Goal: Task Accomplishment & Management: Use online tool/utility

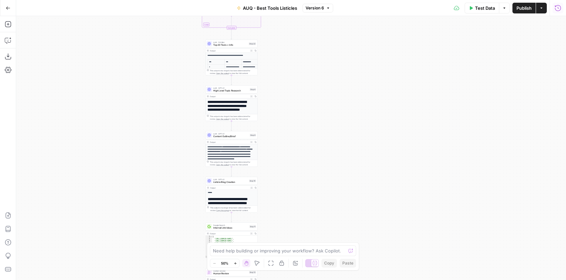
drag, startPoint x: 317, startPoint y: 151, endPoint x: 329, endPoint y: 164, distance: 17.9
click at [329, 164] on div "Workflow Input Settings Inputs Google Search Google Search Step 1 LLM · GPT-4.1…" at bounding box center [290, 148] width 549 height 264
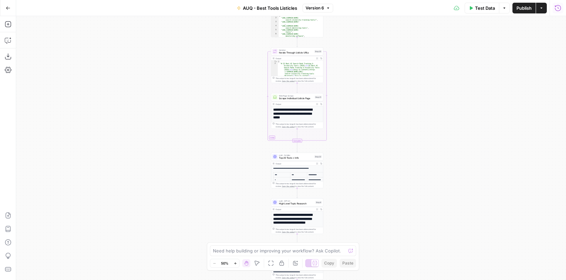
drag, startPoint x: 321, startPoint y: 85, endPoint x: 381, endPoint y: 195, distance: 125.8
click at [381, 195] on div "Workflow Input Settings Inputs Google Search Google Search Step 1 LLM · GPT-4.1…" at bounding box center [290, 148] width 549 height 264
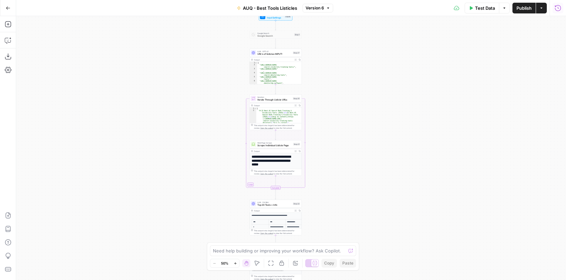
drag, startPoint x: 367, startPoint y: 175, endPoint x: 358, endPoint y: 192, distance: 19.6
click at [358, 193] on div "Workflow Input Settings Inputs Google Search Google Search Step 1 LLM · GPT-4.1…" at bounding box center [290, 148] width 549 height 264
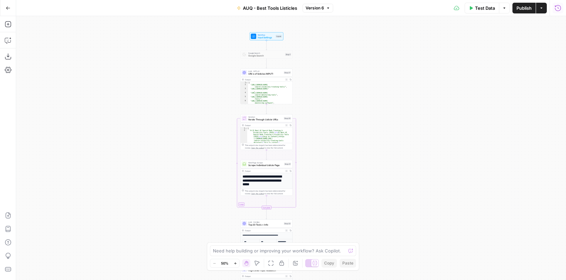
drag, startPoint x: 354, startPoint y: 120, endPoint x: 345, endPoint y: 140, distance: 22.2
click at [345, 141] on div "Workflow Input Settings Inputs Google Search Google Search Step 1 LLM · GPT-4.1…" at bounding box center [290, 148] width 549 height 264
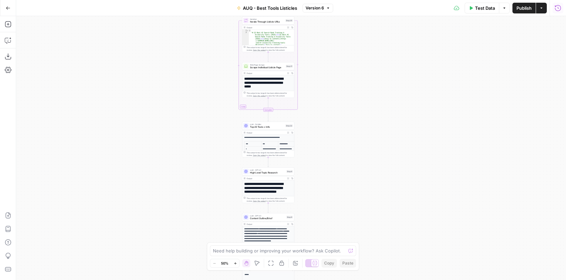
drag, startPoint x: 343, startPoint y: 173, endPoint x: 345, endPoint y: 75, distance: 97.6
click at [345, 75] on div "Workflow Input Settings Inputs Google Search Google Search Step 1 LLM · GPT-4.1…" at bounding box center [290, 148] width 549 height 264
click at [265, 126] on span "Top 20 Tools + Info" at bounding box center [267, 127] width 34 height 3
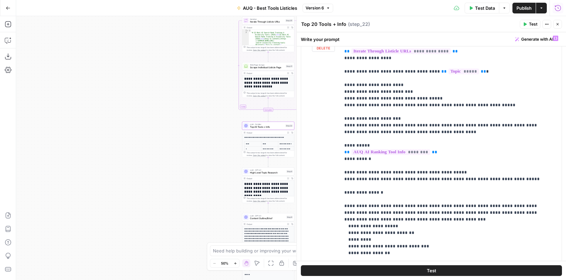
scroll to position [173, 0]
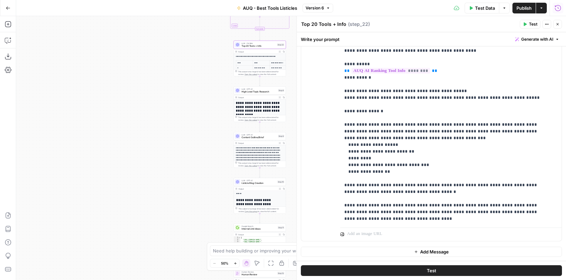
drag, startPoint x: 211, startPoint y: 193, endPoint x: 196, endPoint y: 91, distance: 103.7
click at [196, 91] on div "Workflow Input Settings Inputs Google Search Google Search Step 1 LLM · GPT-4.1…" at bounding box center [290, 148] width 549 height 264
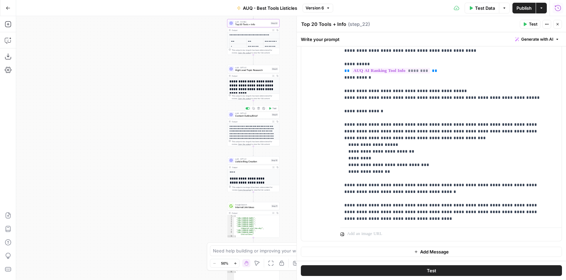
click at [257, 116] on span "Content Outline/Brief" at bounding box center [252, 115] width 35 height 3
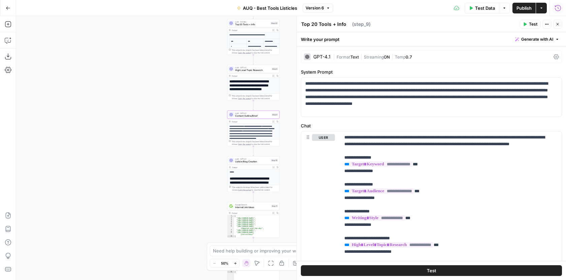
type textarea "Content Outline/Brief"
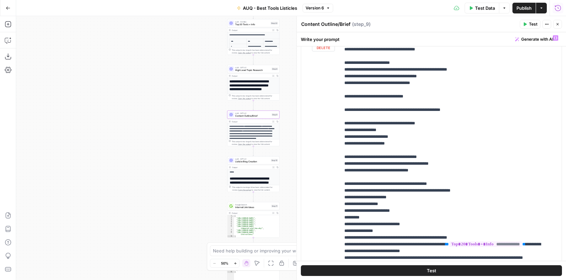
scroll to position [255, 0]
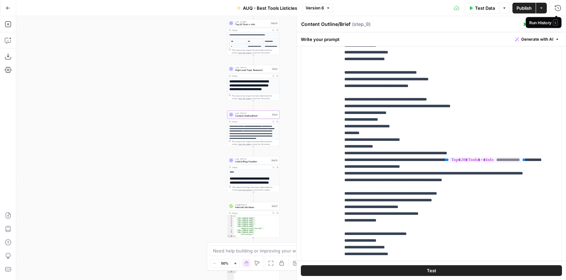
click at [557, 22] on span "E" at bounding box center [554, 22] width 5 height 6
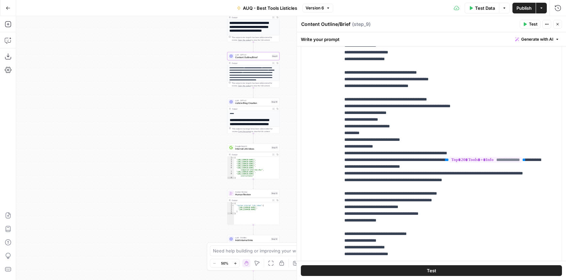
drag, startPoint x: 193, startPoint y: 200, endPoint x: 193, endPoint y: 124, distance: 75.4
click at [193, 125] on div "Workflow Input Settings Inputs Google Search Google Search Step 1 LLM · GPT-4.1…" at bounding box center [290, 148] width 549 height 264
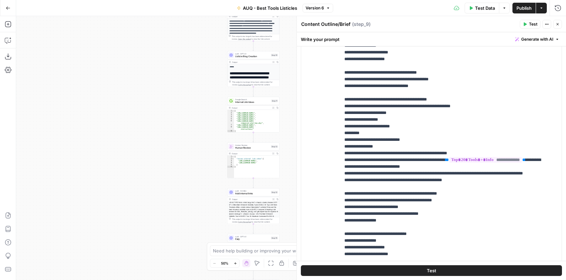
drag, startPoint x: 192, startPoint y: 138, endPoint x: 192, endPoint y: 125, distance: 13.8
click at [192, 126] on div "Workflow Input Settings Inputs Google Search Google Search Step 1 LLM · GPT-4.1…" at bounding box center [290, 148] width 549 height 264
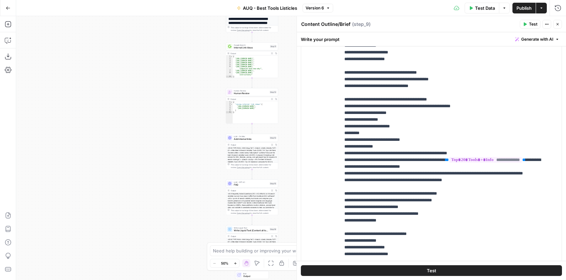
drag, startPoint x: 195, startPoint y: 121, endPoint x: 193, endPoint y: 89, distance: 32.4
click at [193, 89] on div "Workflow Input Settings Inputs Google Search Google Search Step 1 LLM · GPT-4.1…" at bounding box center [290, 148] width 549 height 264
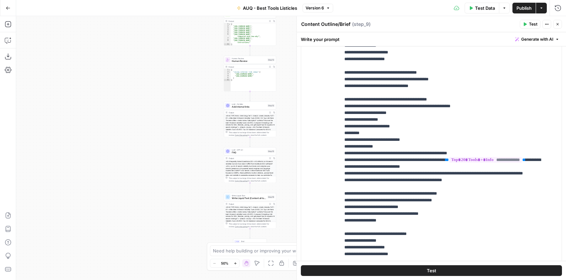
click at [557, 26] on icon "button" at bounding box center [557, 24] width 4 height 4
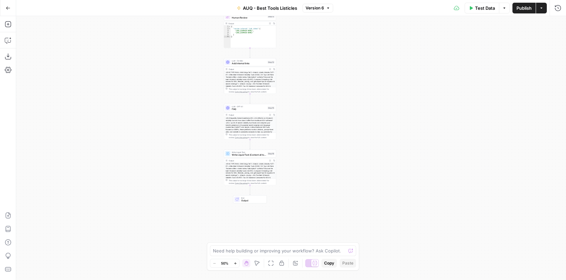
drag, startPoint x: 325, startPoint y: 158, endPoint x: 325, endPoint y: 114, distance: 43.8
click at [325, 114] on div "Workflow Input Settings Inputs Google Search Google Search Step 1 LLM · GPT-4.1…" at bounding box center [290, 148] width 549 height 264
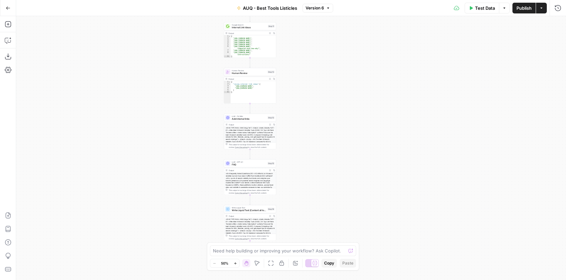
drag, startPoint x: 313, startPoint y: 98, endPoint x: 313, endPoint y: 166, distance: 67.3
click at [313, 166] on div "Workflow Input Settings Inputs Google Search Google Search Step 1 LLM · GPT-4.1…" at bounding box center [290, 148] width 549 height 264
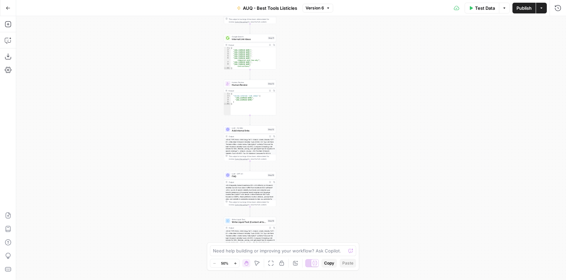
drag, startPoint x: 313, startPoint y: 81, endPoint x: 313, endPoint y: 148, distance: 67.0
click at [313, 149] on div "Workflow Input Settings Inputs Google Search Google Search Step 1 LLM · GPT-4.1…" at bounding box center [290, 148] width 549 height 264
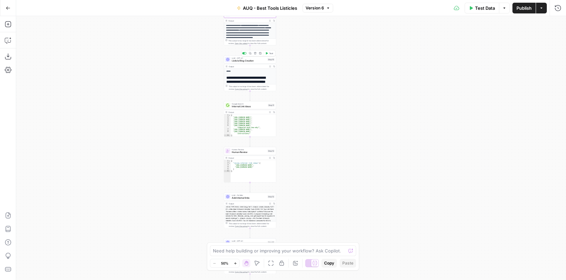
click at [250, 59] on span "Listicle Blog Creation" at bounding box center [249, 60] width 34 height 3
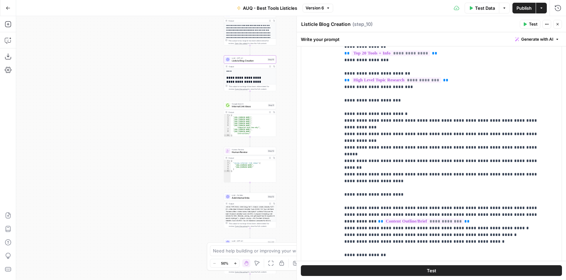
scroll to position [121, 0]
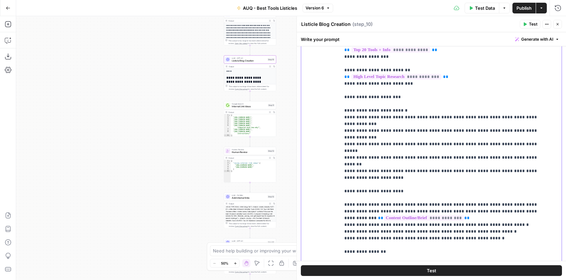
click at [374, 183] on p "**********" at bounding box center [445, 17] width 203 height 532
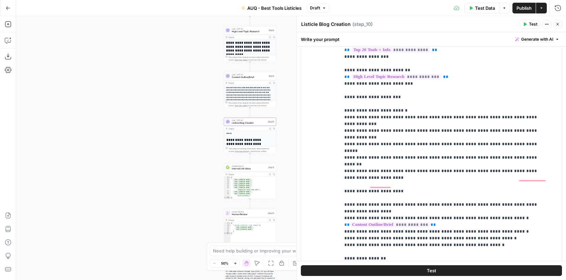
drag, startPoint x: 285, startPoint y: 86, endPoint x: 285, endPoint y: 190, distance: 103.4
click at [285, 190] on div "Workflow Input Settings Inputs Google Search Google Search Step 1 LLM · GPT-4.1…" at bounding box center [290, 148] width 549 height 264
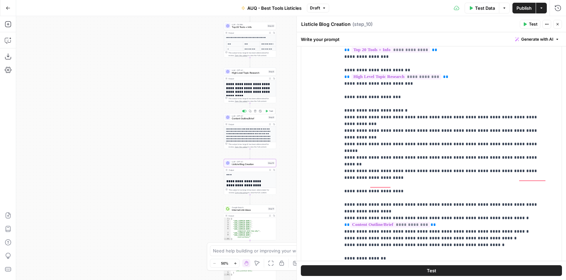
click at [246, 115] on span "LLM · GPT-4.1" at bounding box center [249, 116] width 35 height 3
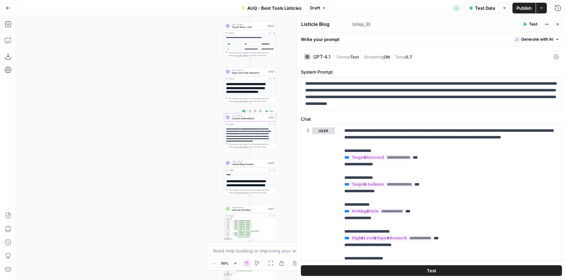
type textarea "Content Outline/Brief"
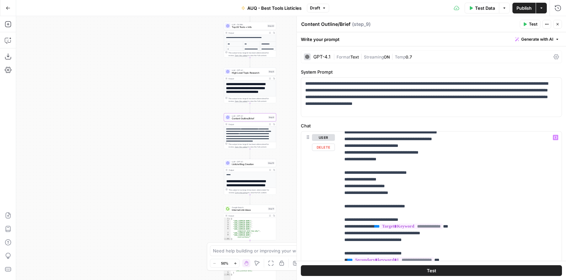
scroll to position [421, 0]
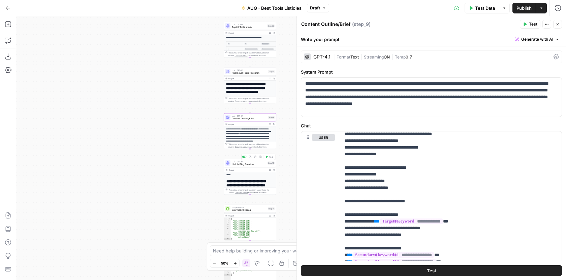
click at [247, 165] on span "Listicle Blog Creation" at bounding box center [249, 164] width 34 height 3
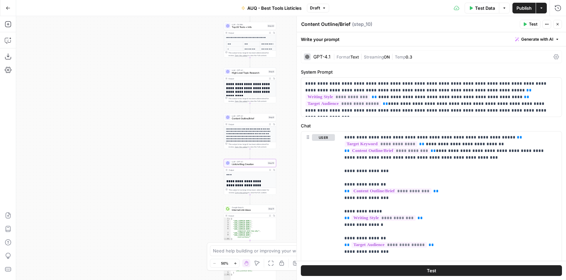
type textarea "Listicle Blog Creation"
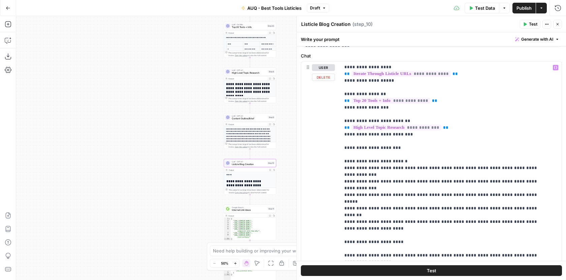
scroll to position [126, 0]
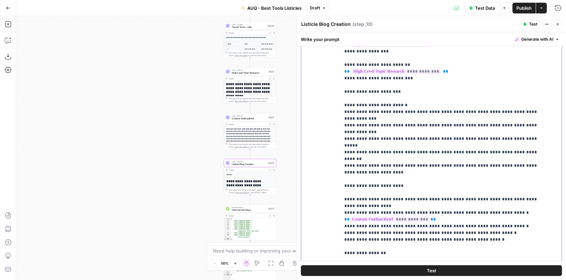
click at [490, 182] on p "**********" at bounding box center [445, 11] width 203 height 532
click at [482, 187] on p "**********" at bounding box center [445, 11] width 203 height 532
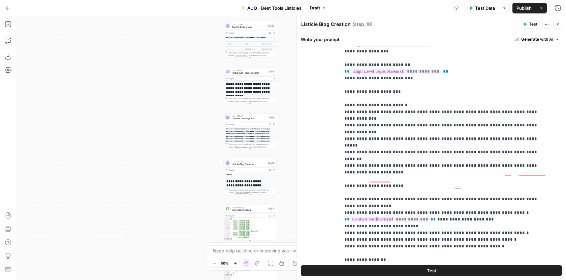
click at [234, 118] on span "Content Outline/Brief" at bounding box center [249, 118] width 35 height 3
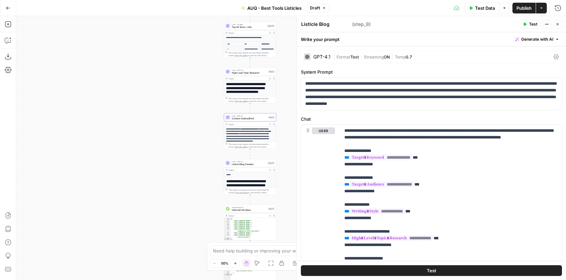
type textarea "Content Outline/Brief"
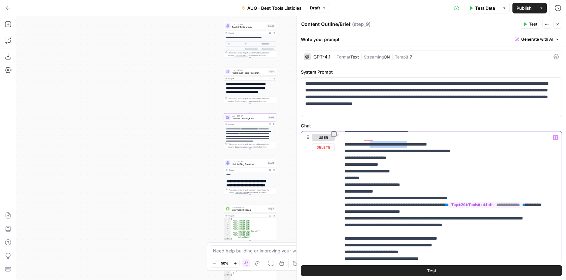
scroll to position [309, 0]
drag, startPoint x: 420, startPoint y: 152, endPoint x: 376, endPoint y: 150, distance: 44.1
copy p "**********"
click at [253, 163] on span "Listicle Blog Creation" at bounding box center [249, 164] width 34 height 3
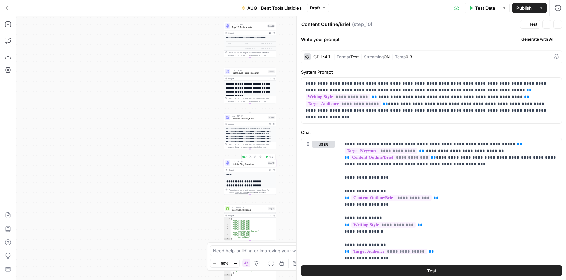
type textarea "Listicle Blog Creation"
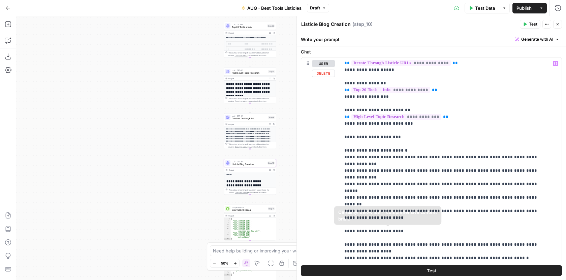
scroll to position [92, 0]
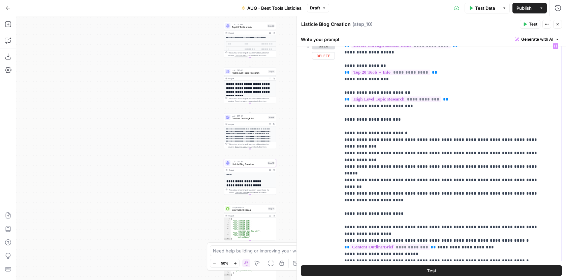
click at [413, 220] on p "**********" at bounding box center [445, 42] width 203 height 539
paste div "To enrich screen reader interactions, please activate Accessibility in Grammarl…"
click at [408, 220] on p "**********" at bounding box center [445, 42] width 203 height 539
click at [461, 219] on p "**********" at bounding box center [445, 42] width 203 height 539
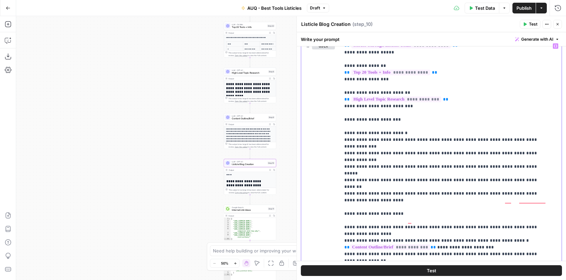
click at [553, 44] on icon "button" at bounding box center [554, 45] width 3 height 3
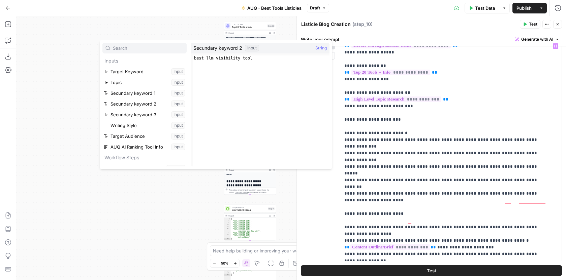
scroll to position [50, 0]
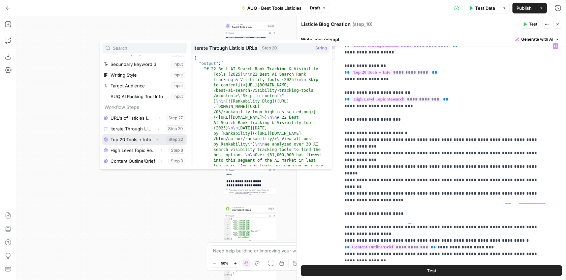
click at [128, 140] on button "Select variable Top 20 Tools + Info" at bounding box center [144, 139] width 84 height 11
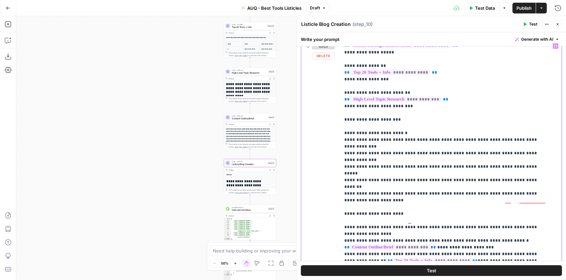
scroll to position [272, 0]
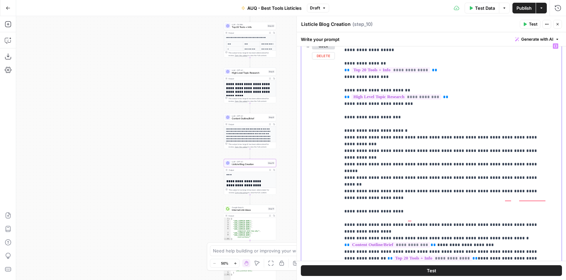
click at [463, 226] on p "**********" at bounding box center [445, 43] width 203 height 545
click at [521, 228] on p "**********" at bounding box center [445, 43] width 203 height 545
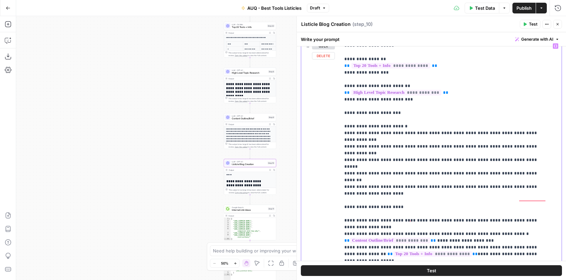
scroll to position [276, 0]
click at [530, 10] on span "Publish" at bounding box center [523, 8] width 15 height 7
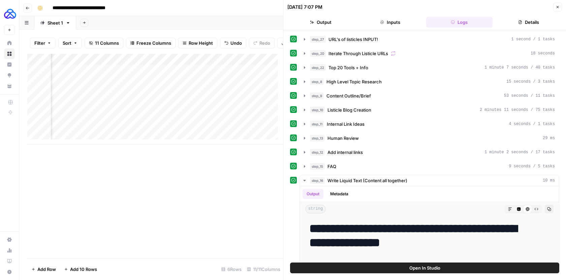
scroll to position [0, 547]
click at [305, 65] on icon "button" at bounding box center [304, 67] width 5 height 5
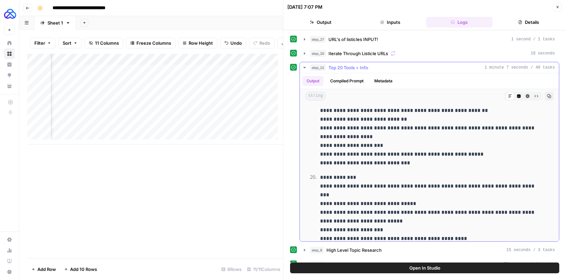
scroll to position [1805, 0]
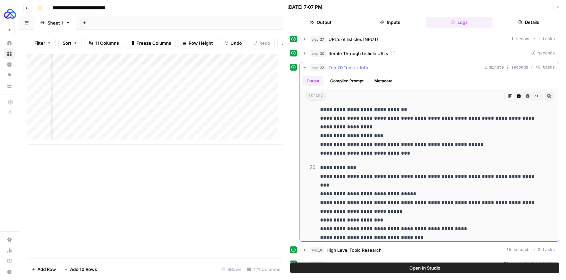
click at [303, 66] on icon "button" at bounding box center [304, 67] width 5 height 5
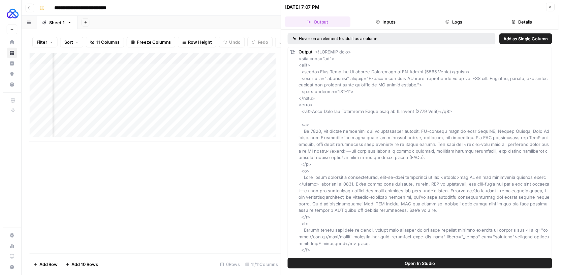
scroll to position [0, 648]
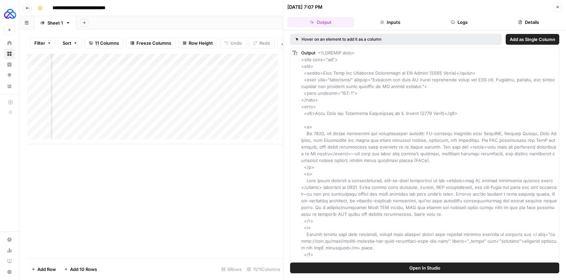
click at [558, 8] on icon "button" at bounding box center [557, 7] width 4 height 4
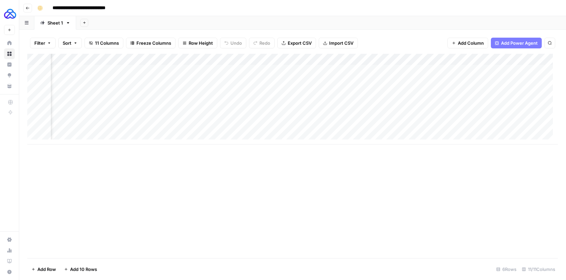
scroll to position [0, 555]
click at [441, 59] on div "Add Column" at bounding box center [292, 99] width 530 height 91
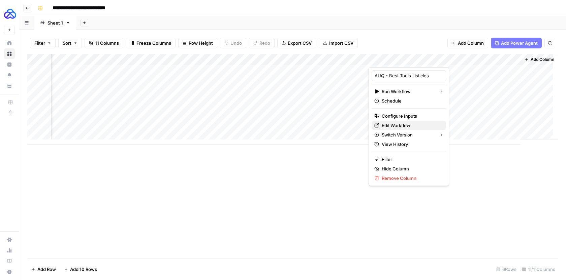
click at [402, 126] on span "Edit Workflow" at bounding box center [410, 125] width 59 height 7
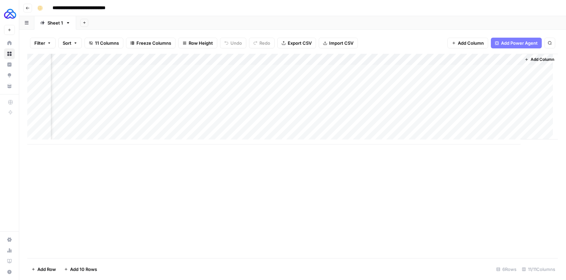
click at [439, 68] on div "Add Column" at bounding box center [292, 99] width 530 height 91
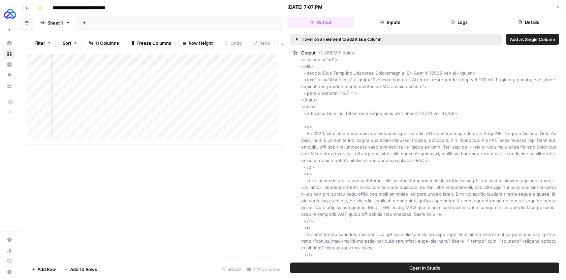
click at [402, 24] on button "Inputs" at bounding box center [390, 22] width 67 height 11
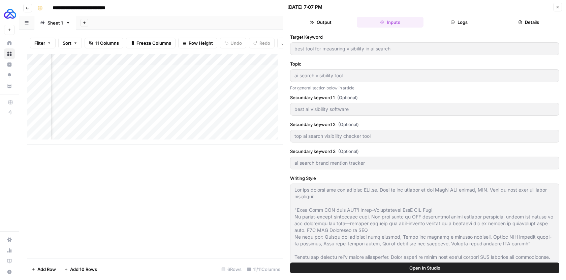
click at [444, 22] on button "Logs" at bounding box center [459, 22] width 67 height 11
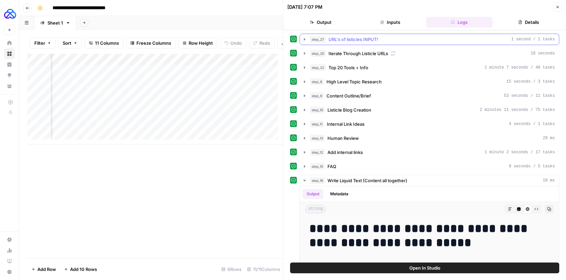
click at [304, 39] on icon "button" at bounding box center [304, 39] width 1 height 2
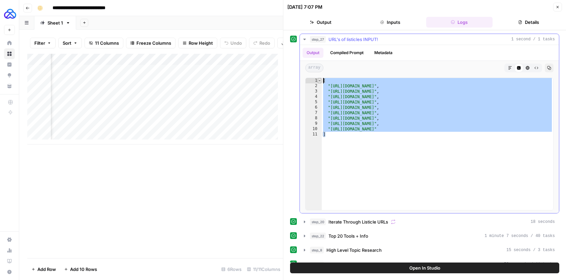
drag, startPoint x: 374, startPoint y: 138, endPoint x: 319, endPoint y: 79, distance: 80.7
click at [319, 79] on div "* 1 2 3 4 5 6 7 8 9 10 11 [ "https://www.rankability.com/blog/best-ai-search-vi…" at bounding box center [429, 144] width 248 height 133
type textarea "**********"
click at [263, 14] on header "**********" at bounding box center [292, 8] width 546 height 16
click at [561, 8] on button "Close" at bounding box center [557, 7] width 9 height 9
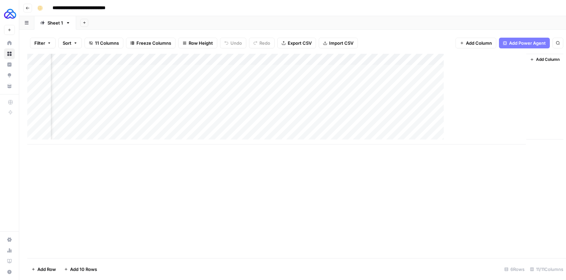
scroll to position [0, 547]
click at [450, 58] on div "Add Column" at bounding box center [292, 99] width 530 height 91
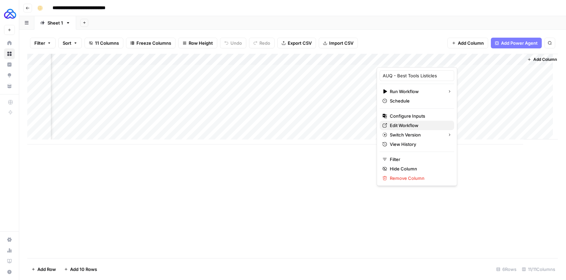
click at [409, 124] on span "Edit Workflow" at bounding box center [419, 125] width 59 height 7
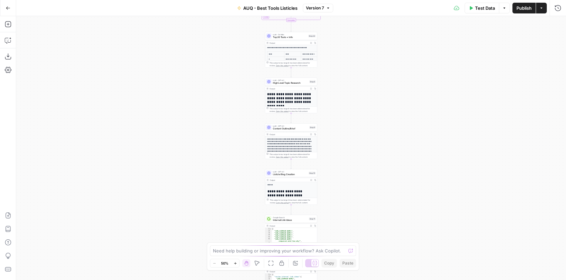
click at [334, 165] on div "Workflow Input Settings Inputs Google Search Google Search Step 1 LLM · GPT-4.1…" at bounding box center [290, 148] width 549 height 264
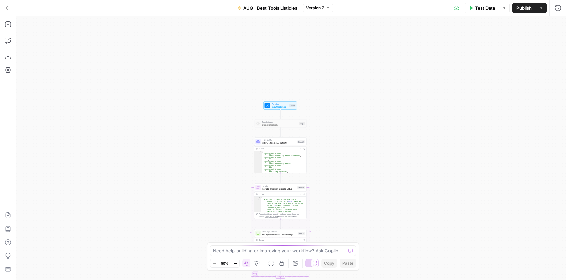
drag, startPoint x: 335, startPoint y: 42, endPoint x: 329, endPoint y: 178, distance: 135.8
click at [329, 178] on div "Workflow Input Settings Inputs Google Search Google Search Step 1 LLM · GPT-4.1…" at bounding box center [290, 148] width 549 height 264
click at [285, 105] on span "Input Settings" at bounding box center [279, 106] width 17 height 3
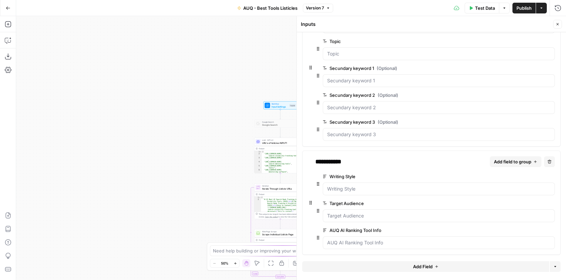
scroll to position [52, 0]
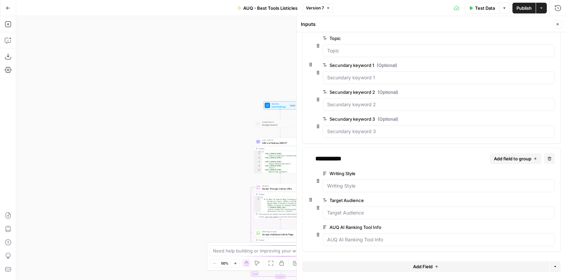
click at [553, 265] on icon "button" at bounding box center [555, 267] width 4 height 4
click at [544, 252] on span "Add Group" at bounding box center [535, 251] width 23 height 7
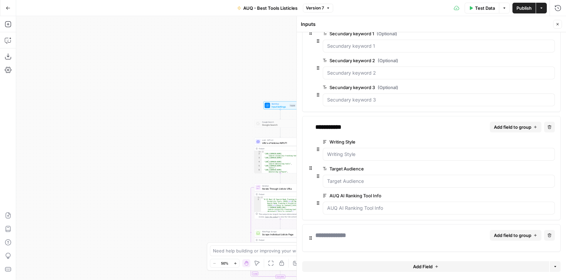
drag, startPoint x: 358, startPoint y: 237, endPoint x: 340, endPoint y: 236, distance: 18.5
click at [346, 237] on div at bounding box center [330, 235] width 31 height 9
click at [519, 232] on button "Add field to group" at bounding box center [516, 235] width 52 height 11
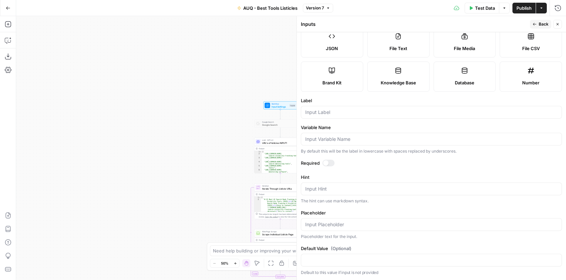
scroll to position [0, 0]
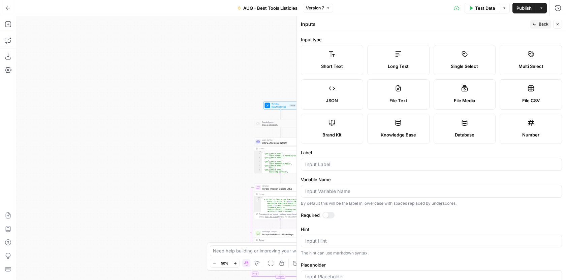
click at [399, 62] on label "Long Text" at bounding box center [398, 60] width 62 height 30
click at [349, 88] on label "JSON" at bounding box center [332, 94] width 62 height 30
click at [394, 67] on span "Long Text" at bounding box center [398, 66] width 21 height 7
click at [409, 169] on div at bounding box center [431, 164] width 261 height 13
type input "URL list"
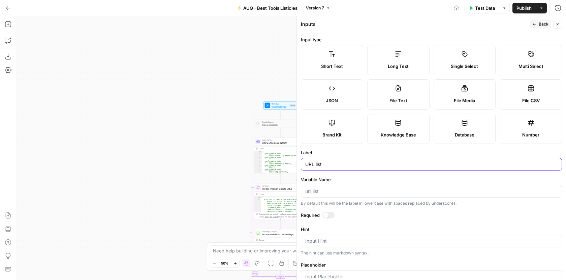
scroll to position [31, 0]
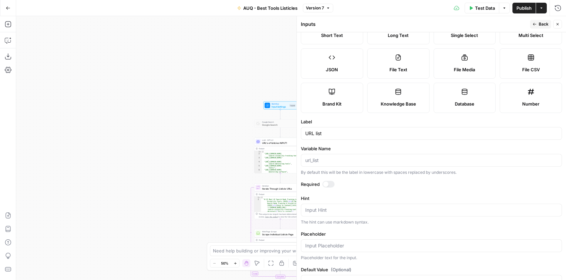
click at [546, 26] on span "Back" at bounding box center [543, 24] width 10 height 6
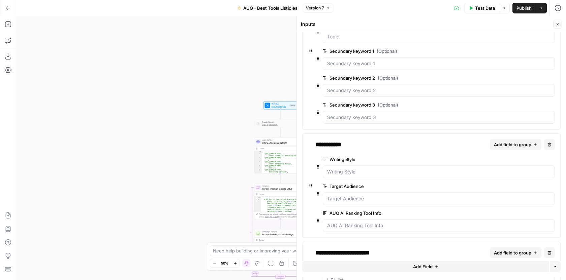
scroll to position [67, 0]
click at [224, 219] on div "Workflow Input Settings Inputs Google Search Google Search Step 1 LLM · GPT-4.1…" at bounding box center [290, 148] width 549 height 264
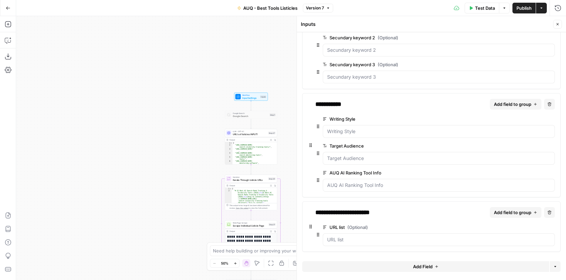
drag, startPoint x: 207, startPoint y: 213, endPoint x: 161, endPoint y: 190, distance: 51.5
click at [161, 190] on div "Workflow Input Settings Inputs Google Search Google Search Step 1 LLM · GPT-4.1…" at bounding box center [290, 148] width 549 height 264
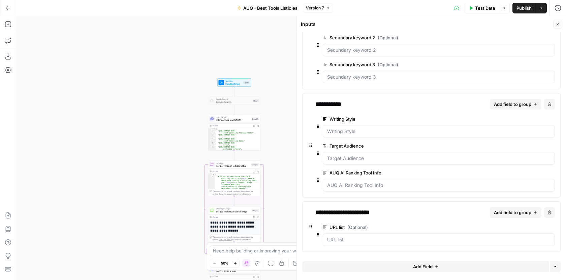
click at [243, 166] on span "Iterate Through Listicle URLs" at bounding box center [233, 165] width 34 height 3
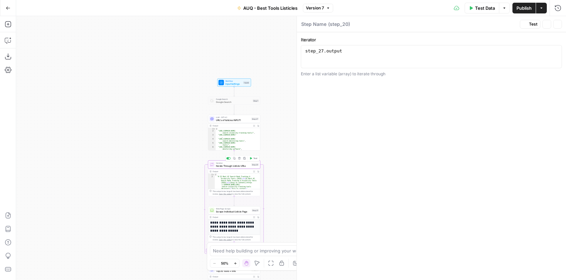
type textarea "Iterate Through Listicle URLs"
click at [525, 24] on icon "button" at bounding box center [525, 25] width 3 height 4
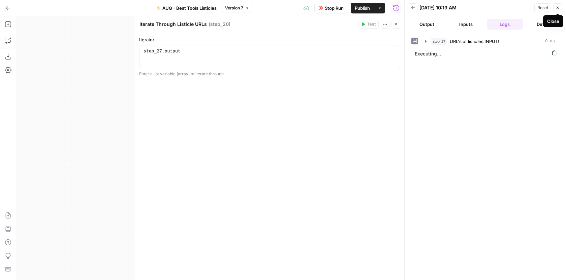
click at [555, 8] on icon "button" at bounding box center [557, 8] width 4 height 4
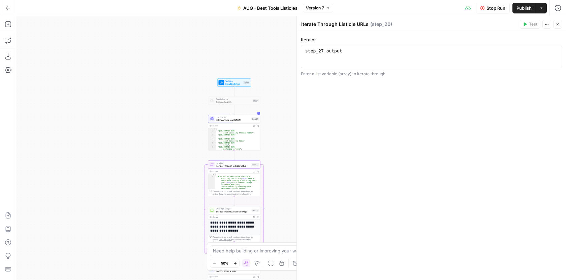
click at [231, 165] on span "Iterate Through Listicle URLs" at bounding box center [233, 165] width 34 height 3
type textarea "**********"
drag, startPoint x: 353, startPoint y: 49, endPoint x: 293, endPoint y: 49, distance: 60.3
click at [296, 49] on div "**********" at bounding box center [430, 148] width 269 height 264
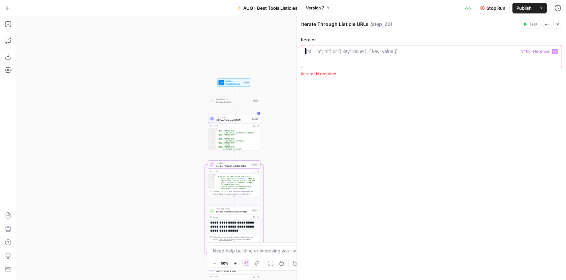
click at [555, 50] on icon "button" at bounding box center [554, 51] width 3 height 3
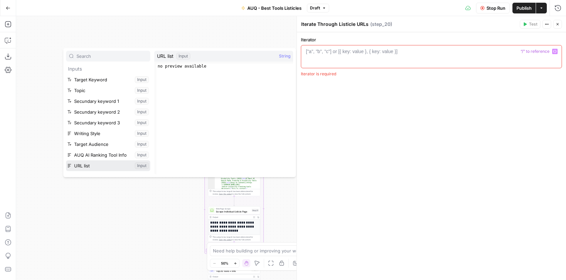
click at [100, 165] on button "Select variable URL list" at bounding box center [108, 166] width 84 height 11
type textarea "********"
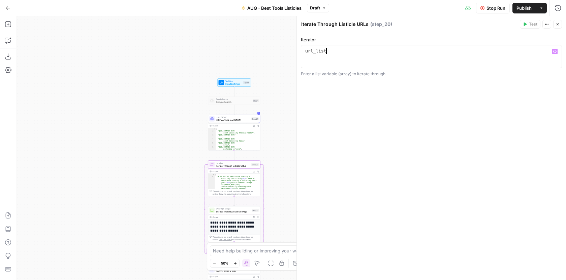
click at [518, 101] on div "Iterator ******** 1 url_list XXXXXXXXXXXXXXXXXXXXXXXXXXXXXXXXXXXXXXXXXXXXXXXXXX…" at bounding box center [431, 156] width 269 height 248
click at [513, 46] on div "******** 1 url_list XXXXXXXXXXXXXXXXXXXXXXXXXXXXXXXXXXXXXXXXXXXXXXXXXXXXXXXXXXX…" at bounding box center [431, 56] width 261 height 23
click at [512, 48] on div "url_list" at bounding box center [431, 62] width 255 height 29
click at [513, 49] on div "url_list" at bounding box center [431, 62] width 255 height 29
click at [555, 27] on button "Close" at bounding box center [557, 24] width 9 height 9
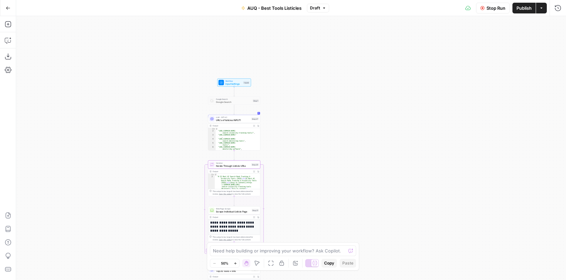
click at [240, 167] on span "Iterate Through Listicle URLs" at bounding box center [233, 165] width 34 height 3
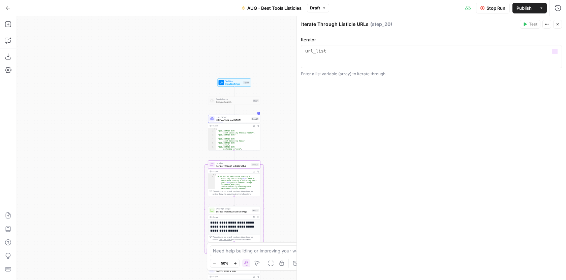
click at [348, 41] on label "Iterator" at bounding box center [431, 39] width 261 height 7
click at [348, 54] on div "url_list" at bounding box center [431, 62] width 255 height 29
click at [555, 52] on icon "button" at bounding box center [554, 51] width 3 height 3
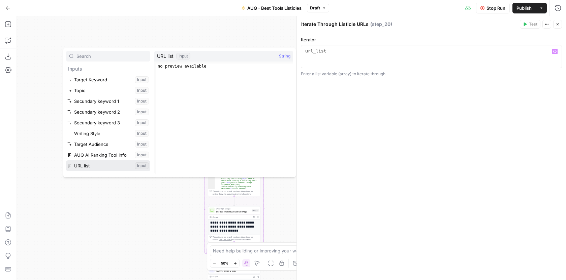
click at [111, 163] on button "Select variable URL list" at bounding box center [108, 166] width 84 height 11
type textarea "**********"
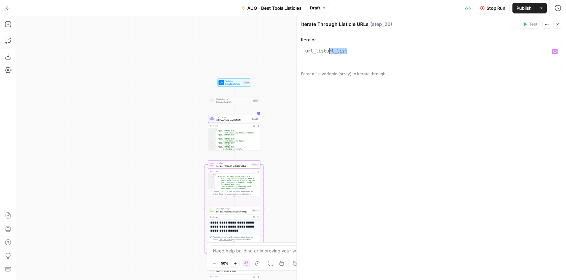
drag, startPoint x: 355, startPoint y: 50, endPoint x: 286, endPoint y: 48, distance: 69.0
click at [286, 49] on body "AUQ New Home Browse Insights Opportunities Your Data Recent Grids AUQ - Listicl…" at bounding box center [283, 140] width 566 height 280
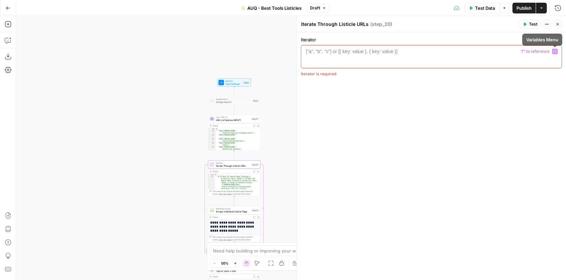
click at [554, 53] on icon "button" at bounding box center [554, 51] width 3 height 3
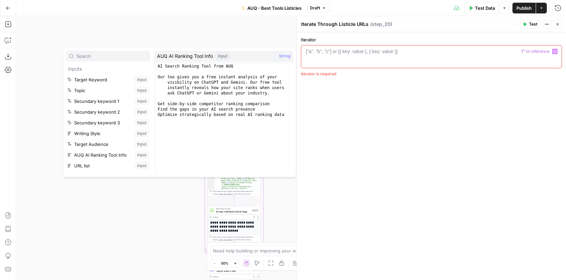
scroll to position [18, 0]
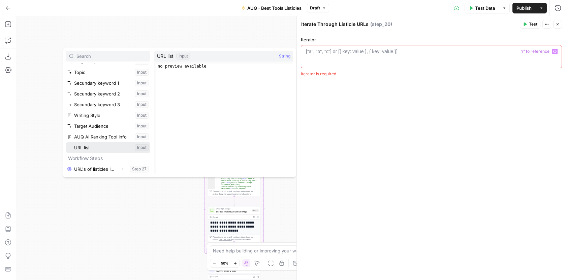
click at [95, 149] on button "Select variable URL list" at bounding box center [108, 147] width 84 height 11
type textarea "********"
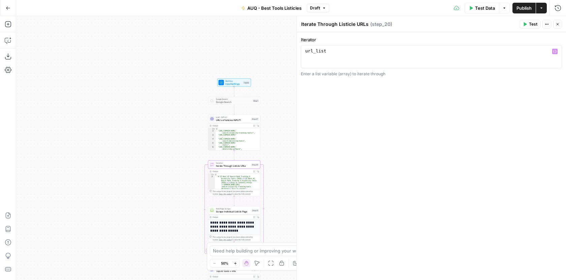
click at [531, 23] on span "Test" at bounding box center [533, 24] width 8 height 6
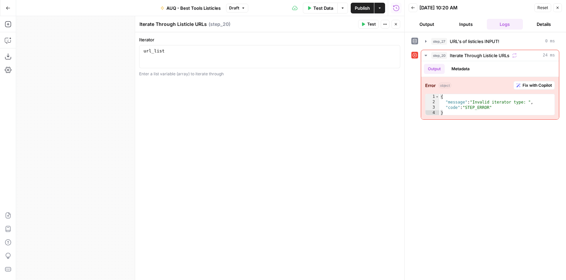
click at [559, 8] on button "Close" at bounding box center [557, 7] width 9 height 9
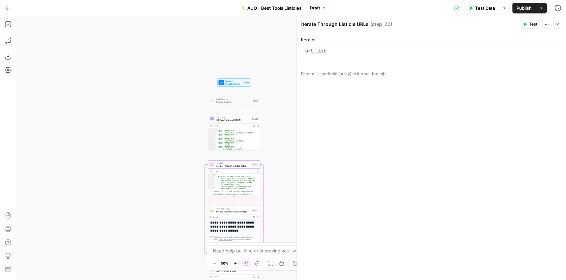
click at [560, 27] on button "Close" at bounding box center [557, 24] width 9 height 9
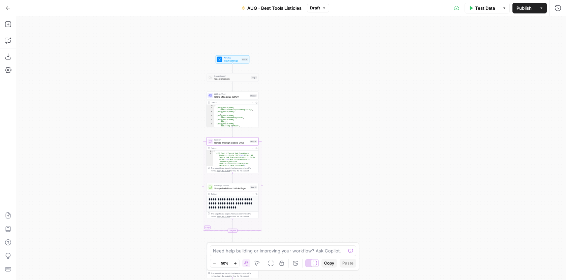
drag, startPoint x: 297, startPoint y: 192, endPoint x: 295, endPoint y: 165, distance: 27.0
click at [295, 165] on div "Workflow Input Settings Inputs Google Search Google Search Step 1 LLM · GPT-4.1…" at bounding box center [290, 148] width 549 height 264
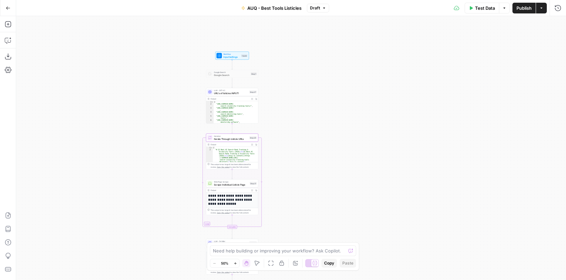
click at [218, 184] on span "Scrape Individual Listicle Page" at bounding box center [231, 184] width 34 height 3
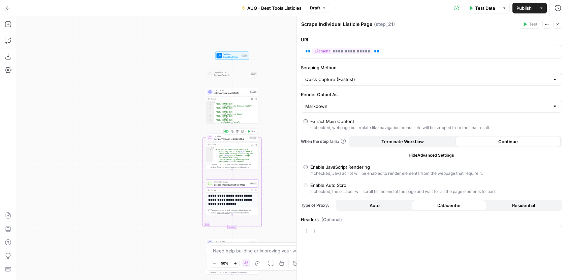
click at [246, 138] on span "Iterate Through Listicle URLs" at bounding box center [231, 138] width 34 height 3
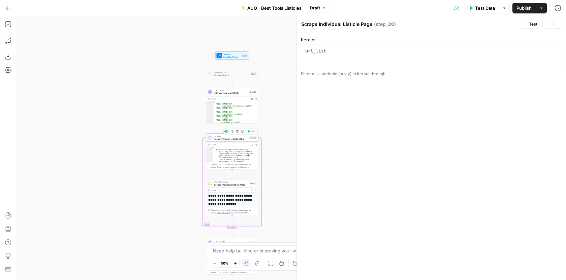
type textarea "Iterate Through Listicle URLs"
click at [520, 24] on button "Test" at bounding box center [529, 24] width 21 height 9
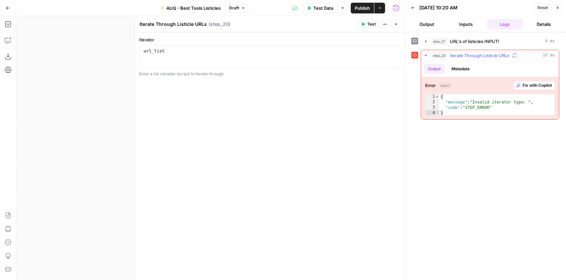
click at [524, 56] on div "step_20 Iterate Through Listicle URLs 18 ms" at bounding box center [493, 55] width 124 height 7
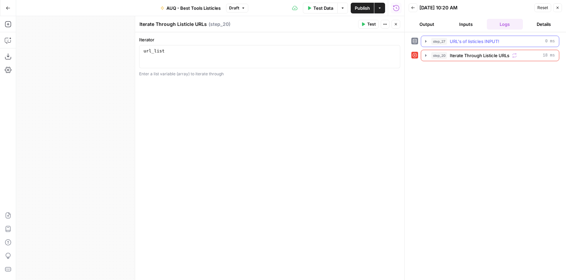
click at [466, 42] on span "URL's of listicles INPUT!" at bounding box center [473, 41] width 49 height 7
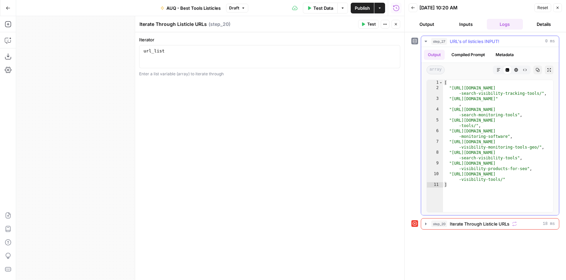
click at [427, 40] on icon "button" at bounding box center [425, 41] width 5 height 5
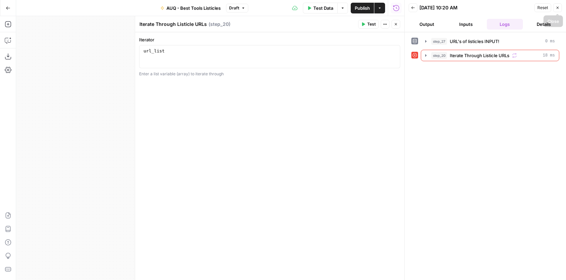
click at [559, 9] on button "Close" at bounding box center [557, 7] width 9 height 9
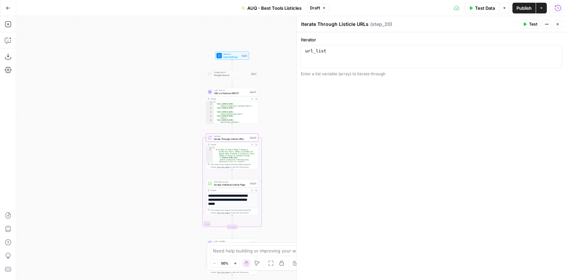
type textarea "********"
click at [460, 51] on div "url_list" at bounding box center [431, 62] width 255 height 29
click at [2, 42] on div "Add Steps Copilot Download as JSON Settings Import JSON AirOps Academy Help Giv…" at bounding box center [8, 148] width 16 height 264
click at [6, 41] on icon "button" at bounding box center [8, 40] width 7 height 7
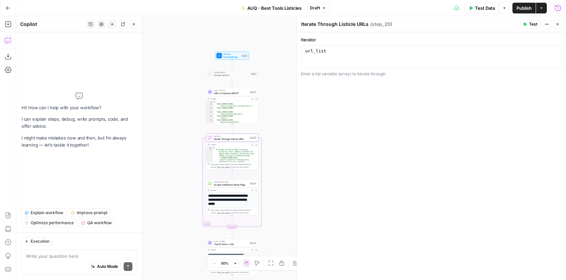
click at [92, 257] on textarea at bounding box center [79, 256] width 106 height 7
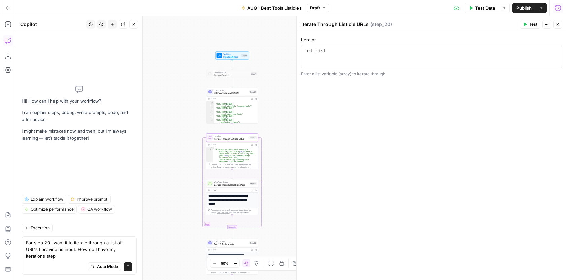
drag, startPoint x: 95, startPoint y: 254, endPoint x: 88, endPoint y: 249, distance: 8.5
click at [88, 249] on textarea "For step 20 I want it to iterate through a list of URL's I provide as input. Ho…" at bounding box center [79, 250] width 106 height 20
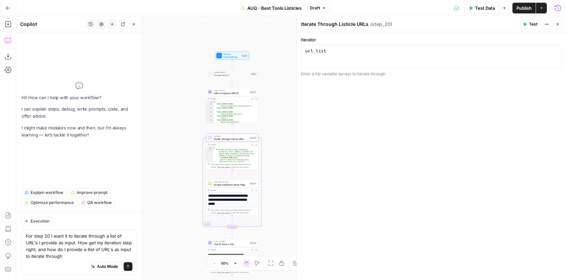
type textarea "For step 20 I want it to iterate through a list of URL's I provide as input. Ho…"
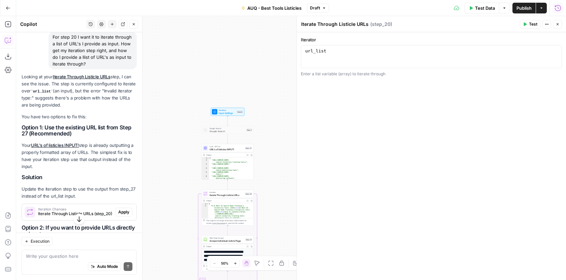
scroll to position [55, 0]
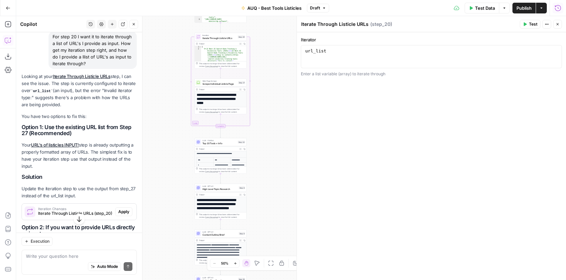
drag, startPoint x: 167, startPoint y: 221, endPoint x: 159, endPoint y: 110, distance: 111.7
click at [159, 110] on div "Workflow Input Settings Inputs Google Search Google Search Step 1 LLM · GPT-4.1…" at bounding box center [290, 148] width 549 height 264
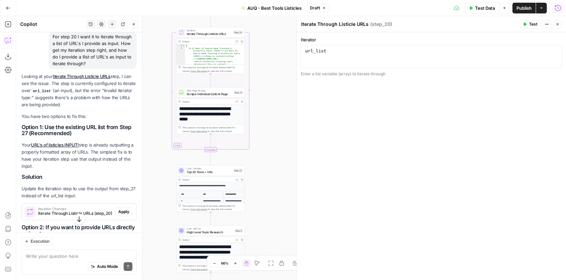
drag, startPoint x: 257, startPoint y: 147, endPoint x: 260, endPoint y: 182, distance: 34.4
click at [260, 189] on div "Workflow Input Settings Inputs Google Search Google Search Step 1 LLM · GPT-4.1…" at bounding box center [290, 148] width 549 height 264
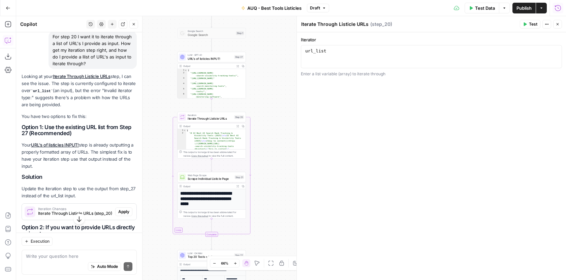
drag, startPoint x: 266, startPoint y: 112, endPoint x: 266, endPoint y: 185, distance: 73.1
click at [266, 185] on div "Workflow Input Settings Inputs Google Search Google Search Step 1 LLM · GPT-4.1…" at bounding box center [290, 148] width 549 height 264
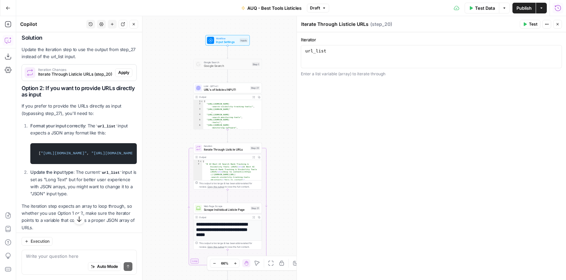
scroll to position [194, 0]
click at [232, 45] on div "Workflow Input Settings Inputs Test Step" at bounding box center [227, 40] width 44 height 11
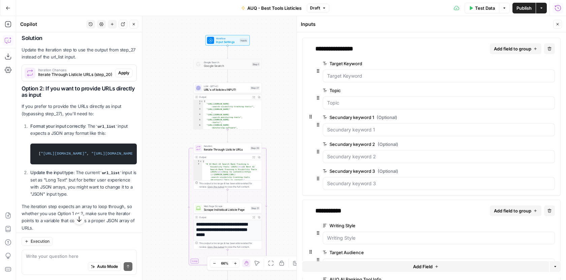
scroll to position [107, 0]
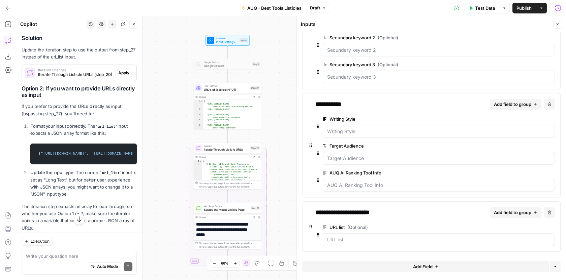
click at [522, 229] on span "edit field" at bounding box center [529, 227] width 15 height 5
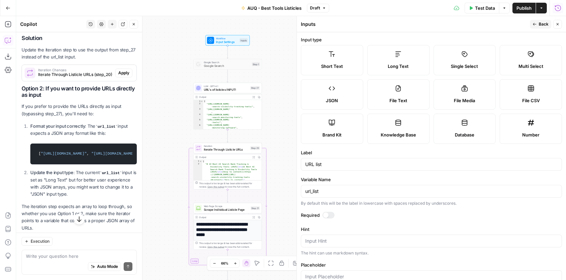
click at [353, 96] on label "JSON" at bounding box center [332, 94] width 62 height 30
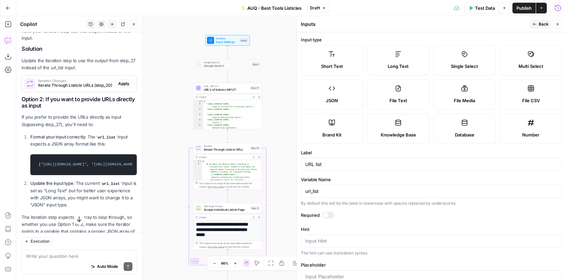
scroll to position [205, 0]
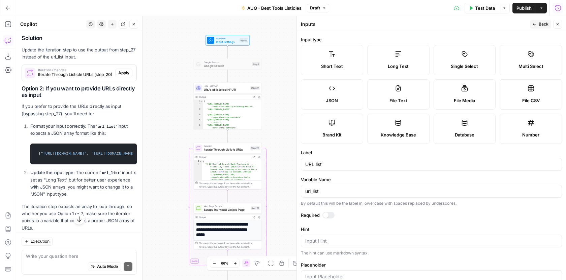
click at [540, 22] on span "Back" at bounding box center [543, 24] width 10 height 6
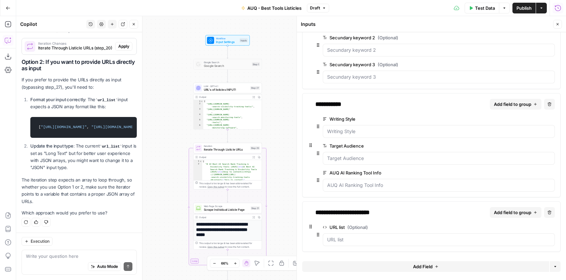
scroll to position [236, 0]
click at [238, 152] on span "Iterate Through Listicle URLs" at bounding box center [226, 150] width 45 height 4
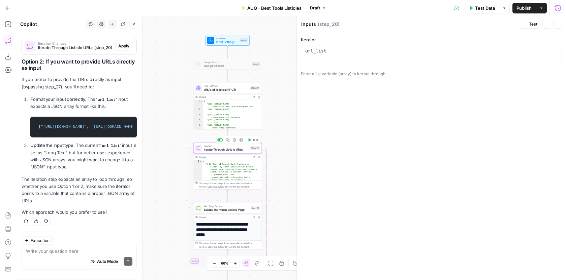
type textarea "Iterate Through Listicle URLs"
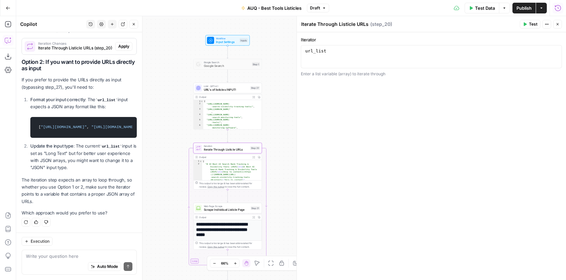
click at [523, 25] on icon "button" at bounding box center [525, 24] width 4 height 4
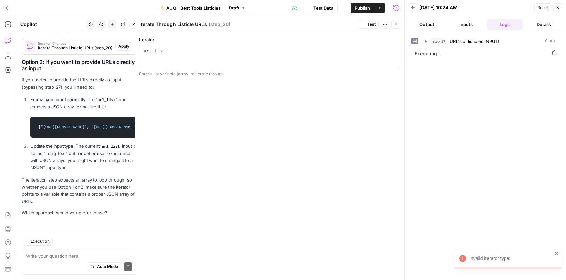
scroll to position [236, 0]
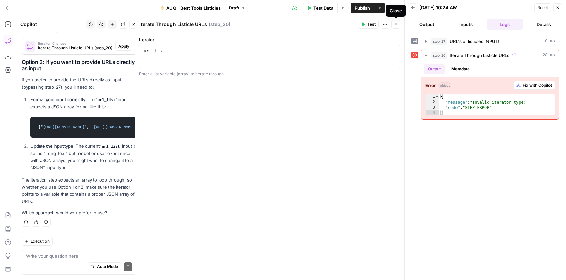
click at [399, 25] on button "Close" at bounding box center [395, 24] width 9 height 9
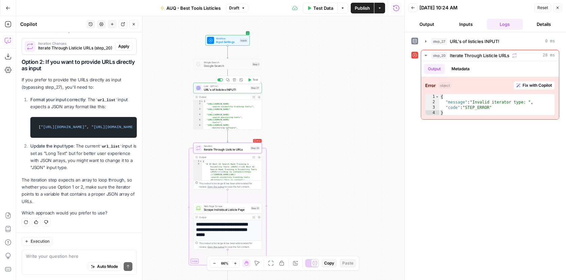
click at [219, 81] on div at bounding box center [220, 79] width 6 height 3
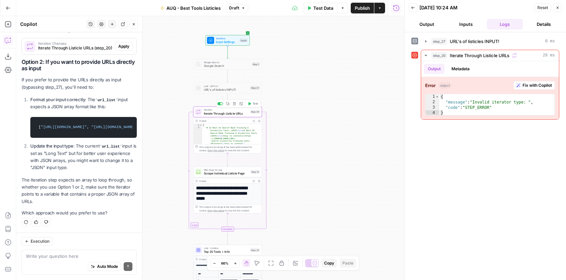
click at [223, 114] on span "Iterate Through Listicle URLs" at bounding box center [226, 113] width 45 height 4
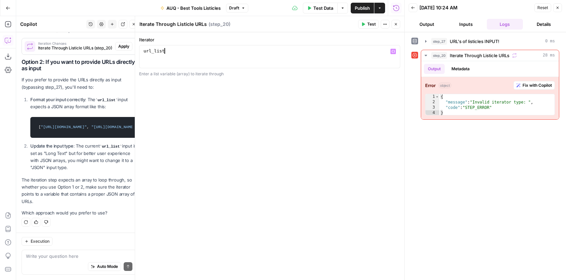
drag, startPoint x: 285, startPoint y: 56, endPoint x: 140, endPoint y: 53, distance: 145.1
click at [141, 53] on div "******** 1 url_list XXXXXXXXXXXXXXXXXXXXXXXXXXXXXXXXXXXXXXXXXXXXXXXXXXXXXXXXXXX…" at bounding box center [269, 56] width 261 height 23
type textarea "*"
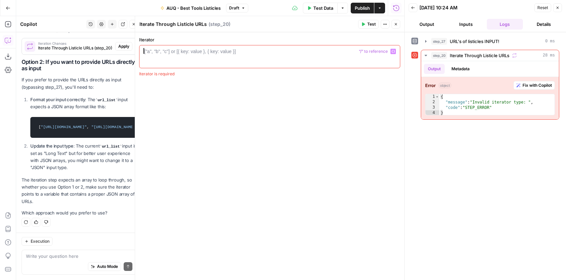
click at [394, 52] on span "Variables Menu" at bounding box center [394, 52] width 0 height 0
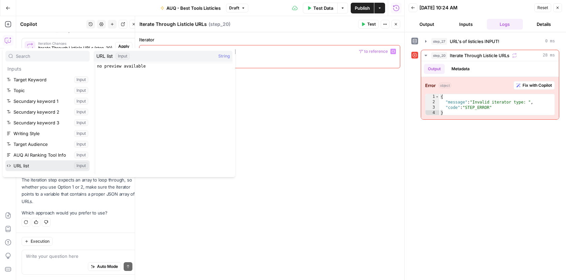
click at [23, 169] on button "Select variable URL list" at bounding box center [47, 166] width 84 height 11
type textarea "********"
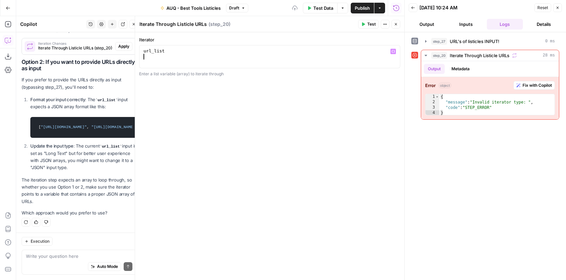
type textarea "********"
click at [333, 104] on div "Iterator ******** 1 url_list XXXXXXXXXXXXXXXXXXXXXXXXXXXXXXXXXXXXXXXXXXXXXXXXXX…" at bounding box center [269, 156] width 269 height 248
click at [373, 23] on span "Test" at bounding box center [371, 24] width 8 height 6
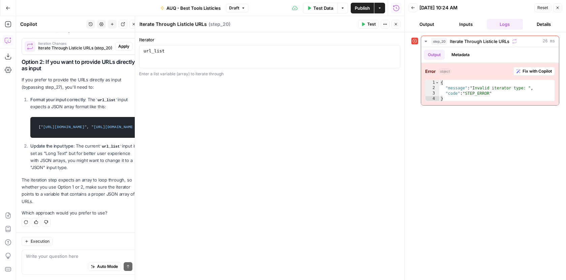
click at [469, 32] on header "Back 09/30/25 at 10:24 AM Reset Close Output Inputs Logs Details" at bounding box center [484, 16] width 161 height 32
click at [469, 28] on button "Inputs" at bounding box center [465, 24] width 36 height 11
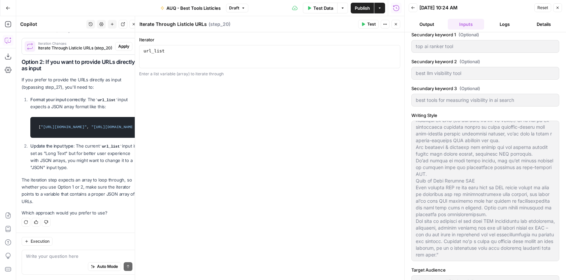
scroll to position [207, 0]
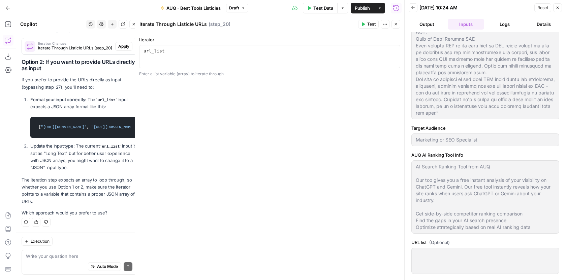
click at [411, 3] on button "Back" at bounding box center [412, 7] width 9 height 9
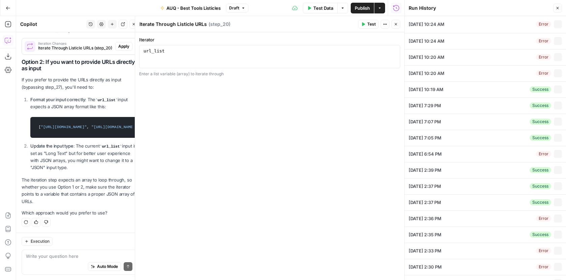
type input "best ai search visibility tool"
type input "ai search visibility tool"
type input "top ai ranker tool"
type input "best llm visibility tool"
type input "best tools for measuring visibility in ai search"
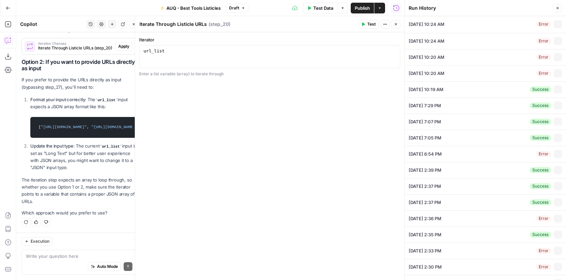
type input "Marketing or SEO Specialist"
type textarea "You are writing for the website AUQ.io. This is the website of the SaaS SEO age…"
type textarea "AI Search Ranking Tool from AUQ Our too gives you a free instant analysis of yo…"
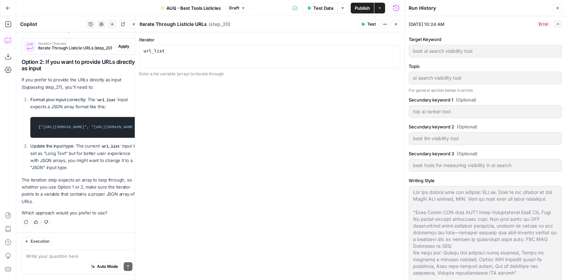
click at [557, 9] on icon "button" at bounding box center [557, 8] width 4 height 4
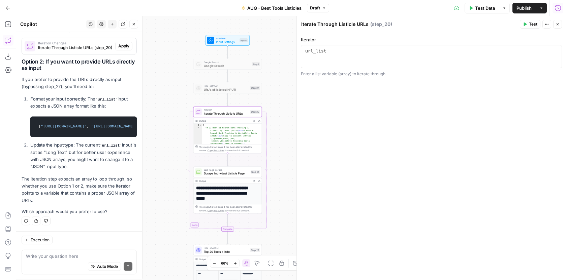
scroll to position [236, 0]
click at [238, 43] on div "Workflow Input Settings Inputs Test Step" at bounding box center [227, 40] width 41 height 7
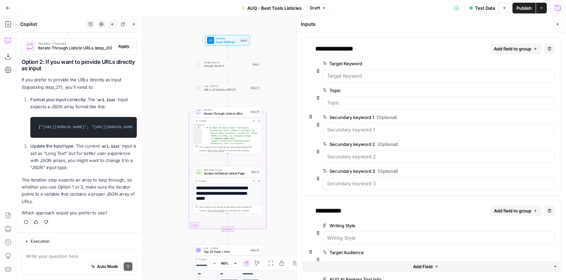
scroll to position [107, 0]
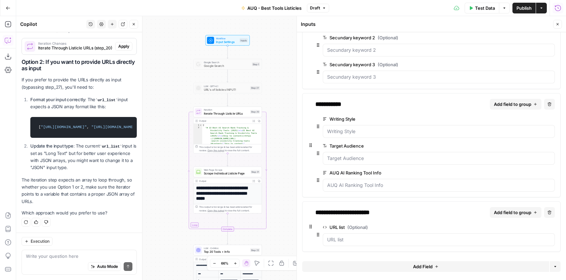
click at [532, 225] on button "edit field" at bounding box center [532, 228] width 26 height 8
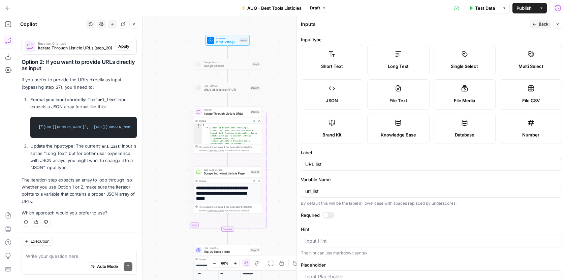
click at [330, 218] on div at bounding box center [328, 215] width 12 height 7
click at [542, 27] on span "Back" at bounding box center [543, 24] width 10 height 6
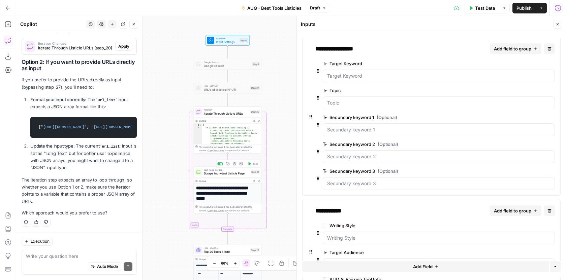
click at [228, 175] on span "Scrape Individual Listicle Page" at bounding box center [226, 173] width 45 height 4
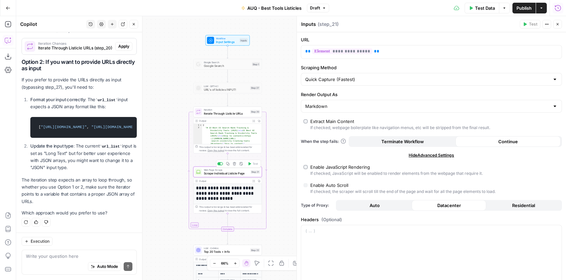
type textarea "Scrape Individual Listicle Page"
click at [248, 114] on div "Iteration Iterate Through Listicle URLs Step 20 Copy step Delete step Add Note …" at bounding box center [227, 111] width 65 height 7
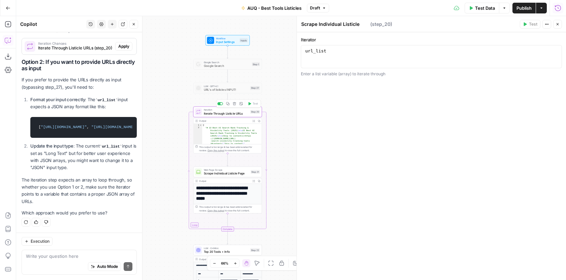
type textarea "Iterate Through Listicle URLs"
type textarea "********"
click at [448, 58] on div "url_list" at bounding box center [431, 62] width 255 height 29
click at [504, 9] on icon "button" at bounding box center [504, 8] width 4 height 4
click at [232, 41] on span "Input Settings" at bounding box center [227, 42] width 22 height 4
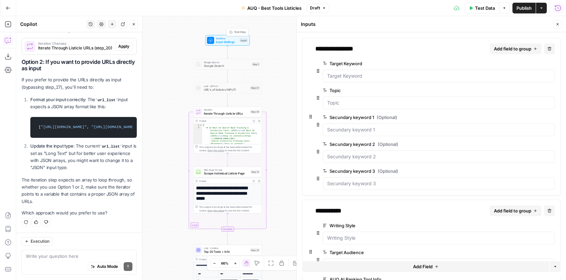
scroll to position [107, 0]
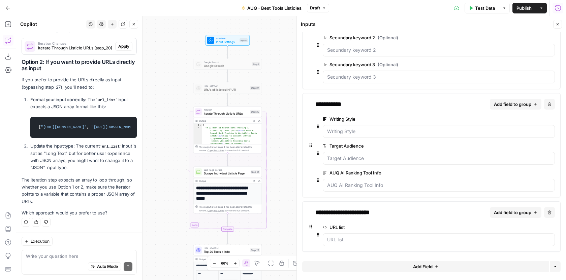
click at [522, 227] on span "edit field" at bounding box center [529, 227] width 15 height 5
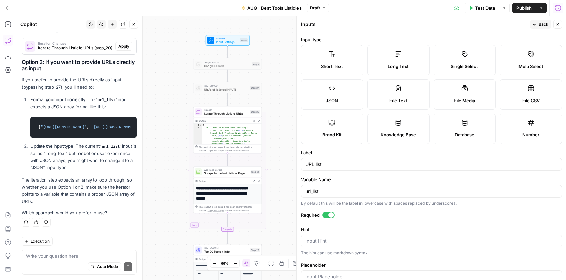
scroll to position [66, 0]
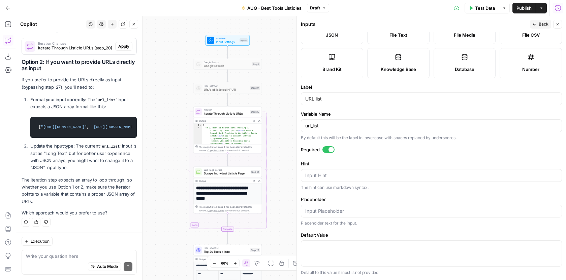
click at [343, 241] on div at bounding box center [431, 254] width 261 height 26
paste textarea "[ "https://www.rankability.com/blog/best-ai-search-visibility-tracking-tools/",…"
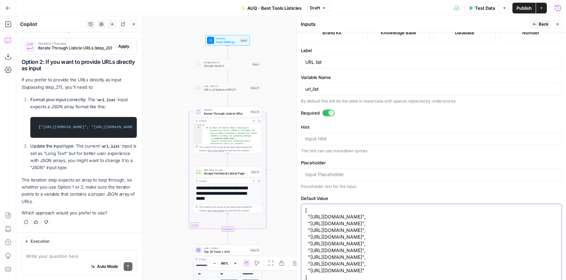
type textarea "[ "https://www.rankability.com/blog/best-ai-search-visibility-tracking-tools/",…"
click at [543, 23] on span "Back" at bounding box center [543, 24] width 10 height 6
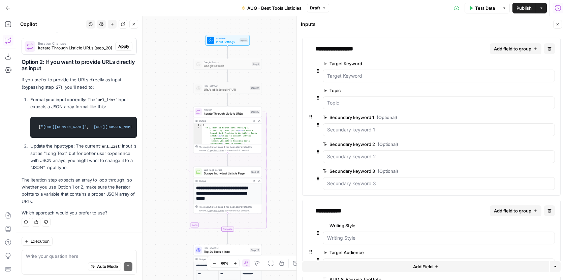
click at [556, 24] on icon "button" at bounding box center [557, 24] width 4 height 4
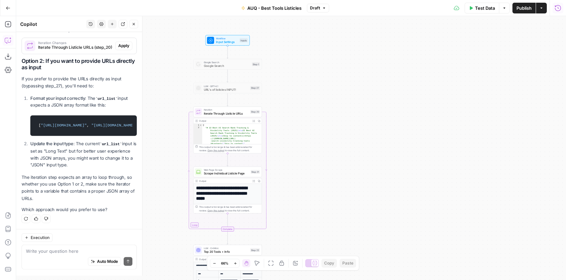
scroll to position [236, 0]
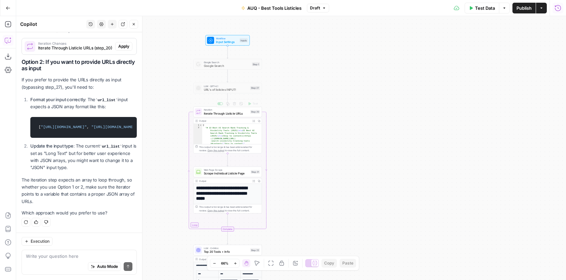
click at [241, 114] on span "Iterate Through Listicle URLs" at bounding box center [226, 113] width 45 height 4
click at [560, 25] on button "Close" at bounding box center [557, 24] width 9 height 9
click at [232, 44] on div "Workflow Input Settings Inputs Test Step" at bounding box center [227, 40] width 44 height 11
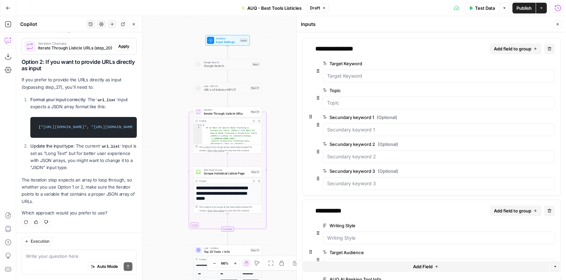
scroll to position [107, 0]
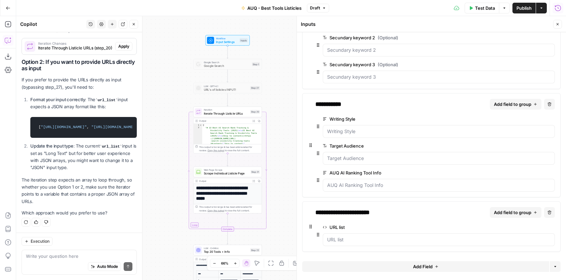
click at [341, 244] on div at bounding box center [439, 240] width 232 height 13
click at [341, 241] on list "URL list" at bounding box center [438, 240] width 223 height 7
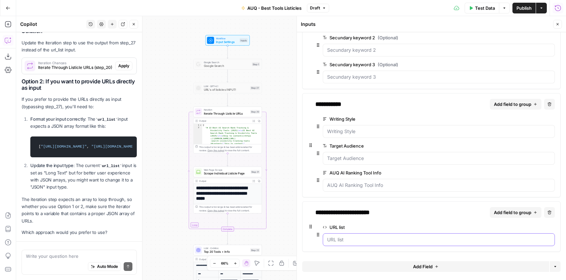
scroll to position [236, 0]
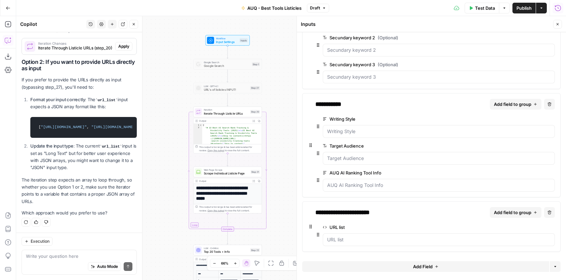
click at [521, 9] on span "Publish" at bounding box center [523, 8] width 15 height 7
click at [238, 112] on span "Iterate Through Listicle URLs" at bounding box center [226, 113] width 45 height 4
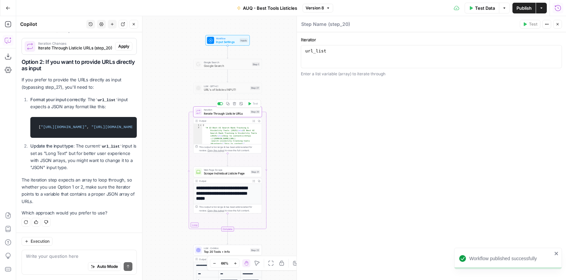
type textarea "Iterate Through Listicle URLs"
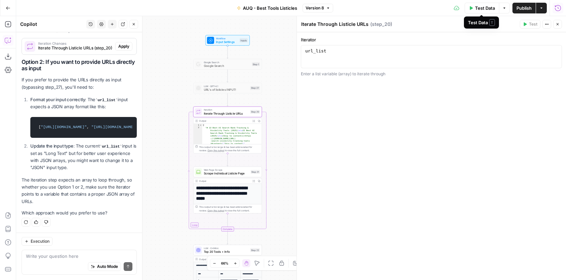
click at [487, 4] on button "Test Data" at bounding box center [481, 8] width 35 height 11
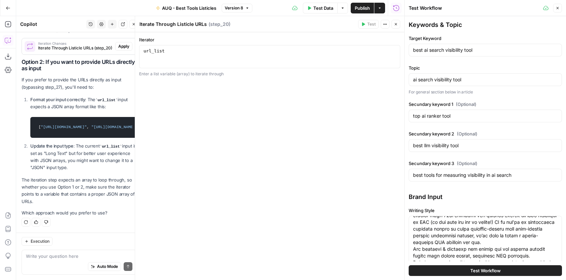
scroll to position [282, 0]
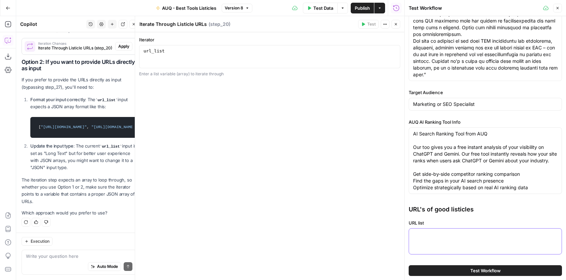
click at [449, 237] on textarea "URL list" at bounding box center [485, 235] width 144 height 7
paste textarea "[ "https://www.rankability.com/blog/best-ai-search-visibility-tracking-tools/",…"
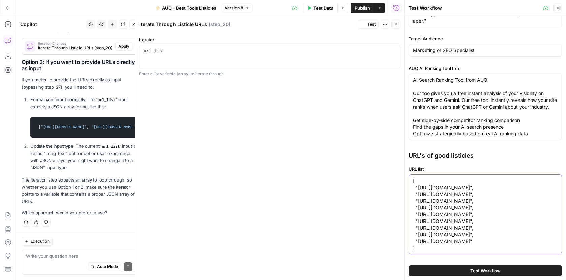
scroll to position [377, 0]
type textarea "[ "https://www.rankability.com/blog/best-ai-search-visibility-tracking-tools/",…"
click at [470, 270] on span "Test Workflow" at bounding box center [485, 271] width 30 height 7
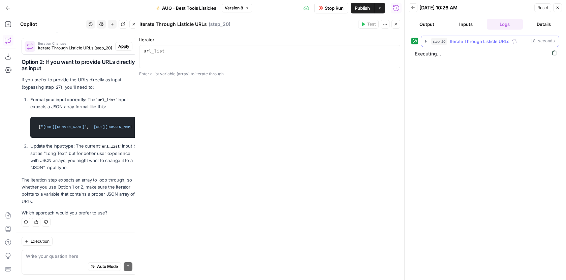
click at [426, 42] on icon "button" at bounding box center [425, 41] width 5 height 5
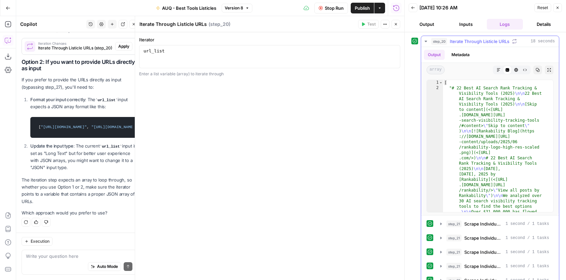
click at [338, 8] on span "Stop Run" at bounding box center [334, 8] width 19 height 7
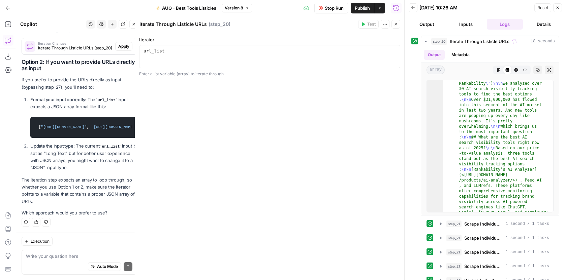
scroll to position [22, 0]
click at [557, 6] on icon "button" at bounding box center [557, 8] width 4 height 4
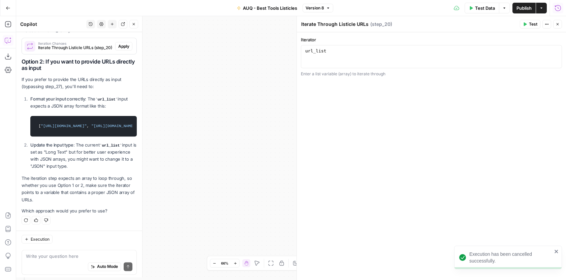
scroll to position [236, 0]
click at [527, 12] on button "Publish" at bounding box center [523, 8] width 23 height 11
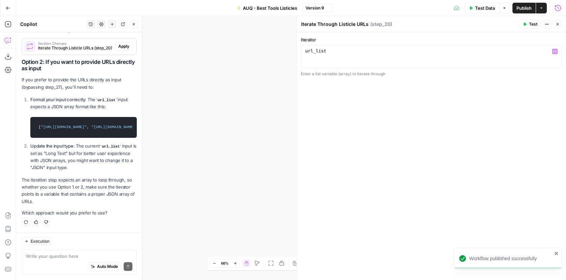
drag, startPoint x: 250, startPoint y: 66, endPoint x: 251, endPoint y: 151, distance: 84.9
click at [251, 149] on div "Workflow Input Settings Inputs Google Search Google Search Step 1 LLM · GPT-4.1…" at bounding box center [290, 148] width 549 height 264
click at [132, 25] on icon "button" at bounding box center [134, 24] width 4 height 4
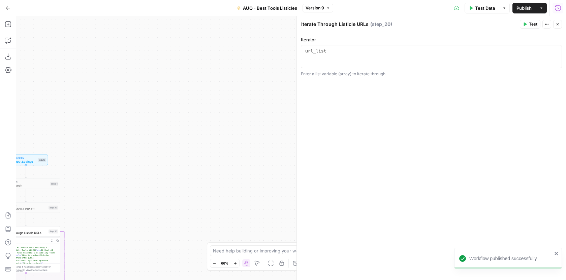
click at [558, 24] on button "Close" at bounding box center [557, 24] width 9 height 9
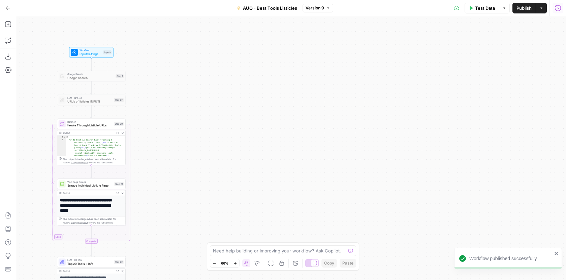
drag, startPoint x: 283, startPoint y: 174, endPoint x: 360, endPoint y: 50, distance: 145.3
click at [358, 54] on div "Workflow Input Settings Inputs Google Search Google Search Step 1 LLM · GPT-4.1…" at bounding box center [290, 148] width 549 height 264
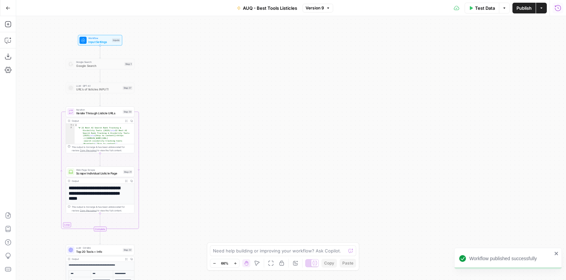
drag, startPoint x: 244, startPoint y: 149, endPoint x: 317, endPoint y: 151, distance: 73.4
click at [314, 151] on div "Workflow Input Settings Inputs Google Search Google Search Step 1 LLM · GPT-4.1…" at bounding box center [290, 148] width 549 height 264
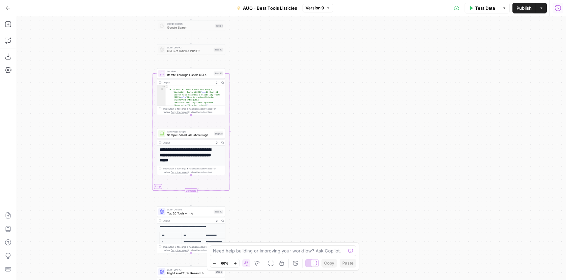
drag, startPoint x: 276, startPoint y: 174, endPoint x: 296, endPoint y: 134, distance: 45.0
click at [296, 134] on div "Workflow Input Settings Inputs Google Search Google Search Step 1 LLM · GPT-4.1…" at bounding box center [290, 148] width 549 height 264
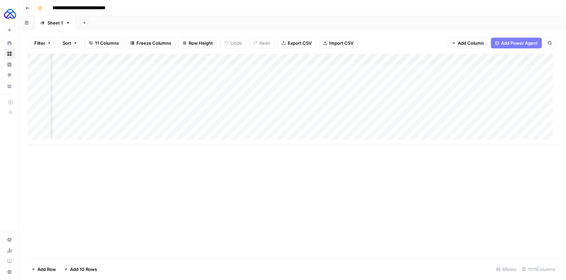
scroll to position [0, 467]
click at [391, 90] on div "Add Column" at bounding box center [292, 99] width 530 height 91
click at [427, 62] on div "Add Column" at bounding box center [292, 99] width 530 height 91
click at [399, 147] on span "Remove Column" at bounding box center [401, 150] width 59 height 7
click at [262, 70] on span "Delete" at bounding box center [258, 69] width 14 height 7
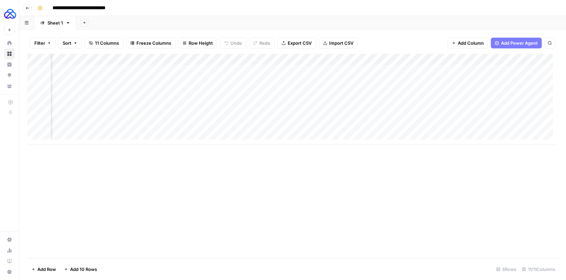
scroll to position [0, 458]
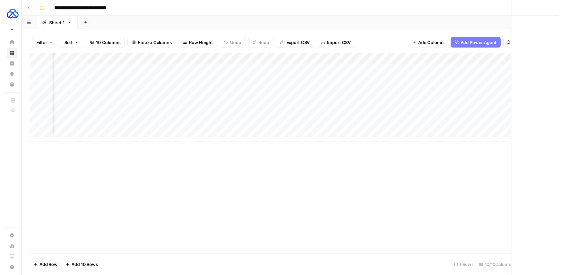
scroll to position [0, 455]
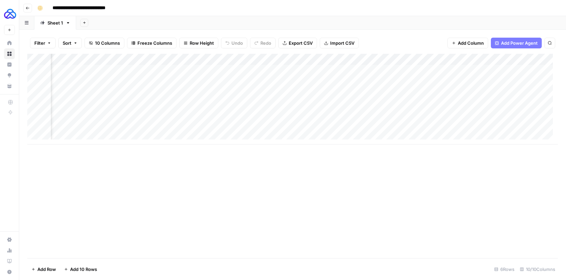
scroll to position [0, 458]
click at [452, 43] on icon "button" at bounding box center [453, 43] width 4 height 4
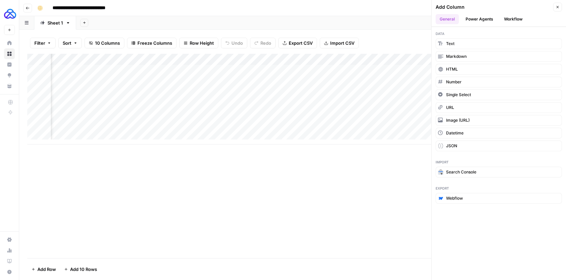
click at [506, 22] on button "Workflow" at bounding box center [513, 19] width 27 height 10
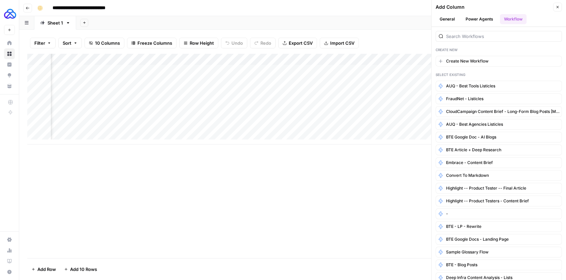
click at [449, 14] on button "General" at bounding box center [446, 19] width 23 height 10
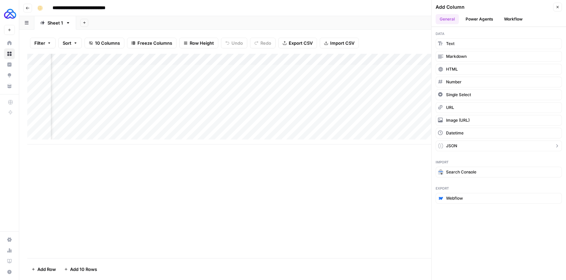
click at [458, 148] on button "JSON" at bounding box center [498, 146] width 126 height 11
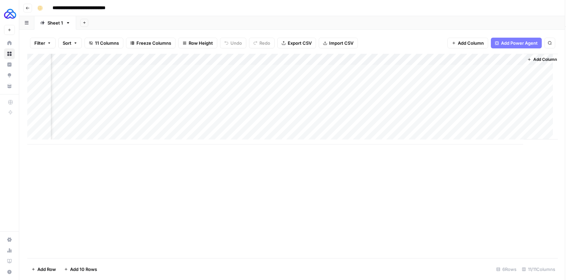
scroll to position [0, 555]
drag, startPoint x: 377, startPoint y: 60, endPoint x: 307, endPoint y: 61, distance: 70.4
click at [307, 61] on div "Add Column" at bounding box center [292, 99] width 530 height 91
click at [326, 59] on div "Add Column" at bounding box center [292, 99] width 530 height 91
click at [316, 75] on input "Output" at bounding box center [311, 75] width 68 height 7
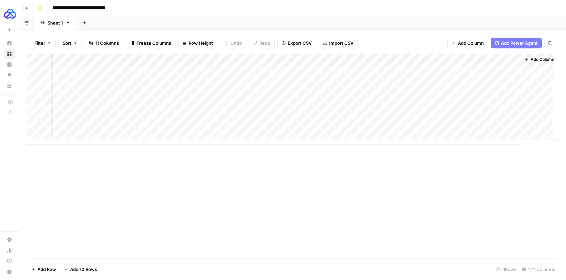
click at [225, 183] on div "Add Column" at bounding box center [292, 156] width 530 height 205
drag, startPoint x: 319, startPoint y: 59, endPoint x: 416, endPoint y: 59, distance: 97.0
click at [416, 59] on div "Add Column" at bounding box center [292, 99] width 530 height 91
drag, startPoint x: 441, startPoint y: 59, endPoint x: 307, endPoint y: 56, distance: 134.4
click at [307, 56] on div "Add Column" at bounding box center [292, 99] width 530 height 91
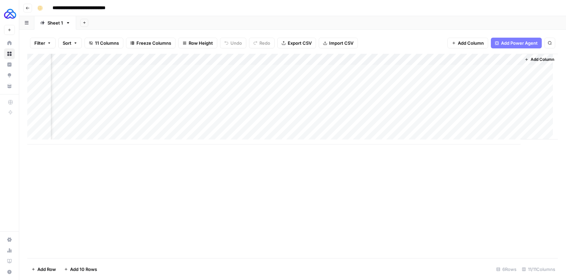
click at [361, 57] on div "Add Column" at bounding box center [292, 99] width 530 height 91
click at [294, 208] on div "Add Column" at bounding box center [292, 156] width 530 height 205
click at [330, 97] on div "Add Column" at bounding box center [292, 99] width 530 height 91
click at [333, 73] on div "Add Column" at bounding box center [292, 99] width 530 height 91
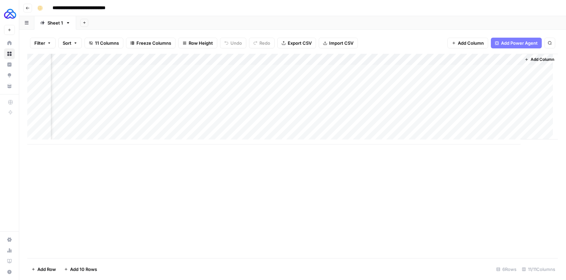
click at [440, 59] on div "Add Column" at bounding box center [292, 99] width 530 height 91
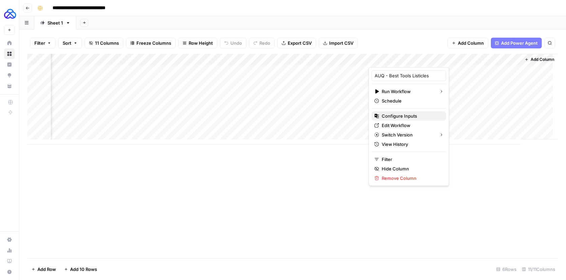
click at [411, 113] on span "Configure Inputs" at bounding box center [410, 116] width 59 height 7
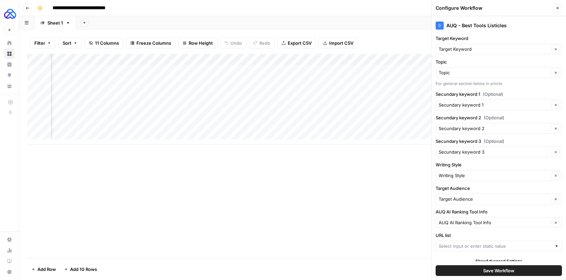
scroll to position [6, 0]
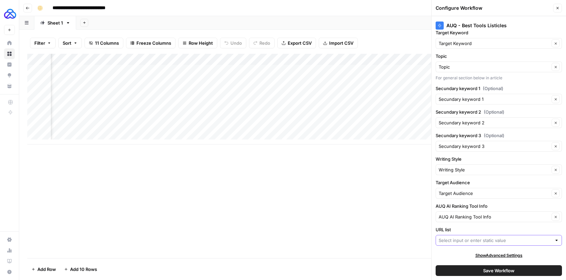
click at [508, 240] on input "URL list" at bounding box center [494, 240] width 113 height 7
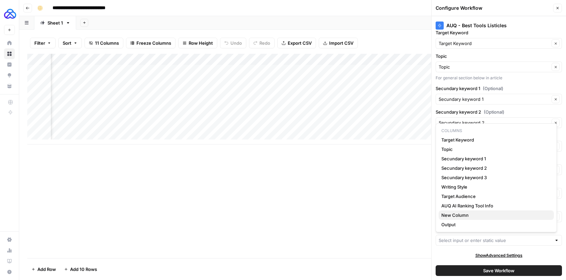
click at [484, 217] on span "New Column" at bounding box center [494, 215] width 107 height 7
type input "New Column"
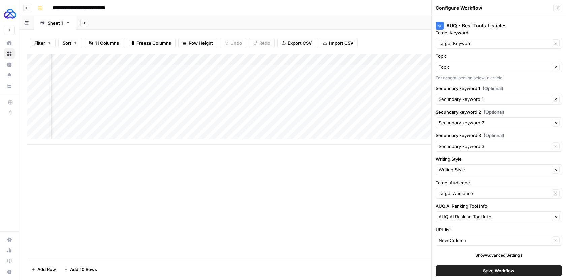
click at [555, 10] on button "Close" at bounding box center [557, 8] width 9 height 9
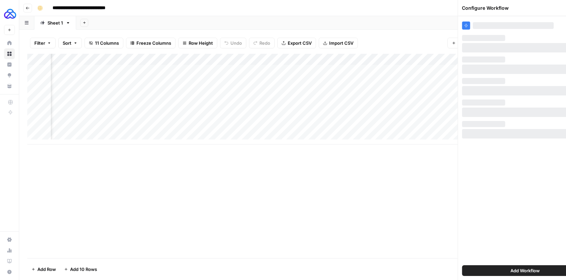
scroll to position [0, 0]
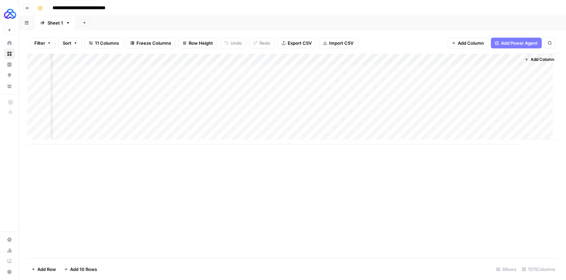
click at [317, 57] on div "Add Column" at bounding box center [292, 99] width 530 height 91
click at [293, 76] on input "New Column" at bounding box center [311, 75] width 68 height 7
type input "URL list:"
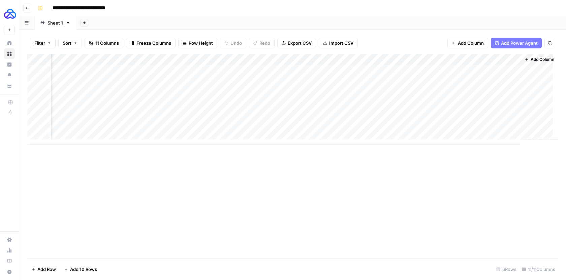
click at [439, 59] on div "Add Column" at bounding box center [292, 99] width 530 height 91
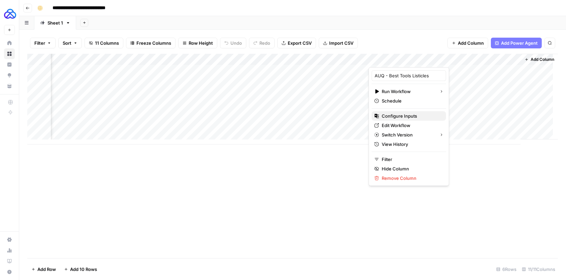
click at [411, 117] on span "Configure Inputs" at bounding box center [410, 116] width 59 height 7
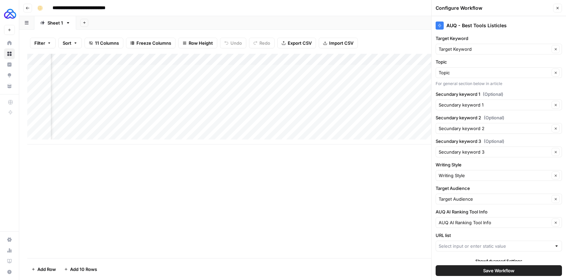
scroll to position [6, 0]
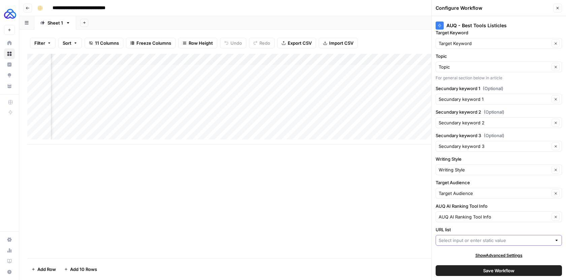
click at [461, 238] on input "URL list" at bounding box center [494, 240] width 113 height 7
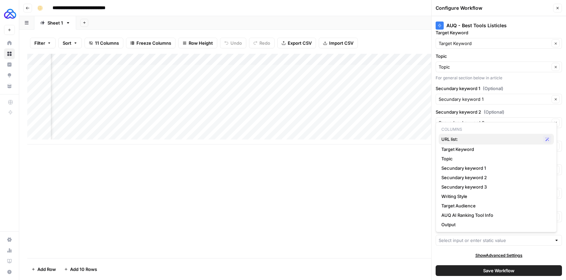
click at [467, 141] on span "URL list:" at bounding box center [490, 139] width 99 height 7
type input "URL list:"
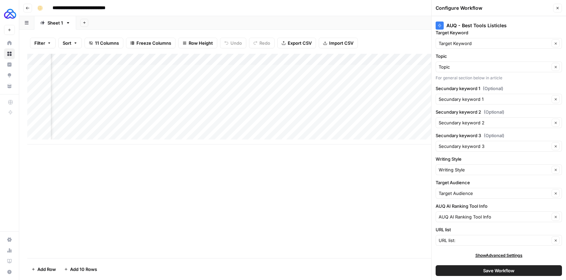
click at [473, 269] on button "Save Workflow" at bounding box center [498, 271] width 126 height 11
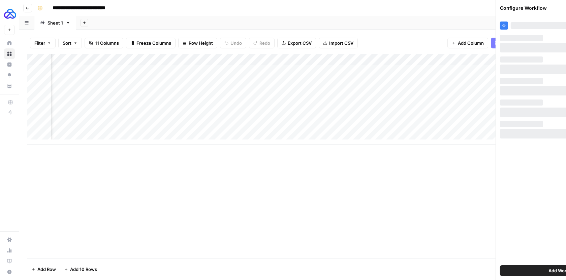
scroll to position [0, 0]
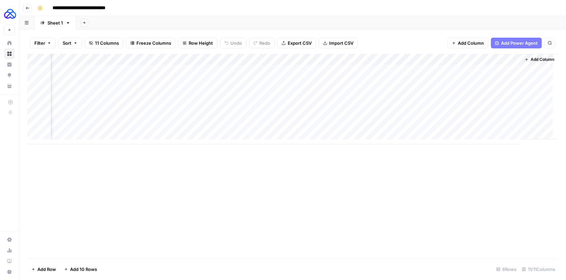
click at [316, 74] on div "Add Column" at bounding box center [292, 99] width 530 height 91
click at [361, 68] on div "Add Column" at bounding box center [292, 99] width 530 height 91
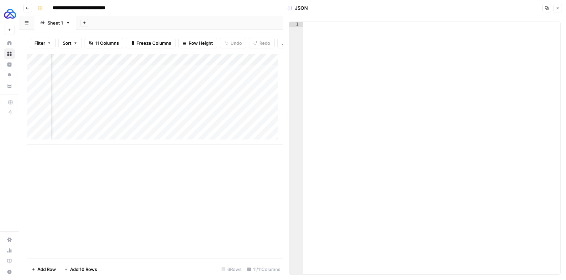
click at [361, 68] on div at bounding box center [431, 154] width 257 height 264
paste textarea "*"
type textarea "*"
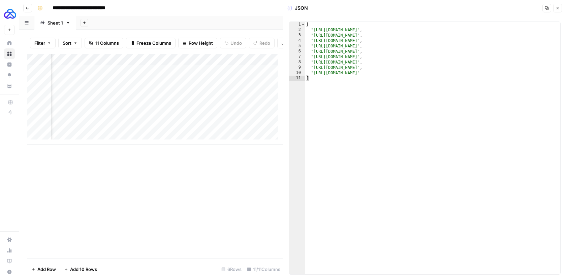
click at [556, 9] on icon "button" at bounding box center [557, 8] width 4 height 4
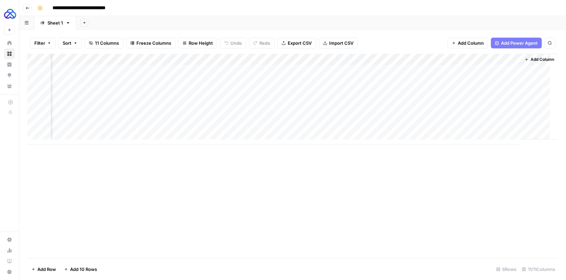
scroll to position [0, 547]
click at [369, 70] on div "Add Column" at bounding box center [292, 99] width 530 height 91
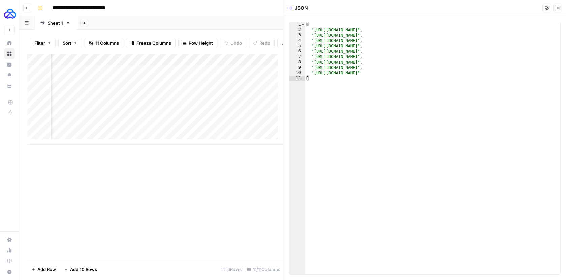
type textarea "*"
click at [439, 83] on div "[ "[URL][DOMAIN_NAME]" , "[URL][DOMAIN_NAME]" , "[URL][DOMAIN_NAME]" , "[URL][D…" at bounding box center [432, 154] width 255 height 264
click at [97, 90] on div "Add Column" at bounding box center [155, 99] width 256 height 91
click at [91, 87] on div "Add Column" at bounding box center [155, 99] width 256 height 91
click at [91, 87] on body "**********" at bounding box center [283, 140] width 566 height 280
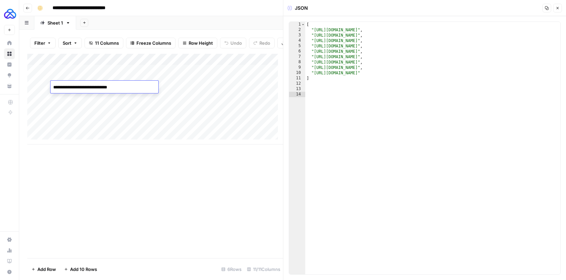
click at [557, 7] on icon "button" at bounding box center [557, 8] width 4 height 4
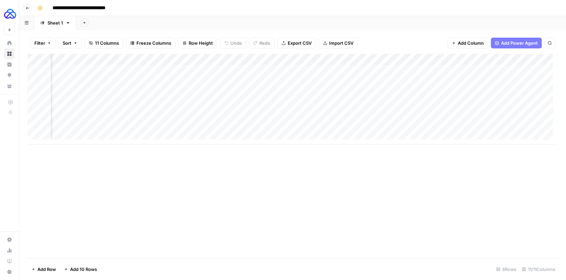
scroll to position [0, 503]
click at [362, 72] on div "Add Column" at bounding box center [292, 99] width 530 height 91
click at [386, 82] on div "Add Column" at bounding box center [292, 99] width 530 height 91
click at [415, 80] on div "Add Column" at bounding box center [292, 99] width 530 height 91
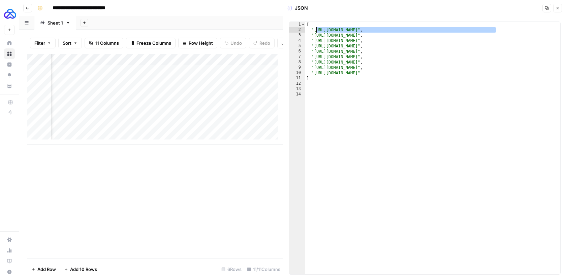
drag, startPoint x: 495, startPoint y: 29, endPoint x: 314, endPoint y: 31, distance: 180.8
click at [314, 31] on div "[ "[URL][DOMAIN_NAME]" , "[URL][DOMAIN_NAME]" , "[URL][DOMAIN_NAME]" , "[URL][D…" at bounding box center [432, 154] width 255 height 264
click at [493, 16] on div "**********" at bounding box center [424, 148] width 282 height 264
click at [494, 27] on div "[ "[URL][DOMAIN_NAME]" , "[URL][DOMAIN_NAME]" , "[URL][DOMAIN_NAME]" , "[URL][D…" at bounding box center [432, 154] width 255 height 264
drag, startPoint x: 494, startPoint y: 31, endPoint x: 316, endPoint y: 29, distance: 177.8
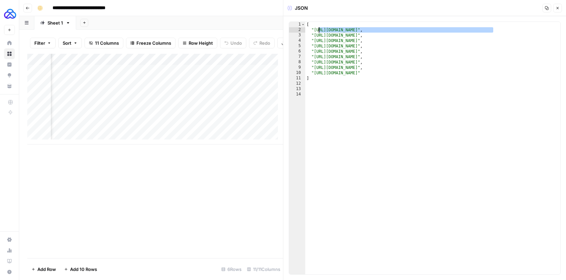
click at [316, 29] on div "[ "[URL][DOMAIN_NAME]" , "[URL][DOMAIN_NAME]" , "[URL][DOMAIN_NAME]" , "[URL][D…" at bounding box center [432, 154] width 255 height 264
click at [434, 74] on div "[ "[URL][DOMAIN_NAME]" , "[URL][DOMAIN_NAME]" , "[URL][DOMAIN_NAME]" , "[URL][D…" at bounding box center [432, 154] width 255 height 264
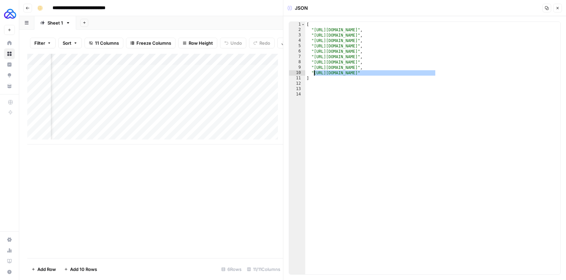
drag, startPoint x: 436, startPoint y: 73, endPoint x: 314, endPoint y: 72, distance: 121.9
click at [314, 72] on div "[ "[URL][DOMAIN_NAME]" , "[URL][DOMAIN_NAME]" , "[URL][DOMAIN_NAME]" , "[URL][D…" at bounding box center [432, 154] width 255 height 264
paste textarea "****"
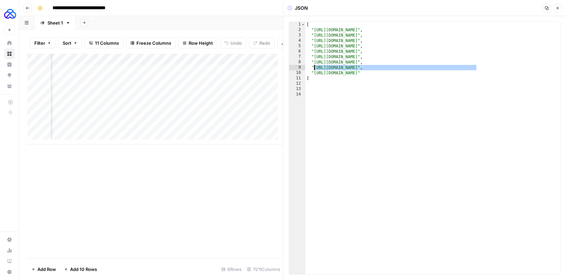
drag, startPoint x: 471, startPoint y: 67, endPoint x: 314, endPoint y: 67, distance: 156.5
click at [314, 67] on div "[ "[URL][DOMAIN_NAME]" , "[URL][DOMAIN_NAME]" , "[URL][DOMAIN_NAME]" , "[URL][D…" at bounding box center [432, 154] width 255 height 264
paste textarea "****"
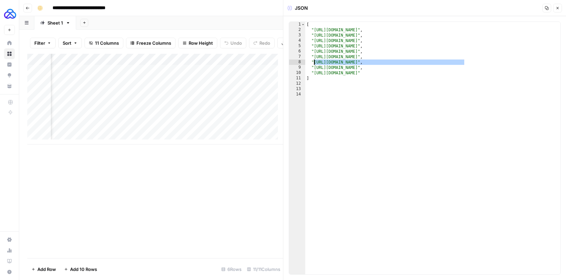
drag, startPoint x: 464, startPoint y: 61, endPoint x: 314, endPoint y: 63, distance: 149.8
click at [314, 63] on div "[ "[URL][DOMAIN_NAME]" , "[URL][DOMAIN_NAME]" , "[URL][DOMAIN_NAME]" , "[URL][D…" at bounding box center [432, 154] width 255 height 264
paste textarea "*****"
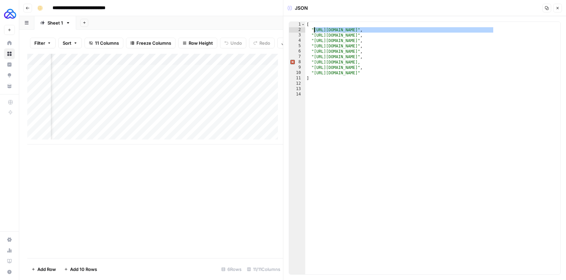
drag, startPoint x: 493, startPoint y: 28, endPoint x: 314, endPoint y: 28, distance: 179.4
click at [314, 28] on div "[ "https://www.rankability.com/blog/best-ai-search-visibility-tracking-tools/" …" at bounding box center [432, 154] width 255 height 264
drag, startPoint x: 412, startPoint y: 36, endPoint x: 315, endPoint y: 33, distance: 97.3
click at [315, 33] on div "[ "https://www.rankability.com/blog/best-ai-search-visibility-tracking-tools/" …" at bounding box center [432, 154] width 255 height 264
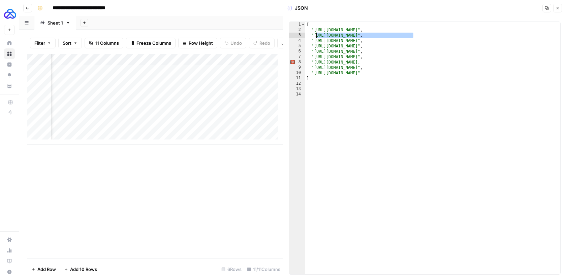
click at [345, 30] on div "[ "https://www.rankability.com/blog/best-ai-search-visibility-tracking-tools/" …" at bounding box center [432, 154] width 255 height 264
drag, startPoint x: 411, startPoint y: 35, endPoint x: 314, endPoint y: 36, distance: 97.0
click at [314, 36] on div "[ "https://www.rankability.com/blog/best-ai-search-visibility-tracking-tools/" …" at bounding box center [432, 154] width 255 height 264
paste textarea "**********"
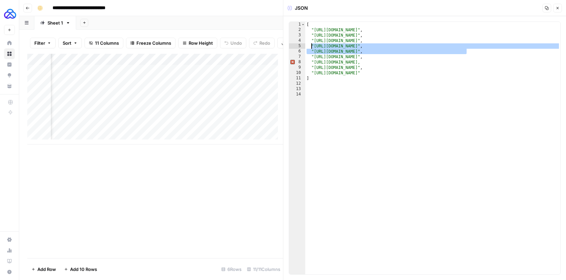
drag, startPoint x: 468, startPoint y: 50, endPoint x: 310, endPoint y: 45, distance: 158.0
click at [310, 45] on div "[ "https://www.rankability.com/blog/best-ai-search-visibility-tracking-tools/" …" at bounding box center [432, 154] width 255 height 264
type textarea "**********"
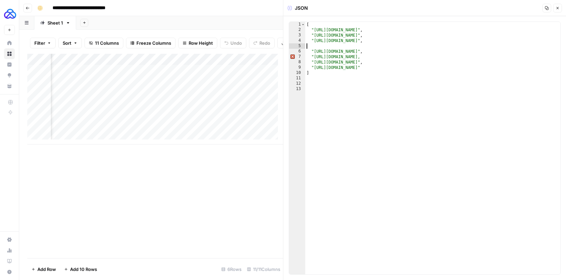
type textarea "**********"
click at [558, 8] on icon "button" at bounding box center [557, 8] width 4 height 4
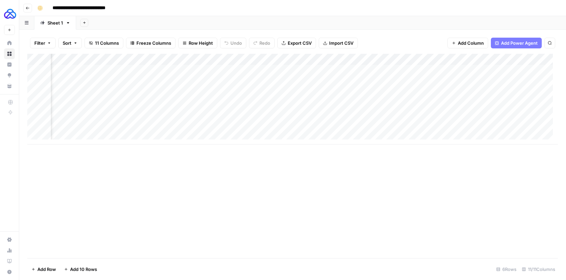
scroll to position [0, 347]
click at [305, 84] on div "Add Column" at bounding box center [292, 99] width 530 height 91
click at [298, 79] on div "Add Column" at bounding box center [292, 99] width 530 height 91
click at [298, 79] on textarea "**********" at bounding box center [339, 82] width 108 height 9
type textarea "**********"
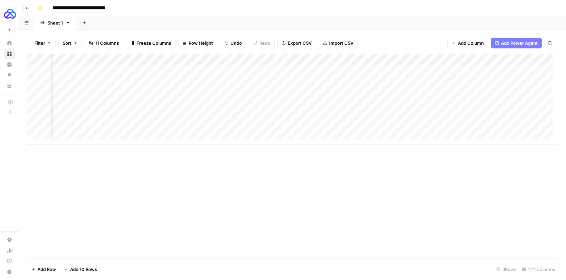
click at [350, 119] on div "Add Column" at bounding box center [292, 99] width 530 height 91
click at [390, 79] on div "Add Column" at bounding box center [292, 99] width 530 height 91
click at [411, 81] on div "Add Column" at bounding box center [292, 99] width 530 height 91
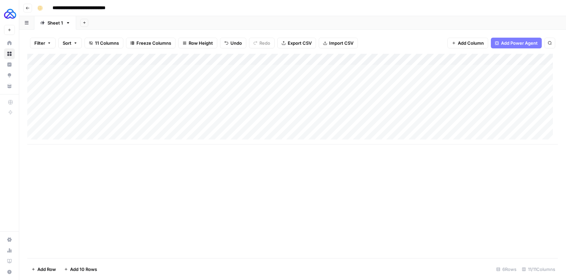
drag, startPoint x: 108, startPoint y: 91, endPoint x: 63, endPoint y: 91, distance: 44.8
click at [63, 91] on div "Add Column" at bounding box center [292, 99] width 530 height 91
click at [63, 91] on textarea "**********" at bounding box center [104, 93] width 108 height 9
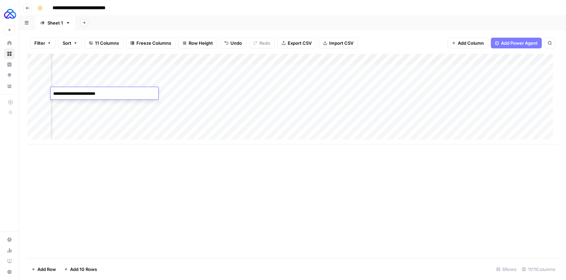
click at [357, 81] on div "Add Column" at bounding box center [292, 99] width 530 height 91
click at [364, 73] on div "Add Column" at bounding box center [292, 99] width 530 height 91
click at [338, 94] on div "Add Column" at bounding box center [292, 99] width 530 height 91
click at [473, 80] on div "Add Column" at bounding box center [292, 99] width 530 height 91
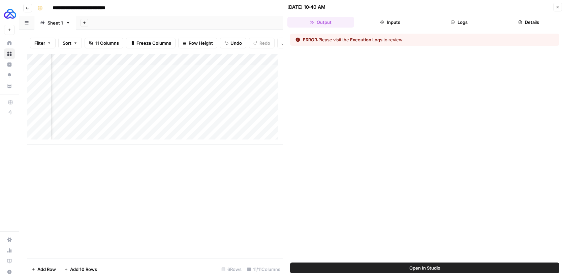
click at [368, 41] on button "Execution Logs" at bounding box center [366, 39] width 32 height 7
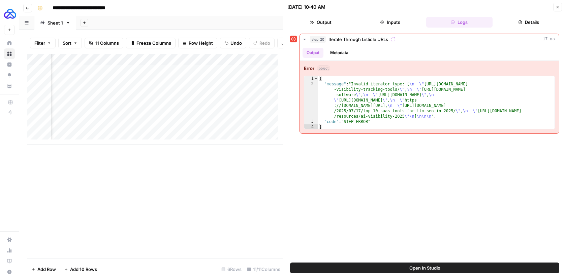
click at [398, 270] on button "Open In Studio" at bounding box center [424, 268] width 269 height 11
click at [199, 87] on div "Add Column" at bounding box center [155, 99] width 256 height 91
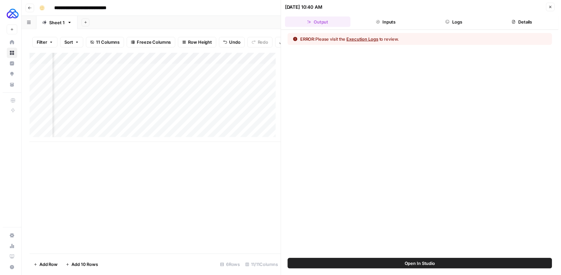
scroll to position [0, 731]
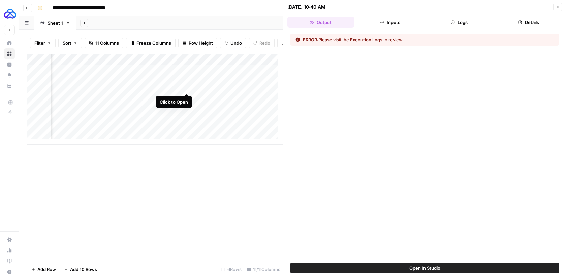
click at [183, 87] on div "Add Column" at bounding box center [155, 99] width 256 height 91
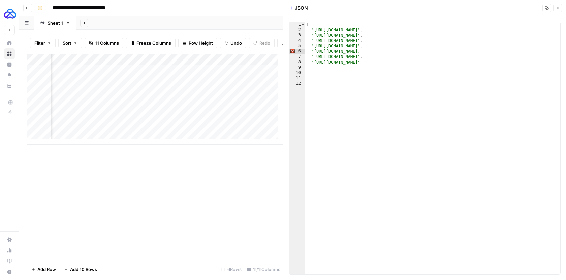
click at [478, 51] on div "[ "https://www.rankability.com/blog/best-ai-search-visibility-tracking-tools/" …" at bounding box center [432, 154] width 255 height 264
paste textarea "*"
type textarea "**********"
click at [555, 8] on icon "button" at bounding box center [557, 8] width 4 height 4
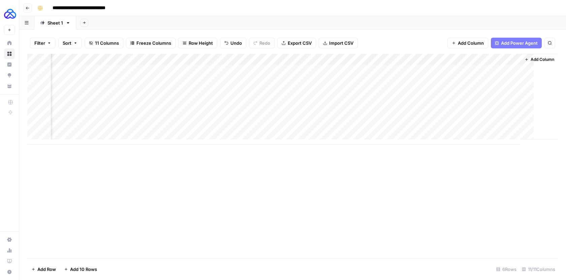
scroll to position [0, 547]
drag, startPoint x: 448, startPoint y: 81, endPoint x: 453, endPoint y: 82, distance: 4.8
click at [453, 82] on div "Add Column" at bounding box center [292, 99] width 530 height 91
click at [457, 81] on div "Add Column" at bounding box center [292, 99] width 530 height 91
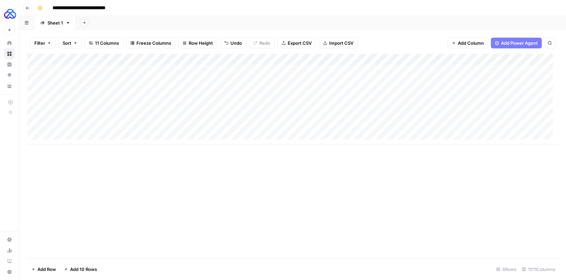
click at [105, 92] on div "Add Column" at bounding box center [292, 99] width 530 height 91
click at [83, 93] on div "Add Column" at bounding box center [292, 99] width 530 height 91
click at [83, 93] on textarea "**********" at bounding box center [104, 93] width 108 height 9
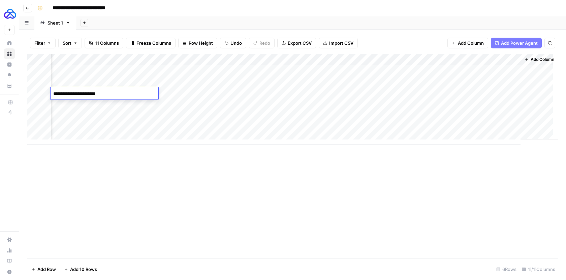
click at [342, 93] on div "Add Column" at bounding box center [292, 99] width 530 height 91
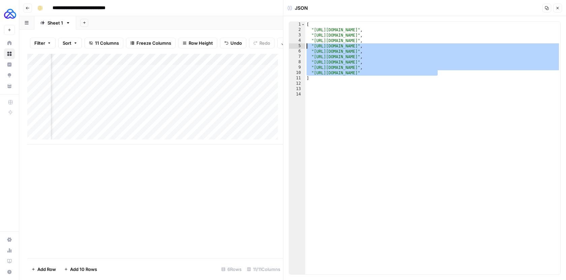
drag, startPoint x: 440, startPoint y: 73, endPoint x: 307, endPoint y: 47, distance: 135.7
click at [307, 47] on div "[ "https://www.rankability.com/blog/best-ai-search-visibility-tracking-tools/" …" at bounding box center [432, 154] width 255 height 264
type textarea "**********"
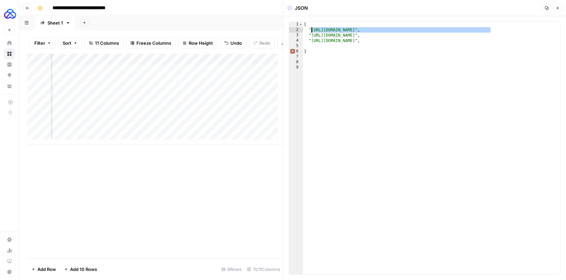
drag, startPoint x: 490, startPoint y: 30, endPoint x: 311, endPoint y: 28, distance: 178.8
click at [311, 28] on div "[ "https://www.rankability.com/blog/best-ai-search-visibility-tracking-tools/" …" at bounding box center [431, 154] width 258 height 264
paste textarea
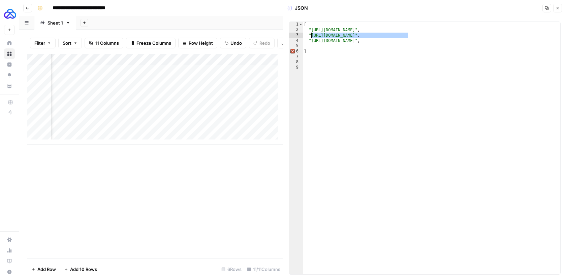
drag, startPoint x: 408, startPoint y: 33, endPoint x: 312, endPoint y: 35, distance: 96.6
click at [312, 35] on div "[ "https://generativeai.pub/i-ranked-best-free-ai-tool-too-use-e8d8640e7980" , …" at bounding box center [431, 154] width 258 height 264
paste textarea "**********"
drag, startPoint x: 453, startPoint y: 41, endPoint x: 312, endPoint y: 42, distance: 141.4
click at [312, 42] on div "[ "https://generativeai.pub/i-ranked-best-free-ai-tool-too-use-e8d8640e7980" , …" at bounding box center [431, 154] width 258 height 264
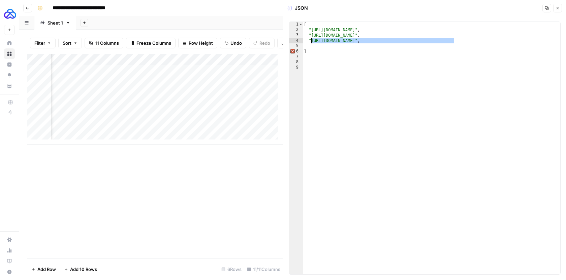
paste textarea "**********"
paste textarea
type textarea "**********"
drag, startPoint x: 417, startPoint y: 40, endPoint x: 308, endPoint y: 41, distance: 108.7
click at [308, 41] on div "[ "https://generativeai.pub/i-ranked-best-free-ai-tool-too-use-e8d8640e7980" , …" at bounding box center [431, 154] width 258 height 264
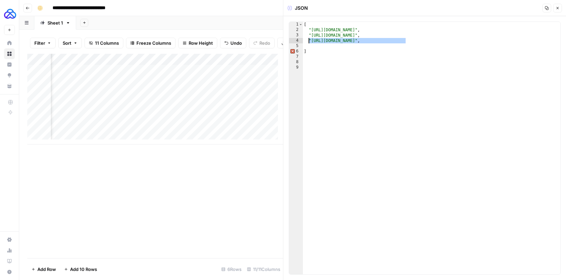
click at [413, 42] on div "[ "https://generativeai.pub/i-ranked-best-free-ai-tool-too-use-e8d8640e7980" , …" at bounding box center [431, 154] width 258 height 264
paste textarea "**********"
type textarea "**********"
paste textarea "**********"
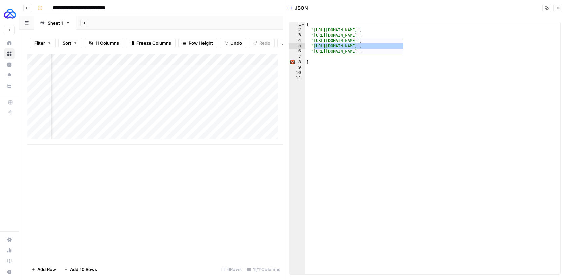
drag, startPoint x: 403, startPoint y: 45, endPoint x: 313, endPoint y: 44, distance: 89.2
click at [313, 44] on div "[ "https://generativeai.pub/i-ranked-best-free-ai-tool-too-use-e8d8640e7980" , …" at bounding box center [432, 154] width 255 height 264
paste textarea "**********"
drag, startPoint x: 403, startPoint y: 50, endPoint x: 314, endPoint y: 50, distance: 89.6
click at [314, 50] on div "[ "https://generativeai.pub/i-ranked-best-free-ai-tool-too-use-e8d8640e7980" , …" at bounding box center [432, 154] width 255 height 264
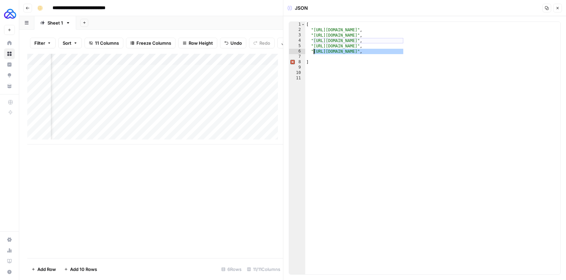
paste textarea "*********"
type textarea "**********"
click at [554, 7] on button "Close" at bounding box center [557, 8] width 9 height 9
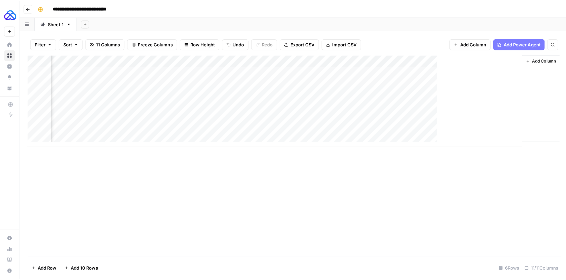
scroll to position [0, 547]
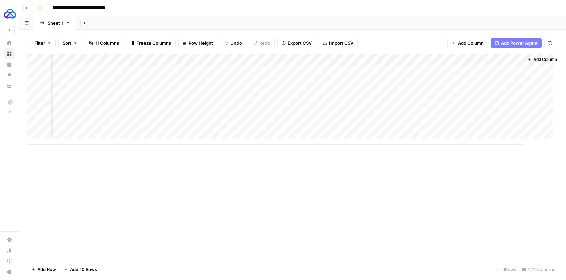
click at [372, 92] on div "Add Column" at bounding box center [292, 99] width 530 height 91
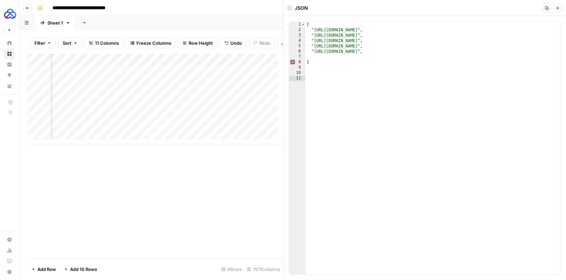
type textarea "**********"
click at [435, 52] on div "[ "https://generativeai.pub/i-ranked-best-free-ai-tool-too-use-e8d8640e7980" , …" at bounding box center [432, 154] width 255 height 264
paste textarea "**********"
click at [311, 50] on div "[ "https://generativeai.pub/i-ranked-best-free-ai-tool-too-use-e8d8640e7980" , …" at bounding box center [432, 154] width 255 height 264
click at [308, 55] on div "[ "https://generativeai.pub/i-ranked-best-free-ai-tool-too-use-e8d8640e7980" , …" at bounding box center [432, 154] width 255 height 264
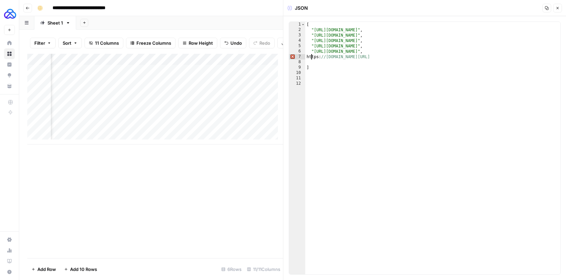
click at [311, 57] on div "[ "https://generativeai.pub/i-ranked-best-free-ai-tool-too-use-e8d8640e7980" , …" at bounding box center [432, 154] width 255 height 264
paste textarea "*"
click at [425, 56] on div "[ "https://generativeai.pub/i-ranked-best-free-ai-tool-too-use-e8d8640e7980" , …" at bounding box center [432, 154] width 255 height 264
paste textarea "*"
type textarea "**********"
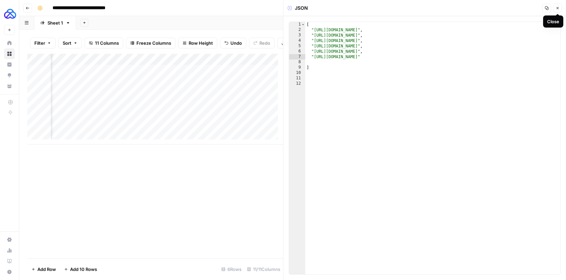
click at [558, 9] on icon "button" at bounding box center [557, 8] width 4 height 4
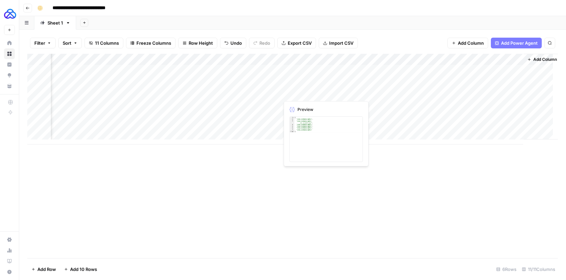
click at [352, 94] on div "Add Column" at bounding box center [292, 99] width 530 height 91
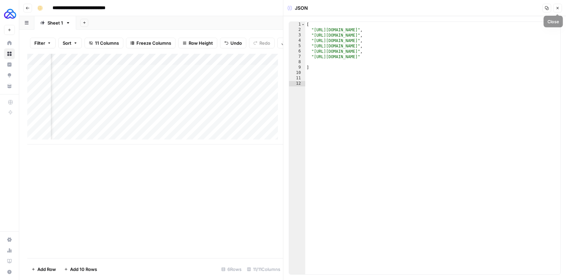
click at [556, 8] on icon "button" at bounding box center [557, 8] width 4 height 4
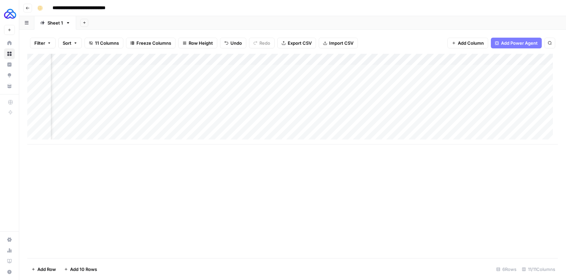
scroll to position [0, 472]
click at [387, 71] on div "Add Column" at bounding box center [292, 99] width 530 height 91
click at [368, 103] on div "Add Column" at bounding box center [292, 99] width 530 height 91
click at [444, 103] on div "Add Column" at bounding box center [292, 99] width 530 height 91
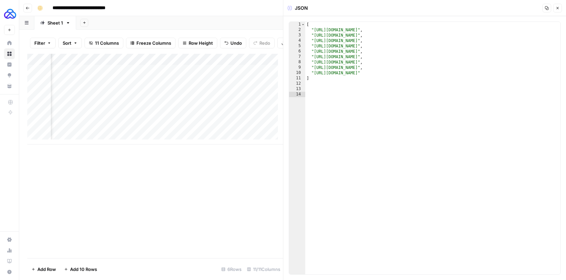
click at [559, 7] on button "Close" at bounding box center [557, 8] width 9 height 9
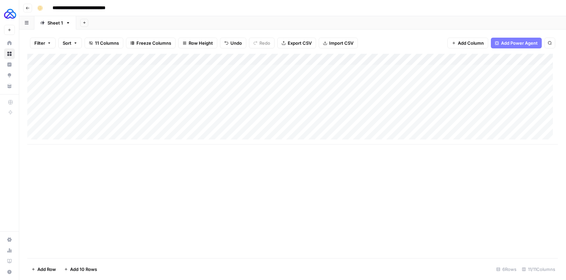
click at [90, 104] on div "Add Column" at bounding box center [292, 99] width 530 height 91
click at [90, 104] on textarea "**********" at bounding box center [104, 105] width 108 height 9
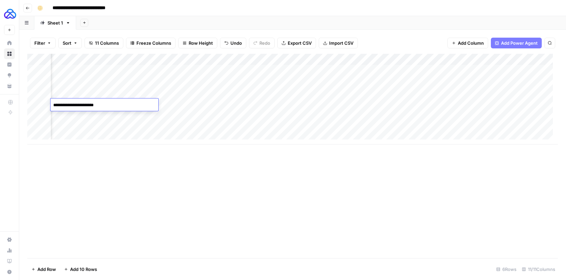
scroll to position [0, 555]
click at [306, 101] on div "Add Column" at bounding box center [292, 99] width 530 height 91
click at [360, 104] on div "Add Column" at bounding box center [292, 99] width 530 height 91
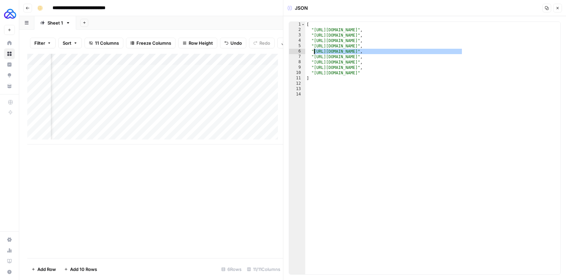
drag, startPoint x: 461, startPoint y: 51, endPoint x: 313, endPoint y: 53, distance: 148.1
click at [313, 53] on div "[ "https://www.rankability.com/blog/best-ai-search-visibility-tracking-tools/" …" at bounding box center [432, 154] width 255 height 264
paste textarea
type textarea "**********"
click at [560, 5] on button "Close" at bounding box center [557, 8] width 9 height 9
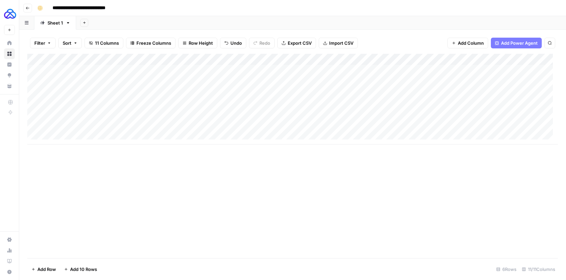
click at [91, 78] on div "Add Column" at bounding box center [292, 99] width 530 height 91
click at [91, 78] on textarea "**********" at bounding box center [104, 82] width 108 height 9
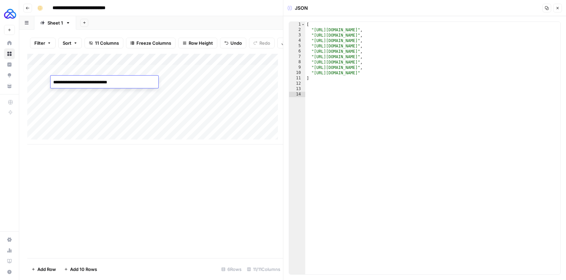
click at [562, 7] on header "JSON Copy Close" at bounding box center [424, 8] width 282 height 16
click at [556, 10] on button "Close" at bounding box center [557, 8] width 9 height 9
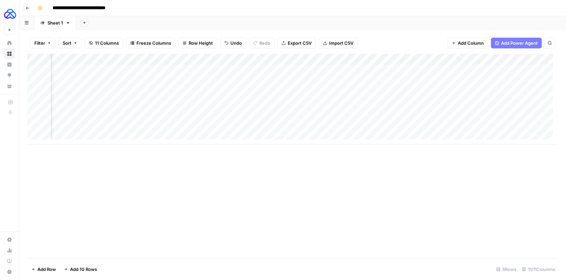
scroll to position [0, 555]
click at [404, 81] on div "Add Column" at bounding box center [292, 99] width 530 height 91
click at [448, 81] on div "Add Column" at bounding box center [292, 99] width 530 height 91
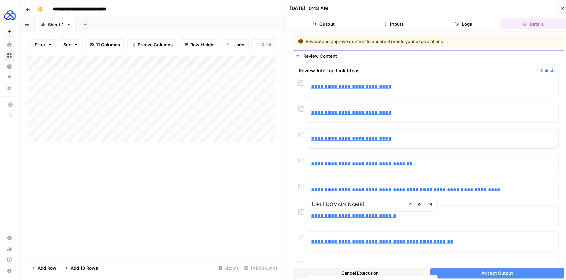
scroll to position [87, 0]
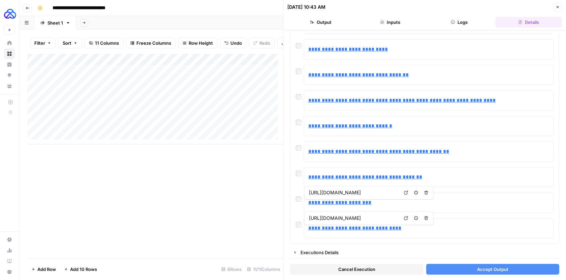
click at [478, 269] on span "Accept Output" at bounding box center [492, 269] width 31 height 7
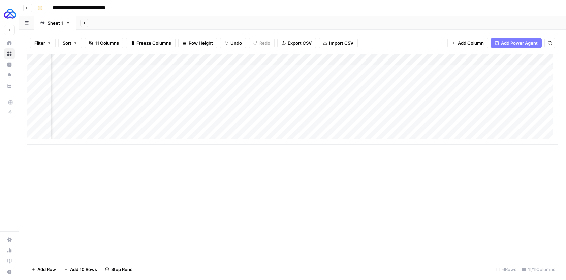
scroll to position [0, 555]
click at [439, 58] on div "Add Column" at bounding box center [292, 99] width 530 height 91
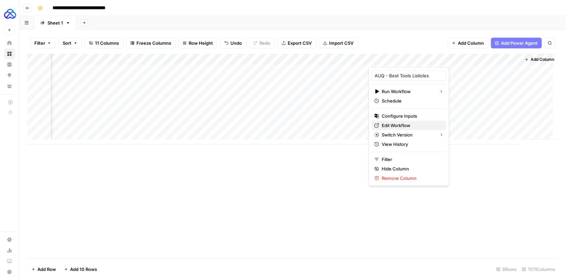
click at [401, 122] on span "Edit Workflow" at bounding box center [410, 125] width 59 height 7
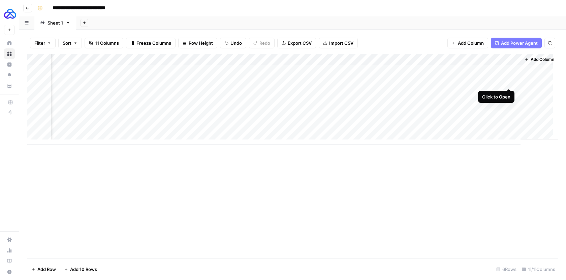
click at [508, 82] on div "Add Column" at bounding box center [292, 99] width 530 height 91
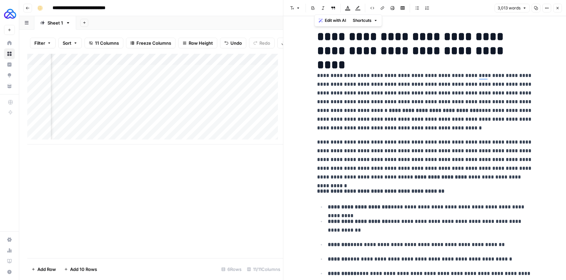
drag, startPoint x: 343, startPoint y: 252, endPoint x: 313, endPoint y: 35, distance: 219.3
click at [561, 7] on button "Close" at bounding box center [557, 8] width 9 height 9
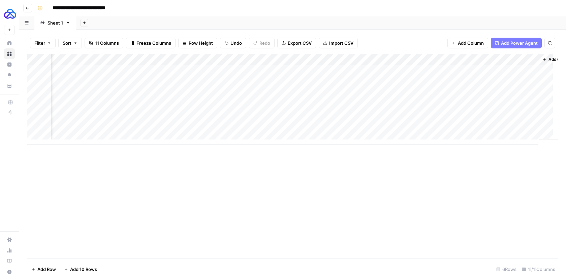
scroll to position [0, 555]
click at [448, 70] on div "Add Column" at bounding box center [292, 99] width 530 height 91
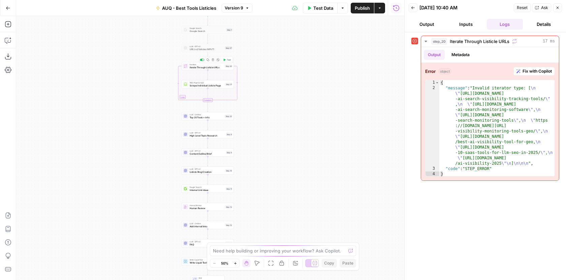
click at [217, 69] on div "Iteration Iterate Through Listicle URLs Step 20 Copy step Delete step Add Note …" at bounding box center [207, 66] width 52 height 8
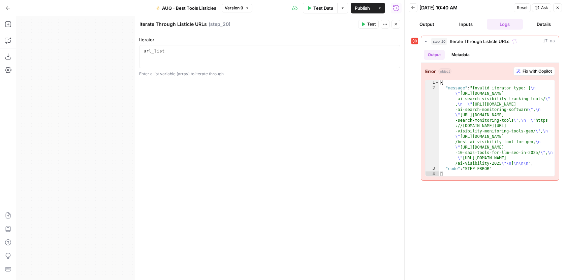
click at [395, 26] on icon "button" at bounding box center [396, 24] width 4 height 4
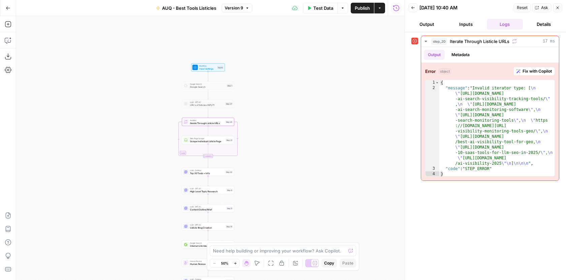
drag, startPoint x: 295, startPoint y: 96, endPoint x: 295, endPoint y: 151, distance: 55.9
click at [295, 152] on div "Workflow Input Settings Inputs Google Search Google Search Step 1 LLM · GPT-4.1…" at bounding box center [210, 148] width 388 height 264
drag, startPoint x: 210, startPoint y: 88, endPoint x: 452, endPoint y: 158, distance: 252.8
click at [210, 88] on span "Input Settings" at bounding box center [207, 87] width 17 height 3
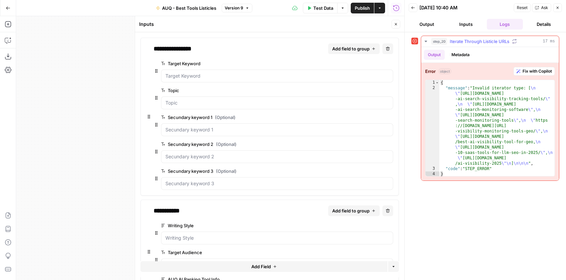
click at [536, 74] on button "Fix with Copilot" at bounding box center [533, 71] width 41 height 9
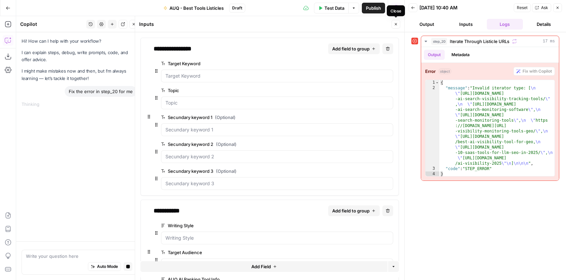
click at [395, 23] on icon "button" at bounding box center [396, 24] width 2 height 2
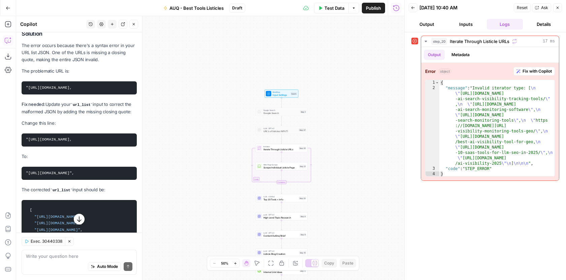
scroll to position [0, 60]
click at [74, 175] on code ""[URL][DOMAIN_NAME]"," at bounding box center [50, 173] width 48 height 4
copy code """
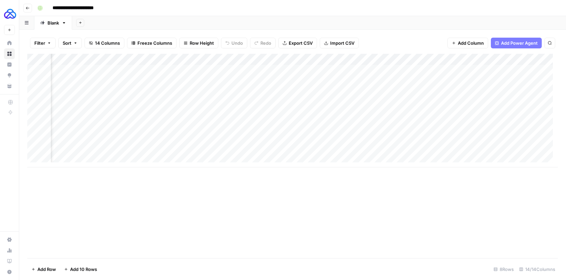
scroll to position [0, 320]
click at [244, 59] on div "Add Column" at bounding box center [292, 111] width 530 height 114
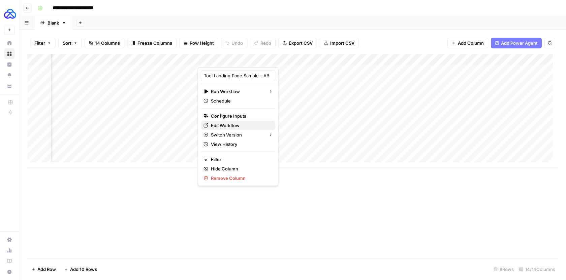
click at [229, 123] on span "Edit Workflow" at bounding box center [240, 125] width 59 height 7
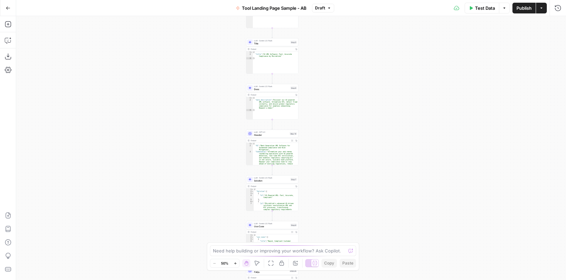
drag, startPoint x: 368, startPoint y: 151, endPoint x: 349, endPoint y: 46, distance: 106.8
click at [349, 47] on div "**********" at bounding box center [290, 148] width 549 height 264
drag, startPoint x: 349, startPoint y: 186, endPoint x: 348, endPoint y: 76, distance: 110.1
click at [348, 76] on div "**********" at bounding box center [290, 148] width 549 height 264
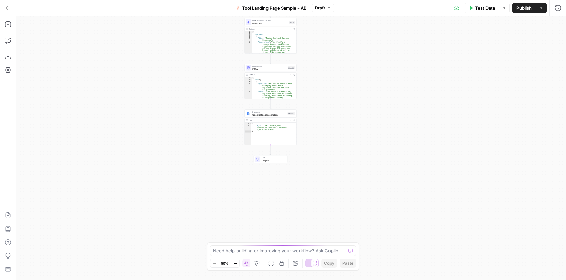
drag, startPoint x: 343, startPoint y: 200, endPoint x: 342, endPoint y: 93, distance: 107.4
click at [342, 93] on div "**********" at bounding box center [290, 148] width 549 height 264
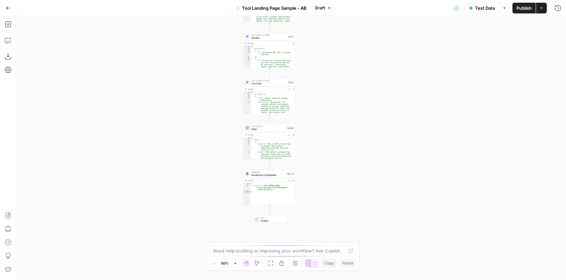
drag, startPoint x: 336, startPoint y: 58, endPoint x: 334, endPoint y: 254, distance: 195.9
click at [334, 254] on body "**********" at bounding box center [283, 140] width 566 height 280
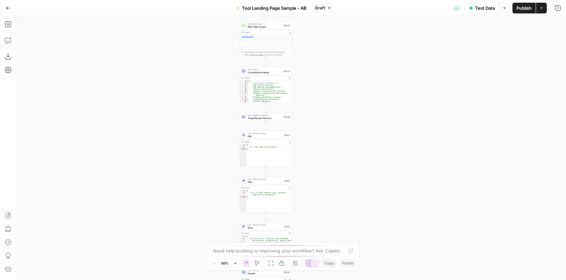
drag, startPoint x: 342, startPoint y: 99, endPoint x: 340, endPoint y: 272, distance: 172.4
click at [340, 271] on div "**********" at bounding box center [290, 148] width 549 height 264
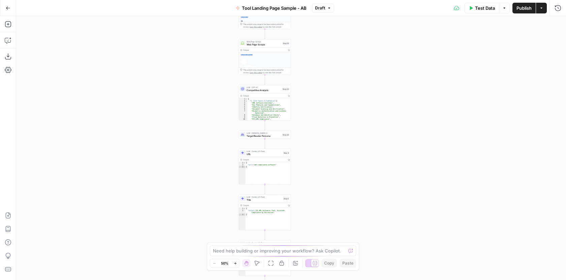
drag, startPoint x: 349, startPoint y: 97, endPoint x: 331, endPoint y: 222, distance: 125.6
click at [331, 222] on div "**********" at bounding box center [290, 148] width 549 height 264
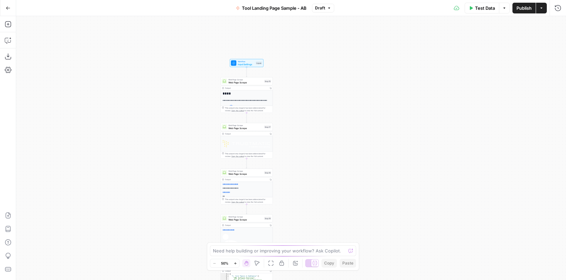
drag, startPoint x: 322, startPoint y: 74, endPoint x: 320, endPoint y: 230, distance: 155.9
click at [320, 230] on div "**********" at bounding box center [290, 148] width 549 height 264
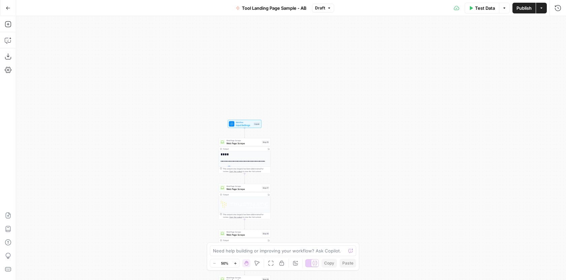
drag, startPoint x: 314, startPoint y: 221, endPoint x: 314, endPoint y: 169, distance: 52.2
click at [314, 168] on div "**********" at bounding box center [290, 148] width 549 height 264
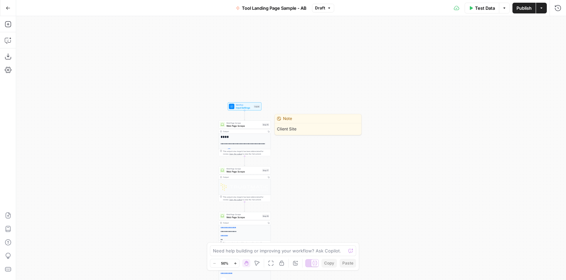
click at [257, 126] on span "Web Page Scrape" at bounding box center [243, 125] width 34 height 3
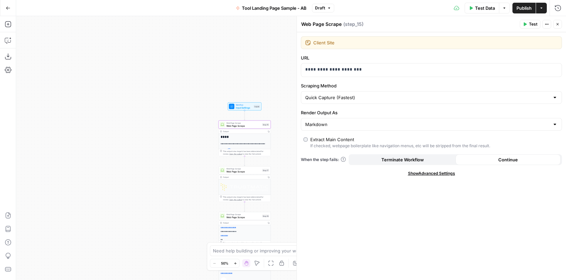
click at [246, 109] on span "Input Settings" at bounding box center [244, 107] width 17 height 3
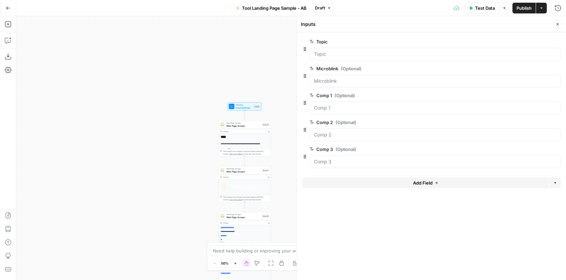
click at [560, 24] on button "Close" at bounding box center [557, 24] width 9 height 9
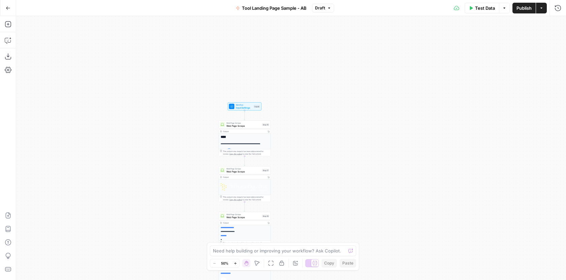
click at [253, 123] on span "Web Page Scrape" at bounding box center [243, 123] width 34 height 3
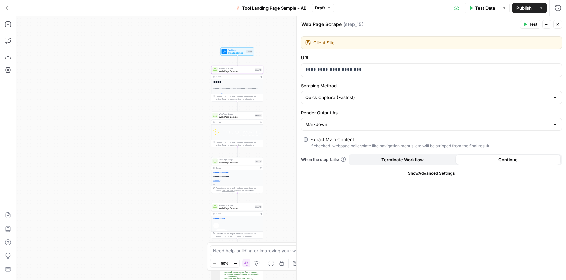
drag, startPoint x: 288, startPoint y: 151, endPoint x: 280, endPoint y: 97, distance: 55.0
click at [280, 97] on div "**********" at bounding box center [290, 148] width 549 height 264
click at [244, 116] on span "Web Page Scrape" at bounding box center [236, 116] width 34 height 3
click at [243, 163] on span "Web Page Scrape" at bounding box center [236, 162] width 34 height 3
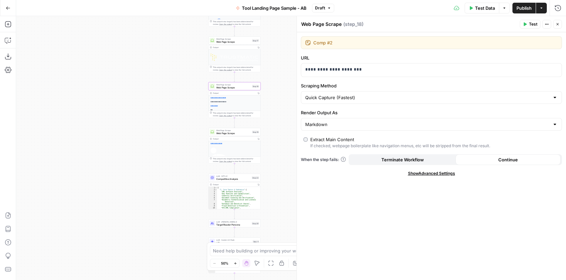
drag, startPoint x: 287, startPoint y: 126, endPoint x: 282, endPoint y: 52, distance: 74.6
click at [282, 52] on div "**********" at bounding box center [290, 148] width 549 height 264
click at [231, 131] on span "Web Page Scrape" at bounding box center [231, 131] width 34 height 3
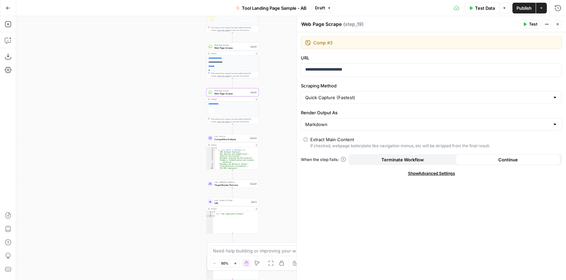
drag, startPoint x: 272, startPoint y: 103, endPoint x: 272, endPoint y: 63, distance: 40.1
click at [272, 63] on div "**********" at bounding box center [290, 148] width 549 height 264
click at [233, 139] on span "Competitive Analysis" at bounding box center [231, 139] width 34 height 3
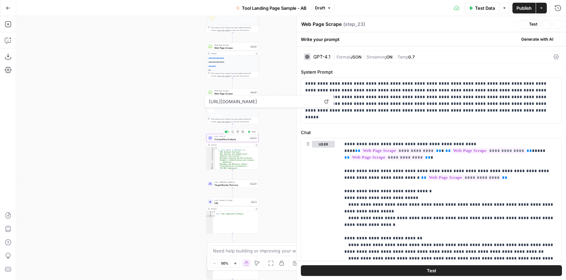
type textarea "Competitive Analysis"
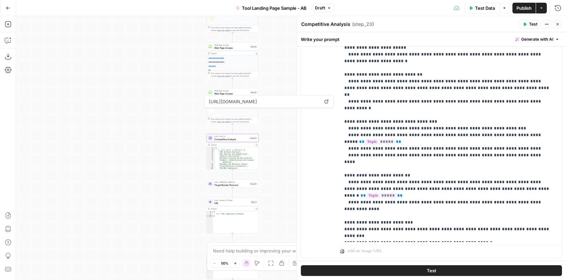
scroll to position [180, 0]
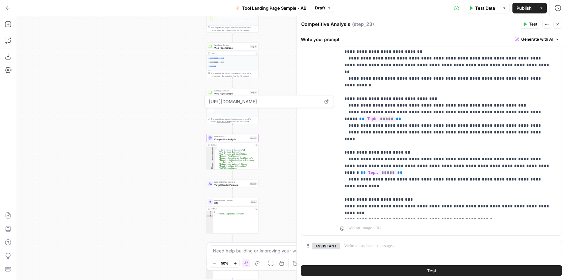
drag, startPoint x: 272, startPoint y: 159, endPoint x: 272, endPoint y: 114, distance: 44.8
click at [272, 114] on div "**********" at bounding box center [290, 148] width 549 height 264
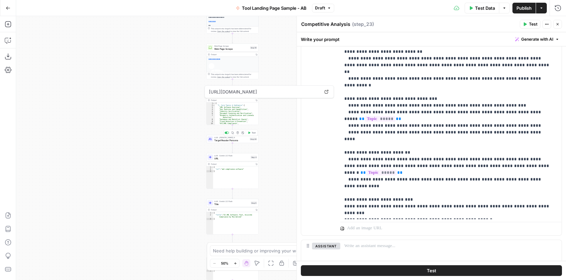
click at [241, 143] on div "LLM · [PERSON_NAME] 4 Target Reader Persona Step 29 Copy step Delete step Add N…" at bounding box center [232, 139] width 52 height 8
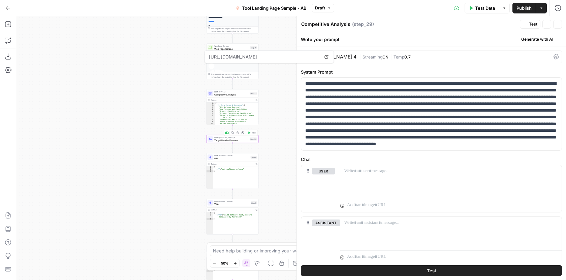
type textarea "Target Reader Persona"
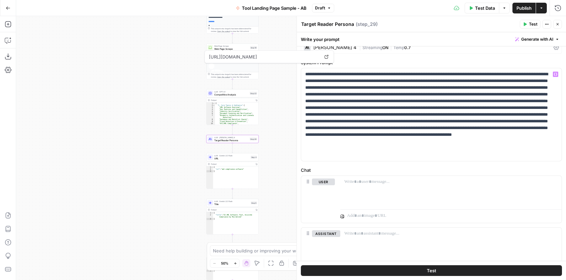
scroll to position [0, 0]
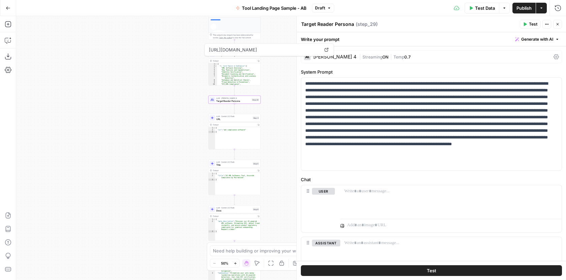
drag, startPoint x: 275, startPoint y: 197, endPoint x: 277, endPoint y: 158, distance: 39.4
click at [277, 158] on div "**********" at bounding box center [290, 148] width 549 height 264
click at [237, 119] on span "URL" at bounding box center [233, 118] width 35 height 3
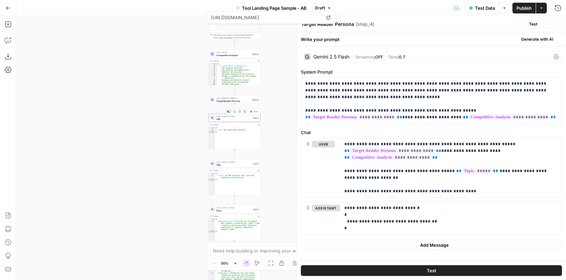
type textarea "URL"
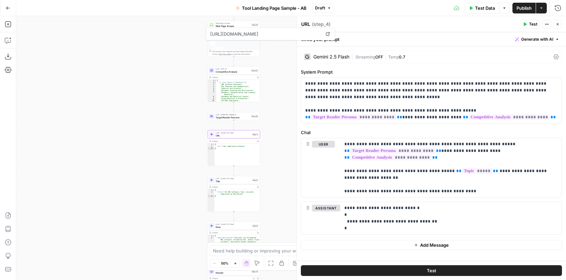
drag, startPoint x: 280, startPoint y: 122, endPoint x: 279, endPoint y: 140, distance: 18.6
click at [279, 140] on div "**********" at bounding box center [290, 148] width 549 height 264
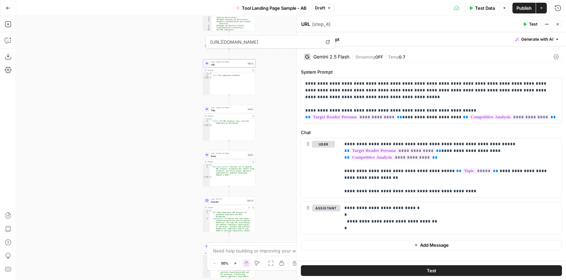
drag, startPoint x: 285, startPoint y: 188, endPoint x: 280, endPoint y: 115, distance: 73.5
click at [280, 115] on div "**********" at bounding box center [290, 148] width 549 height 264
click at [231, 110] on span "Title" at bounding box center [228, 110] width 35 height 3
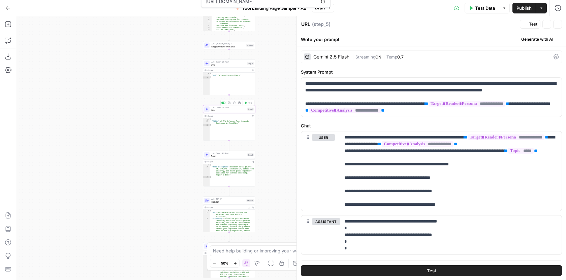
type textarea "Title"
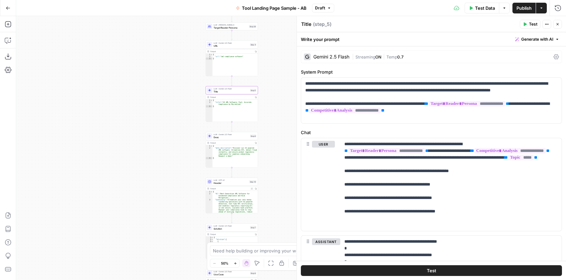
drag, startPoint x: 170, startPoint y: 179, endPoint x: 173, endPoint y: 160, distance: 19.0
click at [173, 160] on div "**********" at bounding box center [290, 148] width 549 height 264
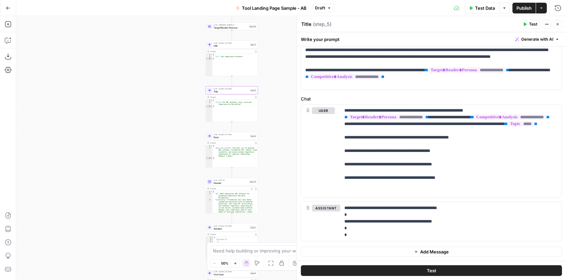
click at [244, 136] on span "Desc" at bounding box center [230, 137] width 35 height 3
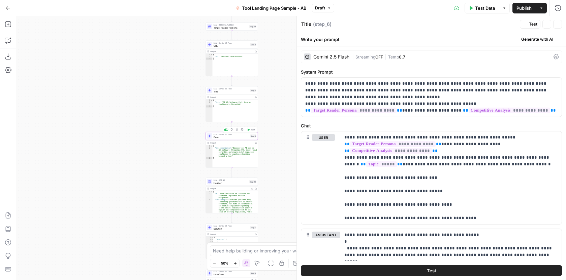
type textarea "Desc"
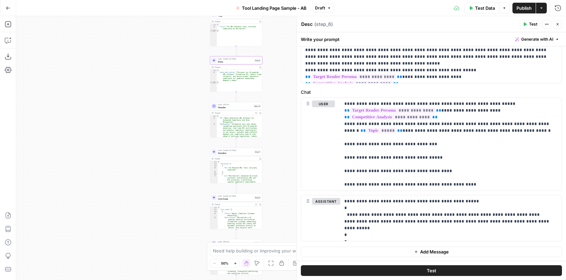
drag, startPoint x: 287, startPoint y: 217, endPoint x: 292, endPoint y: 141, distance: 75.9
click at [292, 141] on div "**********" at bounding box center [290, 148] width 549 height 264
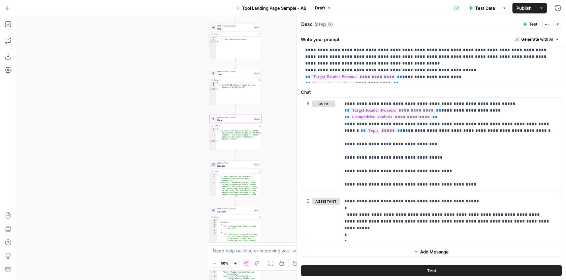
drag, startPoint x: 292, startPoint y: 141, endPoint x: 291, endPoint y: 195, distance: 53.9
click at [291, 195] on div "**********" at bounding box center [290, 148] width 549 height 264
click at [239, 68] on span "Title" at bounding box center [234, 69] width 35 height 3
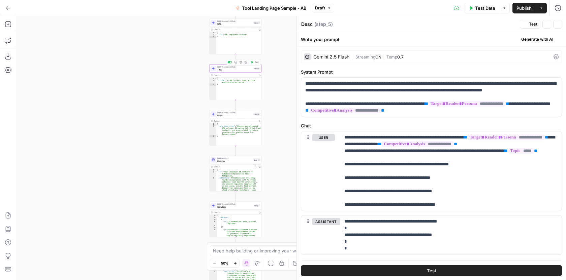
type textarea "Title"
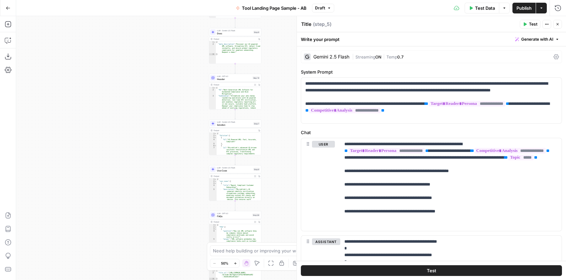
drag, startPoint x: 282, startPoint y: 158, endPoint x: 282, endPoint y: 76, distance: 82.1
click at [282, 76] on div "**********" at bounding box center [290, 148] width 549 height 264
click at [245, 127] on div "LLM · Gemini 2.5 Flash Solution Step 7 Copy step Delete step Add Note Test" at bounding box center [235, 124] width 52 height 8
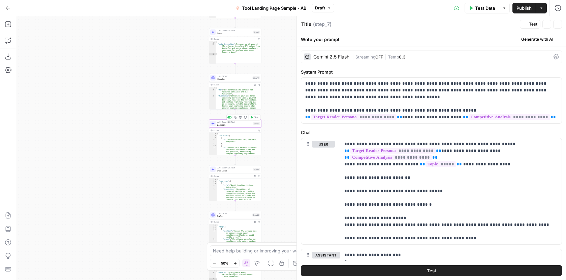
type textarea "Solution"
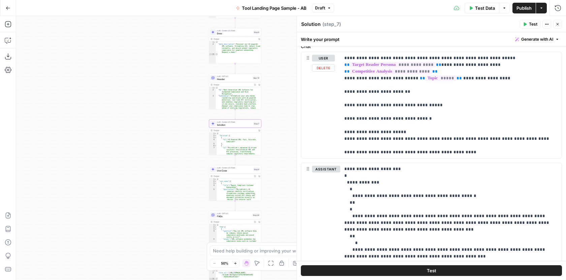
scroll to position [87, 0]
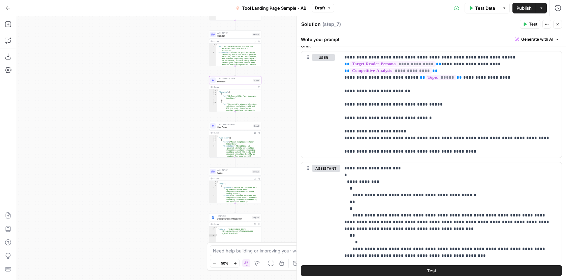
drag, startPoint x: 274, startPoint y: 236, endPoint x: 274, endPoint y: 181, distance: 54.2
click at [274, 181] on div "**********" at bounding box center [290, 148] width 549 height 264
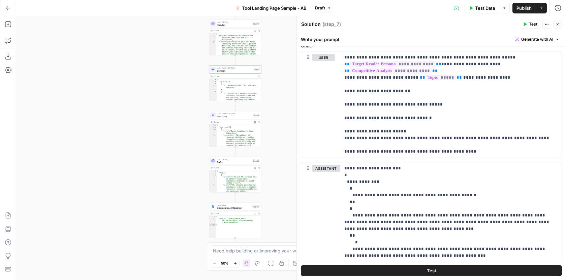
click at [248, 115] on span "Use Case" at bounding box center [234, 116] width 35 height 3
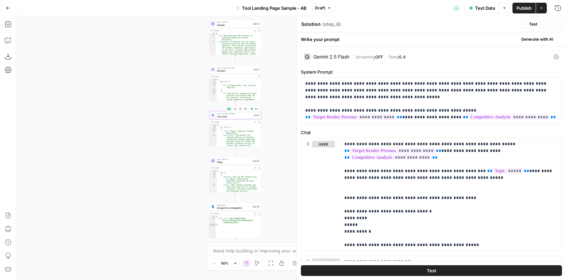
type textarea "Use Case"
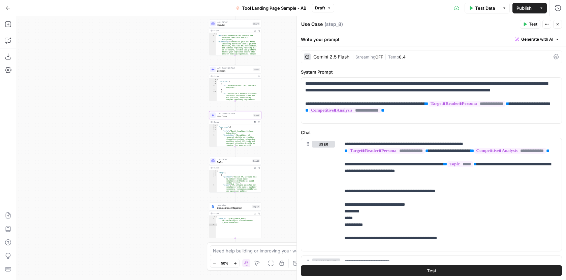
drag, startPoint x: 284, startPoint y: 159, endPoint x: 282, endPoint y: 116, distance: 43.1
click at [283, 145] on div "**********" at bounding box center [290, 148] width 549 height 264
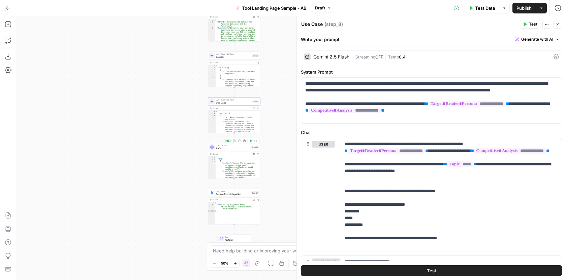
click at [248, 148] on span "FAQs" at bounding box center [233, 148] width 34 height 3
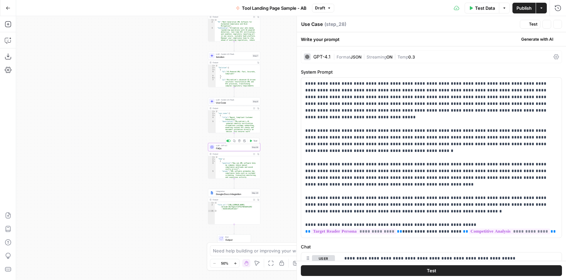
type textarea "FAQs"
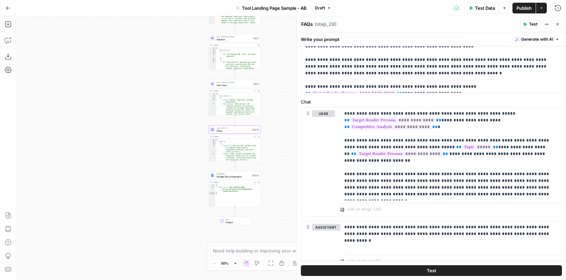
scroll to position [155, 0]
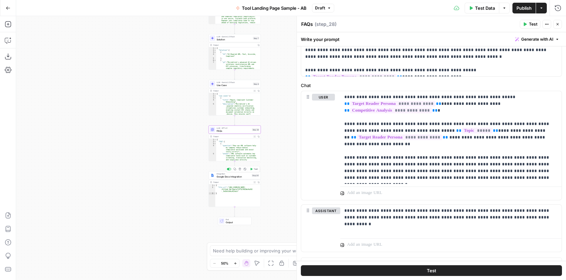
click at [246, 176] on span "Google Docs Integration" at bounding box center [233, 176] width 34 height 3
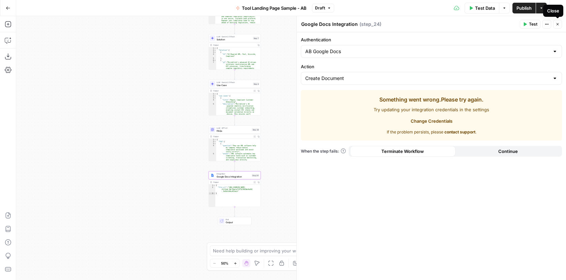
click at [555, 22] on button "Close" at bounding box center [557, 24] width 9 height 9
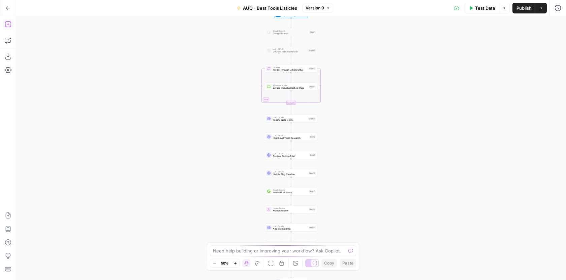
click at [9, 28] on button "Add Steps" at bounding box center [8, 24] width 11 height 11
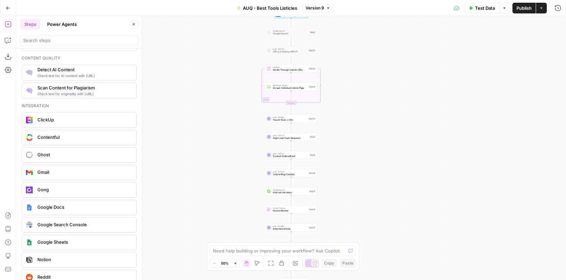
scroll to position [1203, 0]
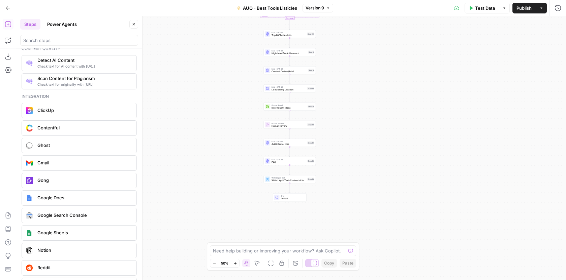
drag, startPoint x: 205, startPoint y: 228, endPoint x: 203, endPoint y: 143, distance: 84.9
click at [203, 143] on div "Workflow Input Settings Inputs Google Search Google Search Step 1 LLM · GPT-4.1…" at bounding box center [290, 148] width 549 height 264
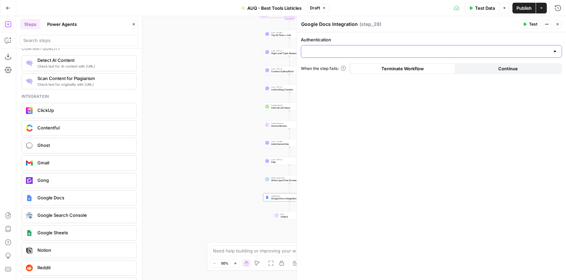
click at [427, 48] on input "Authentication" at bounding box center [427, 51] width 244 height 7
type input "[EMAIL_ADDRESS][DOMAIN_NAME]"
click at [494, 106] on div "Authentication When the step fails: Terminate Workflow Continue" at bounding box center [431, 156] width 269 height 248
click at [466, 42] on label "Authentication" at bounding box center [431, 39] width 261 height 7
click at [466, 48] on input "Authentication" at bounding box center [427, 51] width 244 height 7
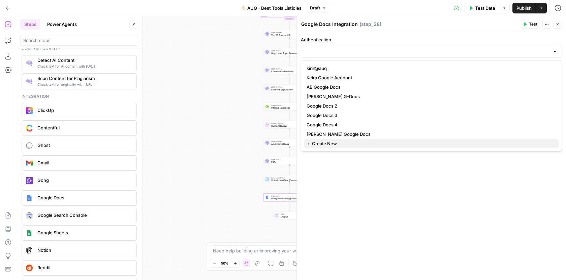
click at [321, 143] on span "﹢ Create New" at bounding box center [429, 143] width 247 height 7
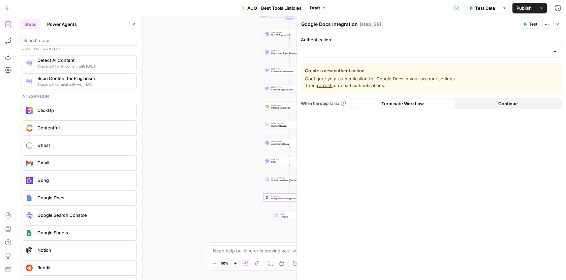
click at [424, 81] on link "account settings" at bounding box center [437, 78] width 34 height 5
click at [340, 50] on input "Authentication" at bounding box center [427, 51] width 244 height 7
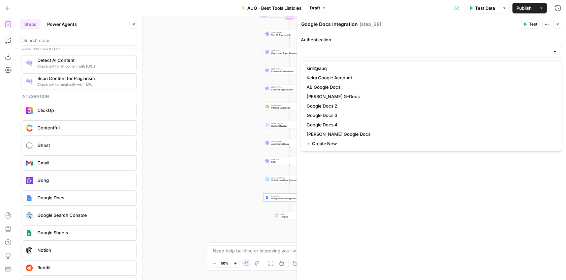
click at [218, 127] on div "Workflow Input Settings Inputs Google Search Google Search Step 1 LLM · GPT-4.1…" at bounding box center [290, 148] width 549 height 264
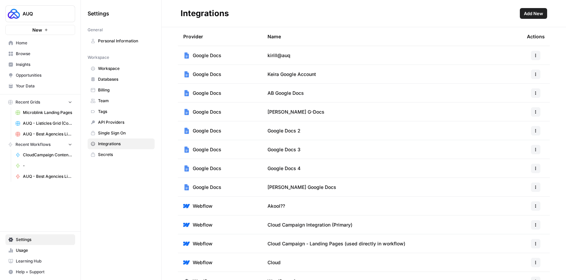
click at [530, 14] on span "Add New" at bounding box center [533, 13] width 19 height 7
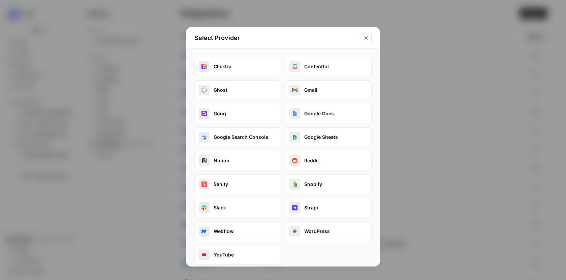
scroll to position [6, 0]
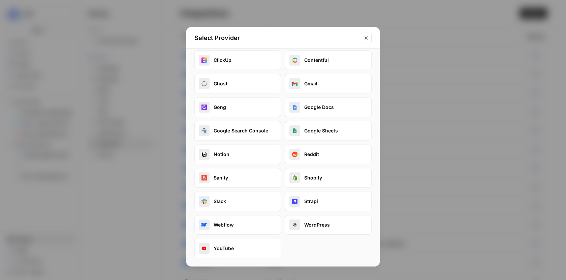
click at [317, 102] on button "Google Docs" at bounding box center [328, 108] width 87 height 20
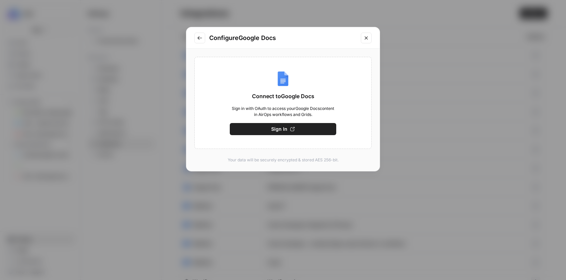
click at [279, 132] on span "Sign In" at bounding box center [279, 129] width 16 height 7
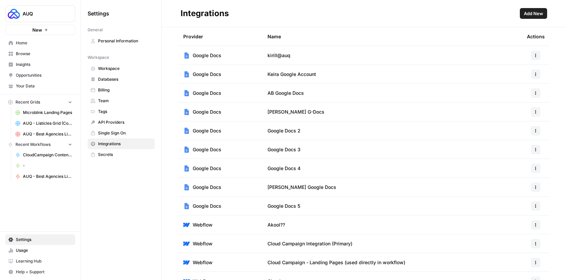
click at [533, 168] on icon "button" at bounding box center [535, 169] width 4 height 4
click at [515, 181] on span "Edit" at bounding box center [516, 183] width 22 height 7
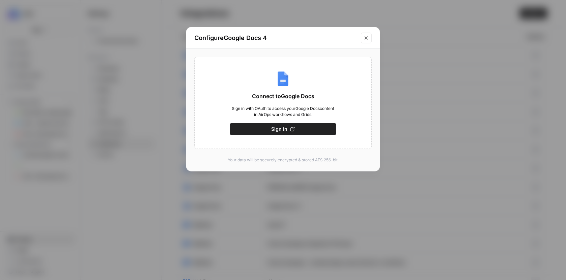
click at [370, 39] on button "Close modal" at bounding box center [366, 38] width 11 height 11
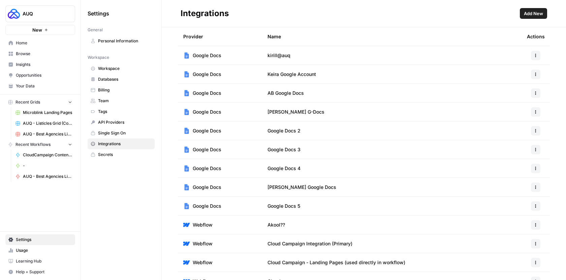
click at [531, 14] on span "Add New" at bounding box center [533, 13] width 19 height 7
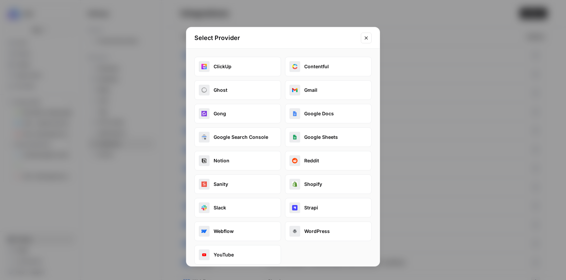
click at [309, 117] on button "Google Docs" at bounding box center [328, 114] width 87 height 20
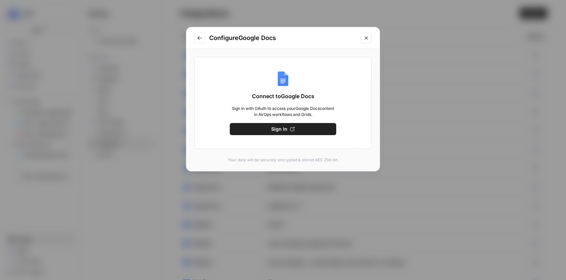
click at [300, 128] on button "Sign In" at bounding box center [283, 129] width 106 height 12
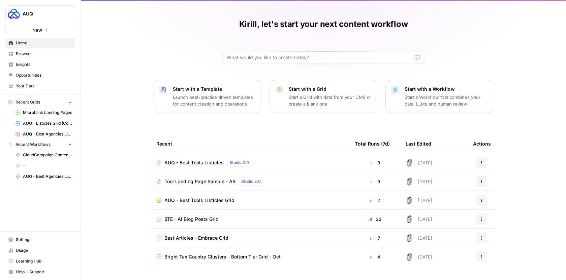
scroll to position [16, 0]
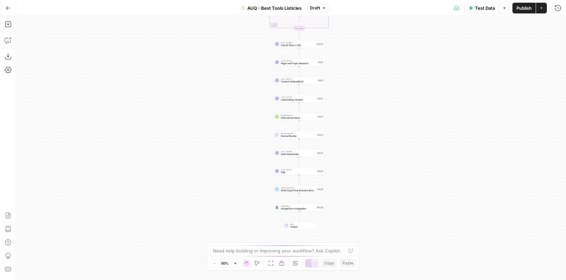
click at [304, 210] on span "Google Docs Integration" at bounding box center [298, 208] width 34 height 3
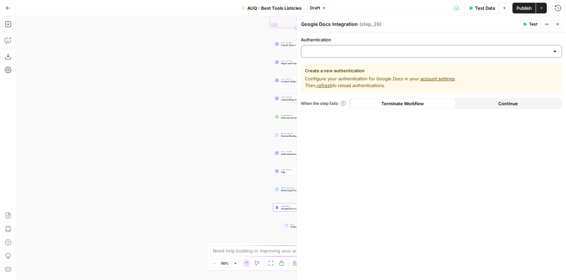
click at [404, 49] on input "Authentication" at bounding box center [427, 51] width 244 height 7
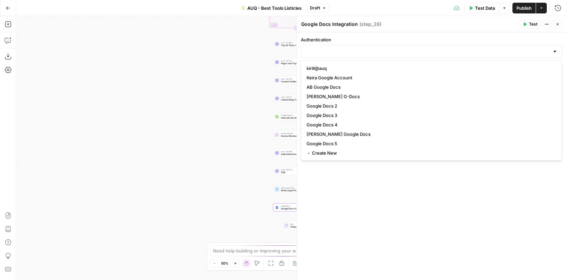
click at [353, 198] on div "Authentication Create a new authentication Configure your authentication for Go…" at bounding box center [431, 156] width 269 height 248
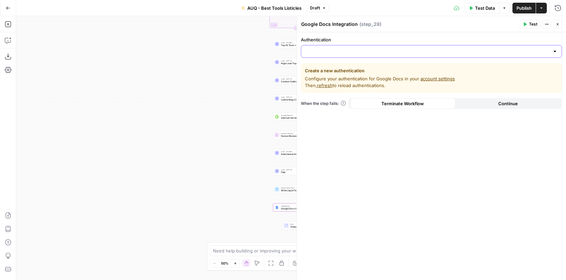
click at [408, 53] on input "Authentication" at bounding box center [427, 51] width 244 height 7
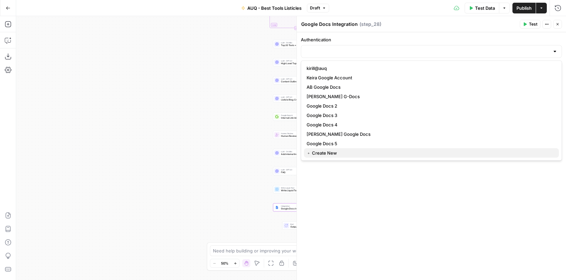
click at [340, 155] on span "﹢ Create New" at bounding box center [429, 153] width 247 height 7
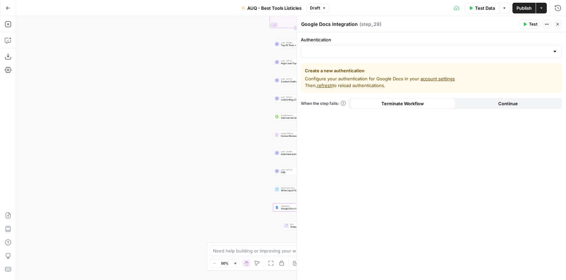
click at [556, 26] on icon "button" at bounding box center [557, 24] width 4 height 4
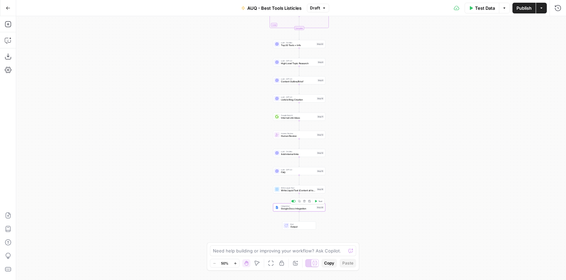
click at [294, 201] on div at bounding box center [295, 202] width 2 height 2
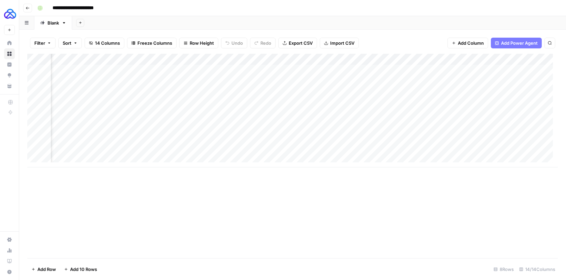
scroll to position [0, 70]
click at [493, 60] on div "Add Column" at bounding box center [292, 111] width 530 height 114
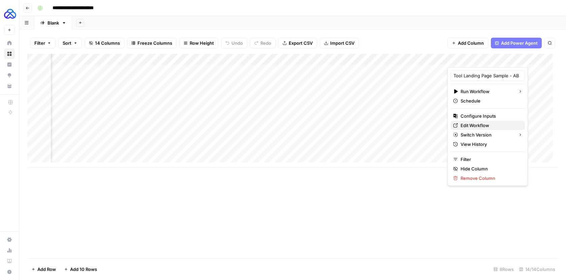
click at [463, 127] on span "Edit Workflow" at bounding box center [489, 125] width 59 height 7
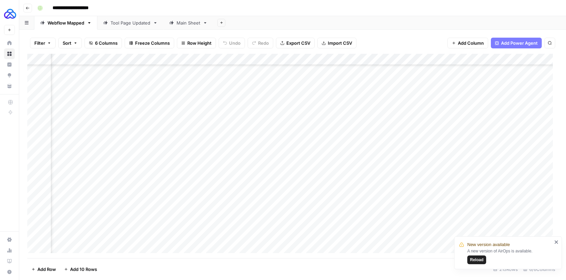
scroll to position [1551, 97]
click at [258, 59] on div "Add Column" at bounding box center [292, 156] width 530 height 205
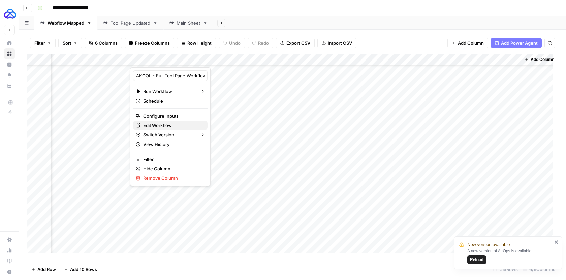
click at [165, 123] on span "Edit Workflow" at bounding box center [172, 125] width 59 height 7
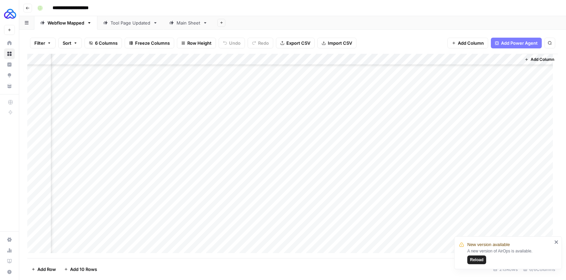
click at [440, 58] on div "Add Column" at bounding box center [292, 156] width 530 height 205
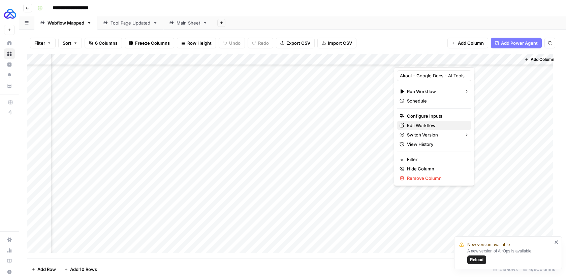
click at [423, 127] on span "Edit Workflow" at bounding box center [436, 125] width 59 height 7
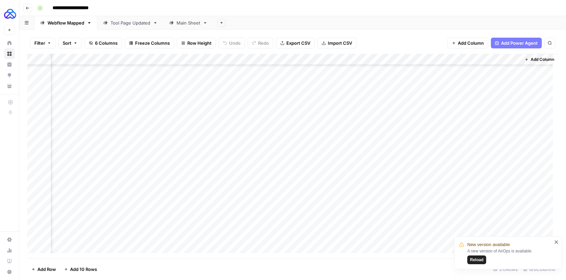
click at [441, 59] on div "Add Column" at bounding box center [292, 156] width 530 height 205
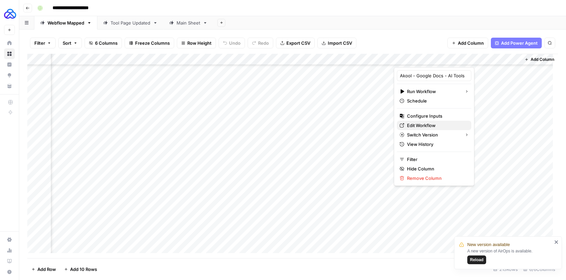
click at [418, 128] on span "Edit Workflow" at bounding box center [436, 125] width 59 height 7
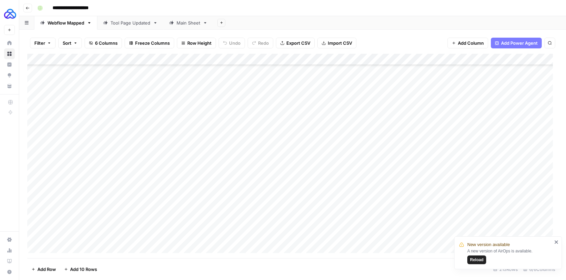
scroll to position [1528, 0]
click at [423, 190] on div "Add Column" at bounding box center [292, 156] width 530 height 205
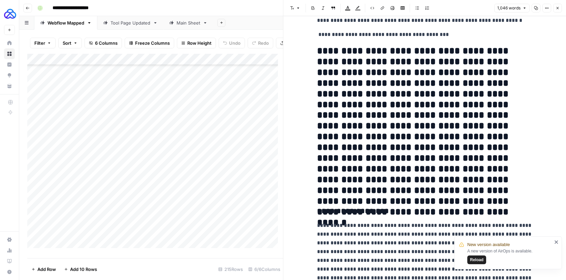
scroll to position [880, 0]
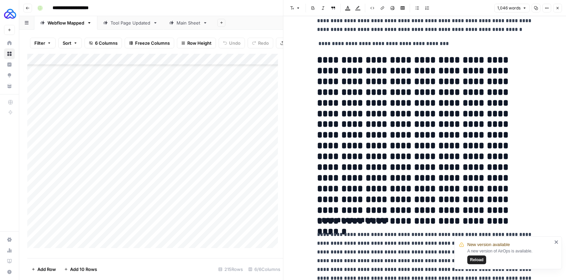
click at [252, 9] on div "**********" at bounding box center [297, 8] width 524 height 11
click at [558, 12] on button "Close" at bounding box center [557, 8] width 9 height 9
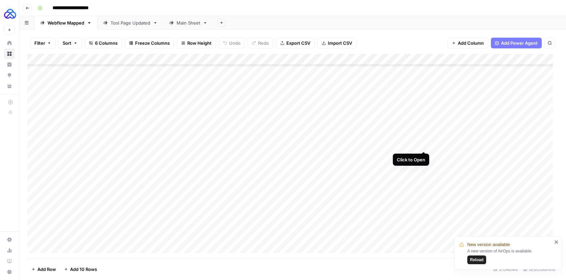
click at [422, 145] on div "Add Column" at bounding box center [292, 156] width 530 height 205
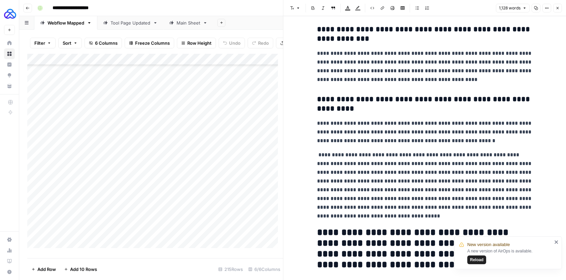
scroll to position [1039, 0]
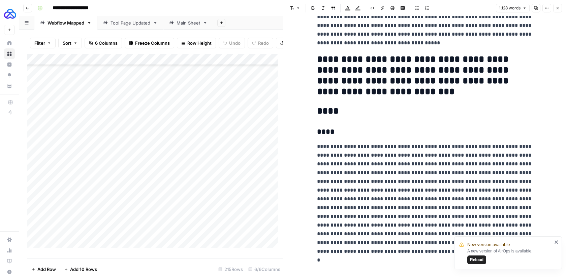
click at [554, 11] on button "Close" at bounding box center [557, 8] width 9 height 9
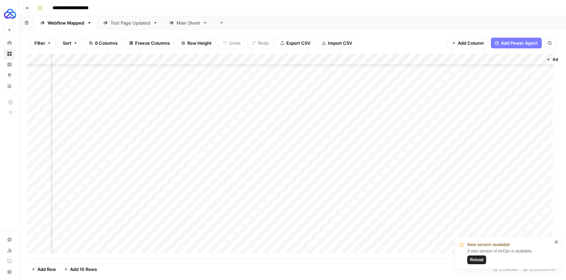
scroll to position [784, 96]
click at [328, 109] on div "Add Column" at bounding box center [292, 156] width 530 height 205
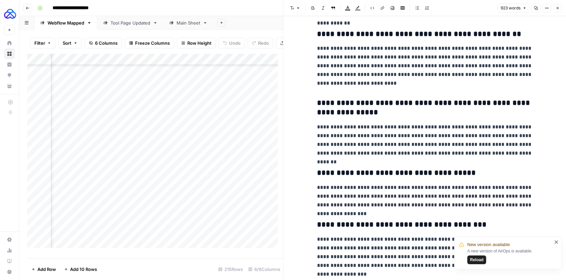
scroll to position [570, 0]
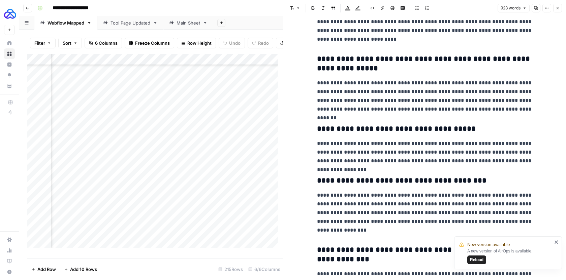
click at [557, 8] on icon "button" at bounding box center [557, 8] width 4 height 4
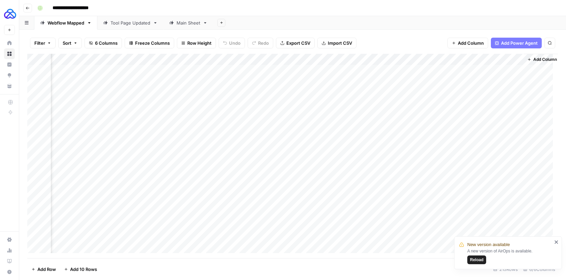
scroll to position [0, 89]
click at [335, 116] on div "Add Column" at bounding box center [292, 156] width 530 height 205
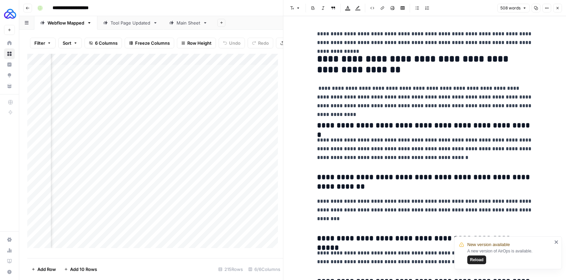
click at [557, 6] on icon "button" at bounding box center [557, 8] width 4 height 4
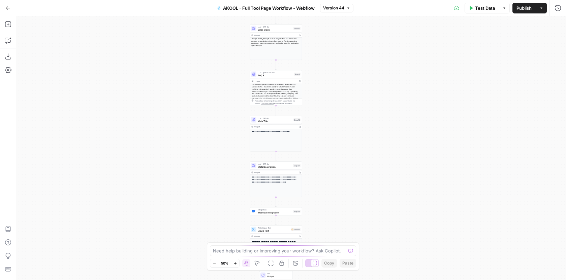
drag, startPoint x: 433, startPoint y: 138, endPoint x: 417, endPoint y: 42, distance: 97.5
click at [417, 42] on div "**********" at bounding box center [290, 148] width 549 height 264
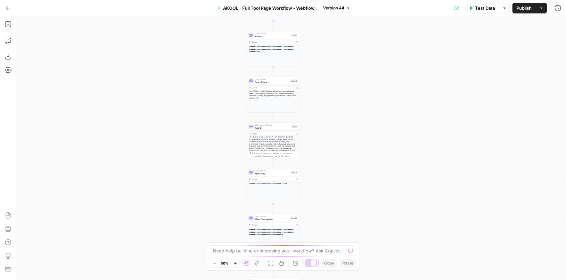
drag, startPoint x: 404, startPoint y: 184, endPoint x: 406, endPoint y: 316, distance: 131.6
click at [406, 280] on html "AUQ New Home Browse Insights Opportunities Your Data Recent Grids AKOOL - AI To…" at bounding box center [283, 140] width 566 height 280
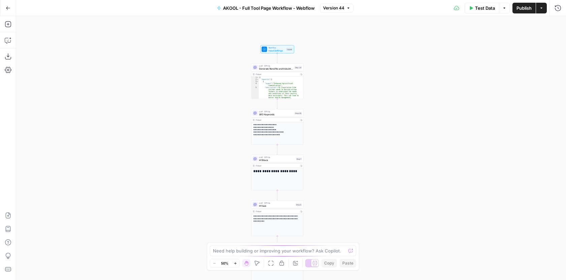
drag, startPoint x: 418, startPoint y: 98, endPoint x: 418, endPoint y: 250, distance: 152.2
click at [418, 249] on div "**********" at bounding box center [290, 148] width 549 height 264
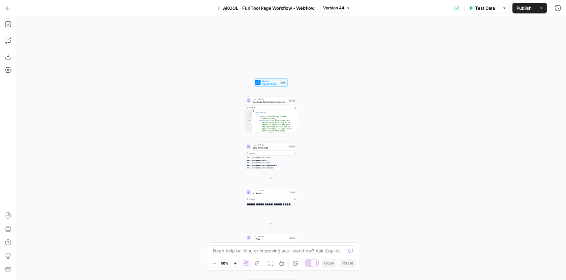
drag, startPoint x: 336, startPoint y: 156, endPoint x: 328, endPoint y: 126, distance: 30.9
click at [328, 126] on div "**********" at bounding box center [290, 148] width 549 height 264
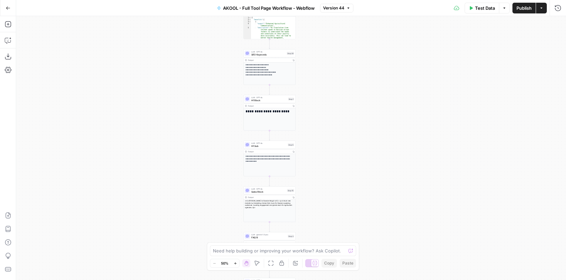
drag, startPoint x: 323, startPoint y: 208, endPoint x: 323, endPoint y: 114, distance: 93.3
click at [323, 115] on div "**********" at bounding box center [290, 148] width 549 height 264
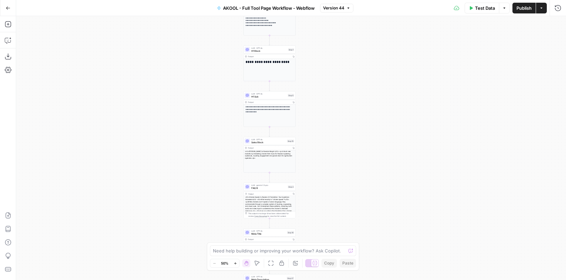
drag, startPoint x: 321, startPoint y: 185, endPoint x: 321, endPoint y: 95, distance: 89.6
click at [321, 96] on div "**********" at bounding box center [290, 148] width 549 height 264
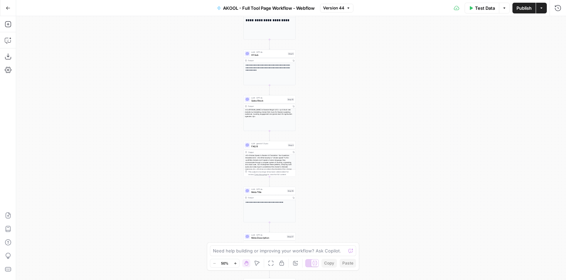
drag, startPoint x: 320, startPoint y: 152, endPoint x: 320, endPoint y: 93, distance: 59.3
click at [320, 93] on div "**********" at bounding box center [290, 148] width 549 height 264
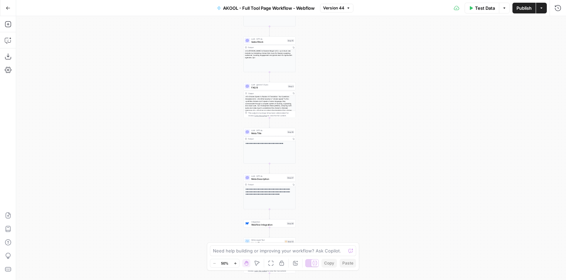
drag, startPoint x: 306, startPoint y: 178, endPoint x: 306, endPoint y: 141, distance: 36.4
click at [306, 142] on div "**********" at bounding box center [290, 148] width 549 height 264
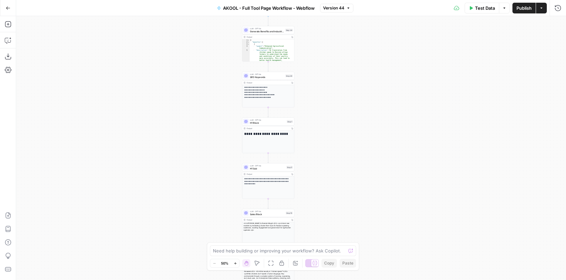
drag, startPoint x: 323, startPoint y: 78, endPoint x: 322, endPoint y: 296, distance: 217.5
click at [322, 280] on html "AUQ New Home Browse Insights Opportunities Your Data Recent Grids AKOOL - AI To…" at bounding box center [283, 140] width 566 height 280
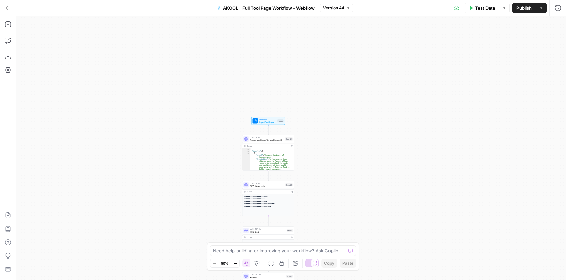
drag, startPoint x: 330, startPoint y: 108, endPoint x: 330, endPoint y: 217, distance: 109.1
click at [330, 217] on div "**********" at bounding box center [290, 148] width 549 height 264
click at [275, 141] on span "Generate Benefits and Industries" at bounding box center [267, 140] width 34 height 3
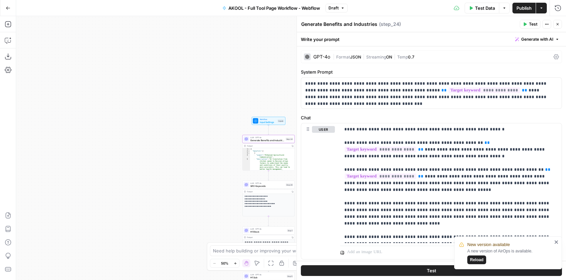
click at [263, 124] on div "Workflow Input Settings Inputs Test Step" at bounding box center [268, 121] width 34 height 8
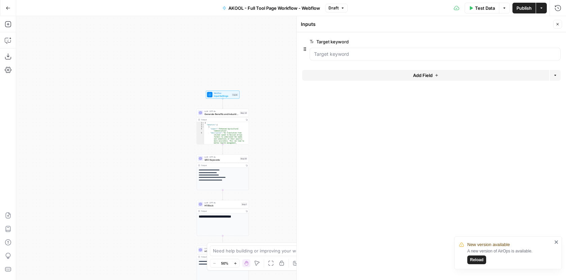
drag, startPoint x: 239, startPoint y: 92, endPoint x: 194, endPoint y: 67, distance: 51.4
click at [194, 67] on div "**********" at bounding box center [290, 148] width 549 height 264
click at [234, 263] on icon "button" at bounding box center [235, 264] width 4 height 4
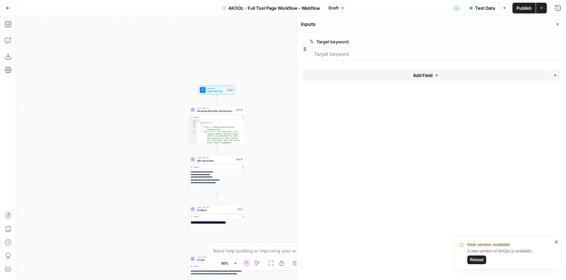
click at [234, 263] on icon "button" at bounding box center [235, 264] width 4 height 4
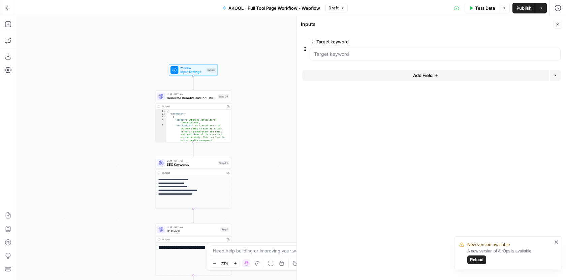
drag, startPoint x: 100, startPoint y: 174, endPoint x: 132, endPoint y: 180, distance: 32.8
click at [121, 170] on div "**********" at bounding box center [290, 148] width 549 height 264
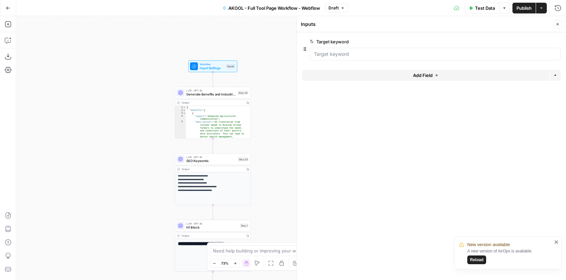
click at [237, 265] on button "Zoom In" at bounding box center [235, 264] width 8 height 8
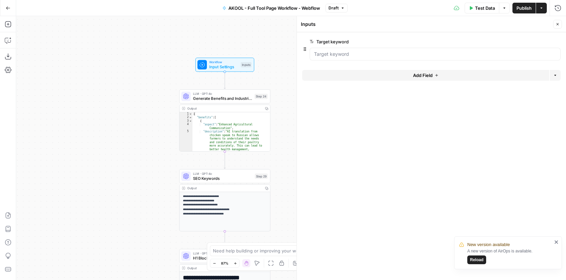
drag, startPoint x: 129, startPoint y: 151, endPoint x: 165, endPoint y: 164, distance: 38.0
click at [165, 164] on div "**********" at bounding box center [290, 148] width 549 height 264
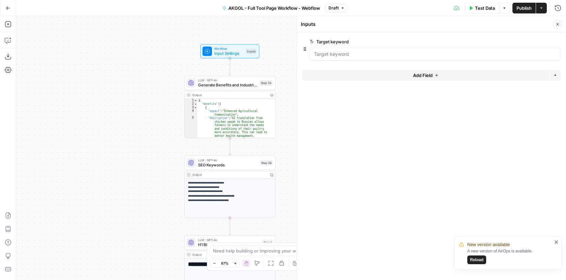
drag, startPoint x: 140, startPoint y: 157, endPoint x: 134, endPoint y: 135, distance: 23.0
click at [134, 135] on div "**********" at bounding box center [290, 148] width 549 height 264
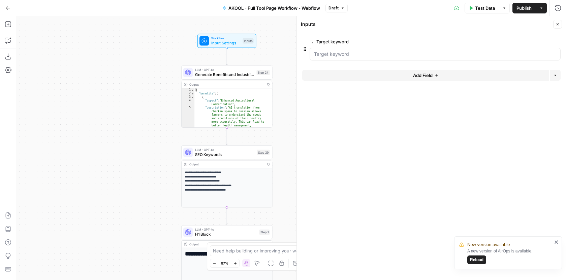
click at [561, 24] on button "Close" at bounding box center [557, 24] width 9 height 9
drag, startPoint x: 339, startPoint y: 157, endPoint x: 338, endPoint y: 151, distance: 5.9
click at [338, 151] on div "**********" at bounding box center [290, 148] width 549 height 264
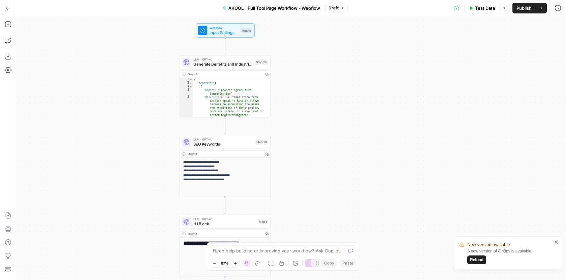
click at [223, 64] on span "Generate Benefits and Industries" at bounding box center [222, 64] width 59 height 6
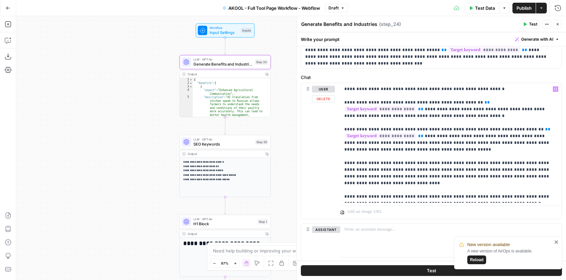
scroll to position [44, 0]
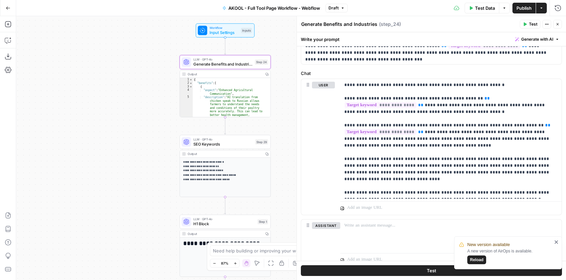
click at [237, 143] on span "SEO Keywords" at bounding box center [222, 144] width 59 height 6
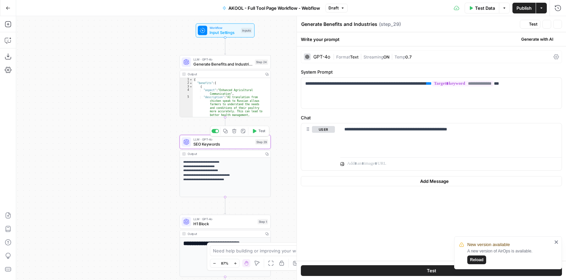
type textarea "SEO Keywords"
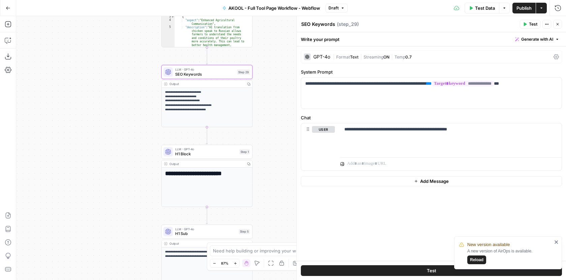
drag, startPoint x: 287, startPoint y: 183, endPoint x: 270, endPoint y: 116, distance: 69.5
click at [270, 116] on div "**********" at bounding box center [290, 148] width 549 height 264
click at [233, 155] on span "H1 Block" at bounding box center [206, 154] width 62 height 6
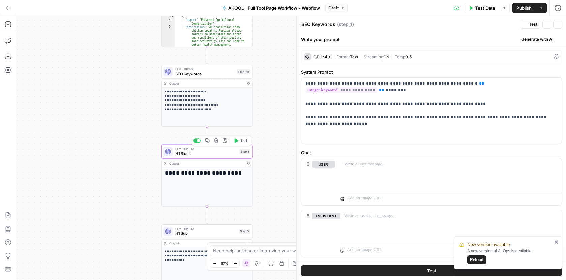
type textarea "H1 Block"
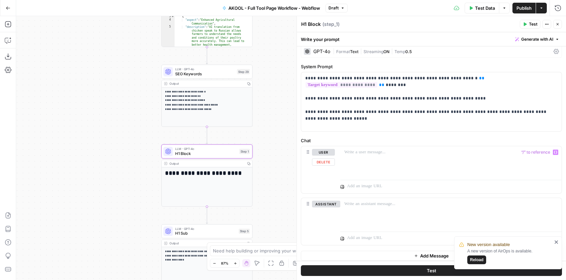
scroll to position [9, 0]
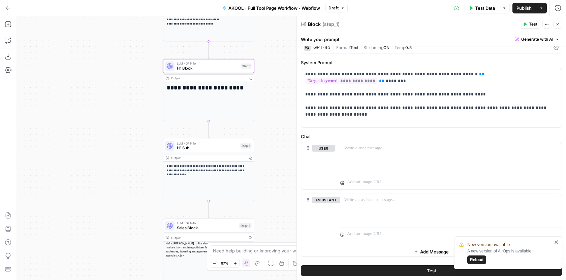
drag, startPoint x: 286, startPoint y: 207, endPoint x: 277, endPoint y: 130, distance: 77.9
click at [285, 123] on div "**********" at bounding box center [290, 148] width 549 height 264
click at [231, 152] on div "LLM · GPT-4o H1 Sub Step 5 Copy step Delete step Add Note Test" at bounding box center [206, 147] width 91 height 14
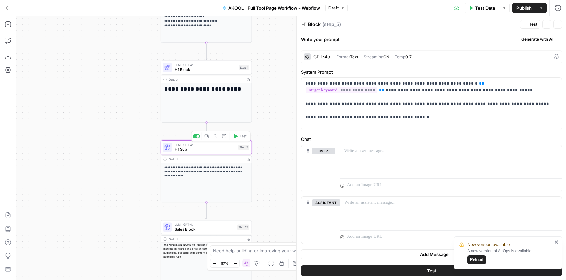
type textarea "H1 Sub"
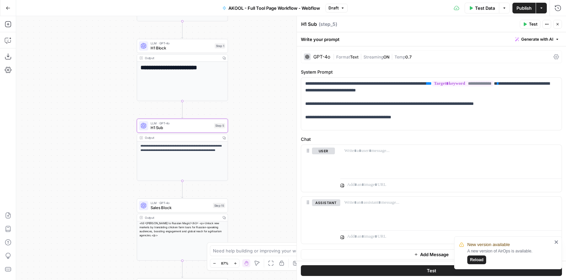
drag, startPoint x: 282, startPoint y: 168, endPoint x: 258, endPoint y: 146, distance: 32.2
click at [258, 146] on div "**********" at bounding box center [290, 148] width 549 height 264
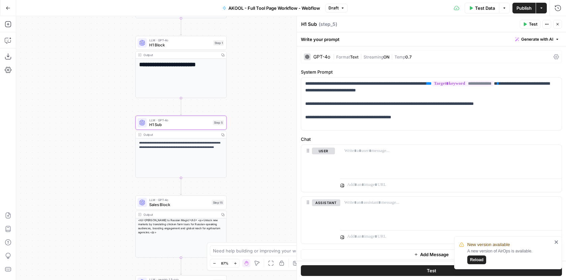
drag, startPoint x: 255, startPoint y: 192, endPoint x: 266, endPoint y: 143, distance: 49.7
click at [266, 143] on div "**********" at bounding box center [290, 148] width 549 height 264
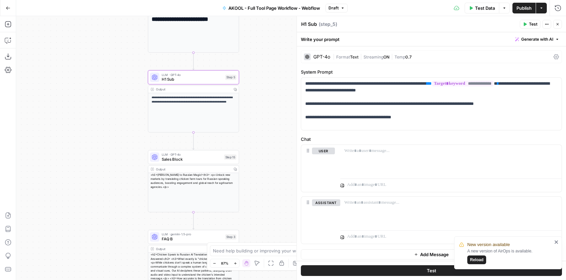
click at [215, 161] on span "Sales Block" at bounding box center [192, 160] width 60 height 6
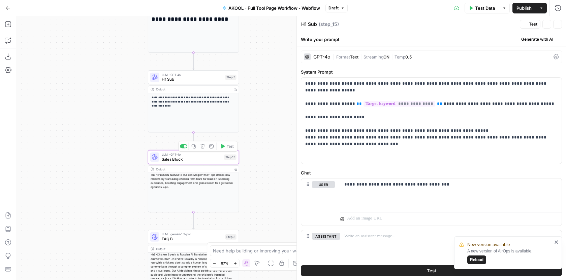
type textarea "Sales Block"
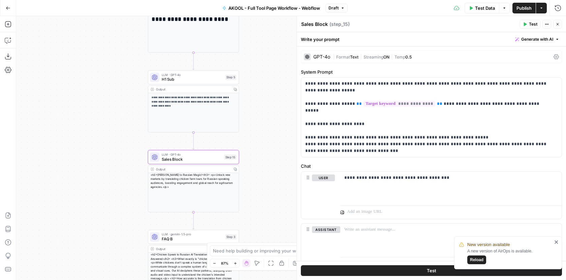
click at [207, 79] on span "H1 Sub" at bounding box center [192, 79] width 61 height 6
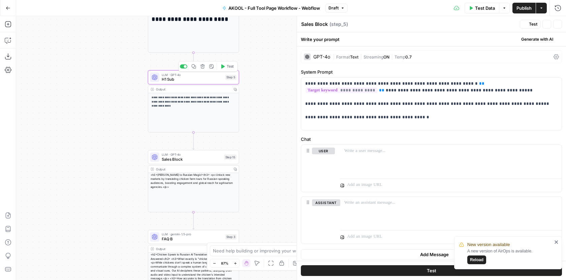
type textarea "H1 Sub"
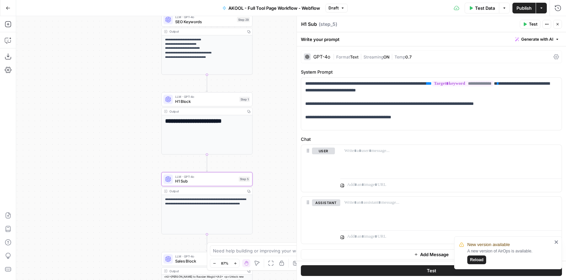
drag, startPoint x: 256, startPoint y: 89, endPoint x: 269, endPoint y: 191, distance: 103.5
click at [270, 191] on div "**********" at bounding box center [290, 148] width 549 height 264
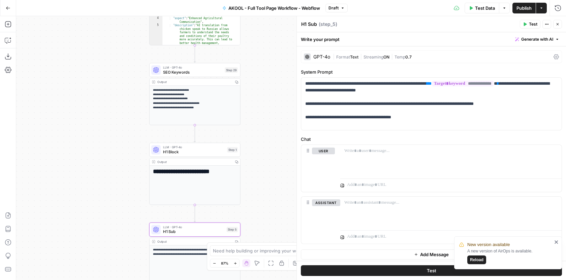
drag, startPoint x: 283, startPoint y: 71, endPoint x: 274, endPoint y: 67, distance: 9.8
click at [274, 65] on div "**********" at bounding box center [290, 148] width 549 height 264
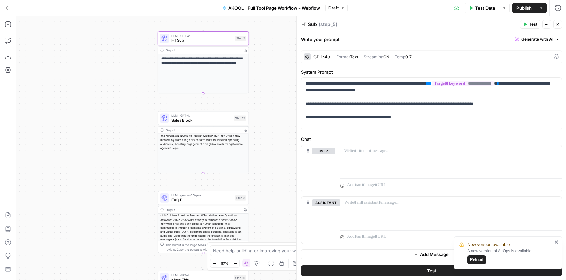
drag, startPoint x: 270, startPoint y: 154, endPoint x: 277, endPoint y: 17, distance: 136.5
click at [277, 17] on div "**********" at bounding box center [290, 148] width 549 height 264
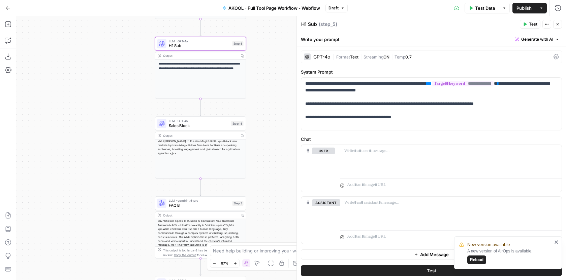
drag, startPoint x: 276, startPoint y: 93, endPoint x: 268, endPoint y: 100, distance: 11.3
click at [268, 100] on div "**********" at bounding box center [290, 148] width 549 height 264
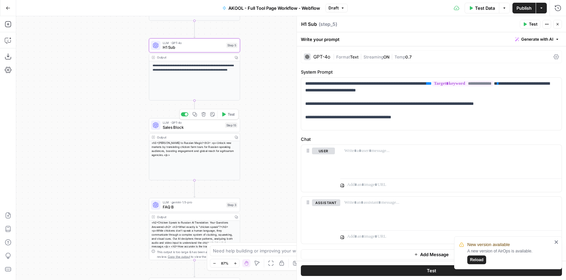
click at [210, 127] on span "Sales Block" at bounding box center [193, 128] width 60 height 6
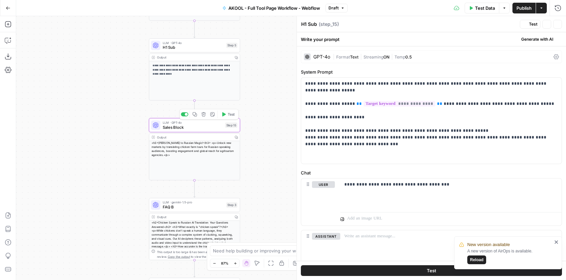
type textarea "Sales Block"
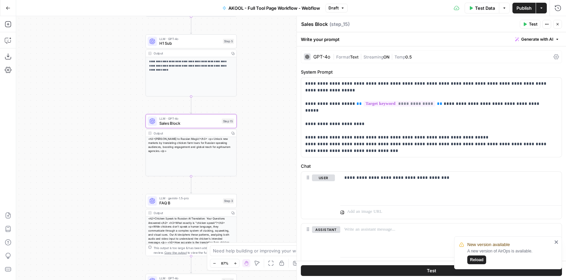
drag, startPoint x: 263, startPoint y: 148, endPoint x: 260, endPoint y: 144, distance: 5.3
click at [260, 144] on div "**********" at bounding box center [290, 148] width 549 height 264
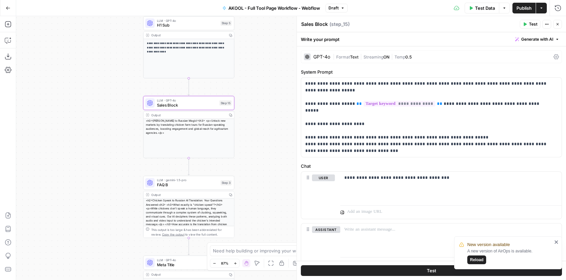
drag, startPoint x: 264, startPoint y: 139, endPoint x: 265, endPoint y: 94, distance: 45.1
click at [265, 95] on div "**********" at bounding box center [290, 148] width 549 height 264
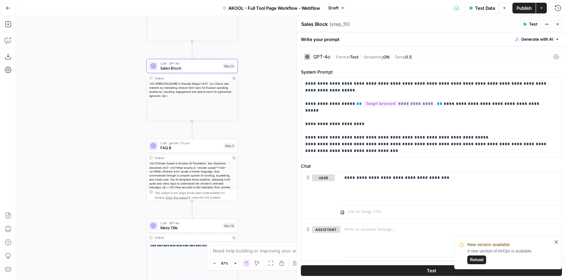
drag, startPoint x: 260, startPoint y: 157, endPoint x: 260, endPoint y: 137, distance: 20.2
click at [260, 137] on div "**********" at bounding box center [290, 148] width 549 height 264
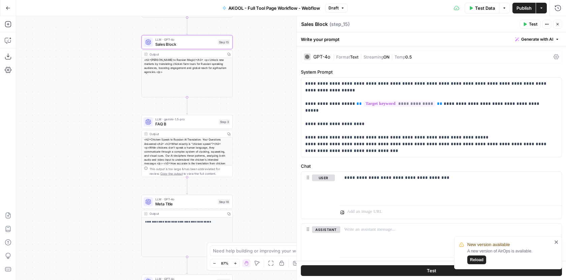
drag, startPoint x: 279, startPoint y: 128, endPoint x: 278, endPoint y: 117, distance: 10.5
click at [278, 117] on div "**********" at bounding box center [290, 148] width 549 height 264
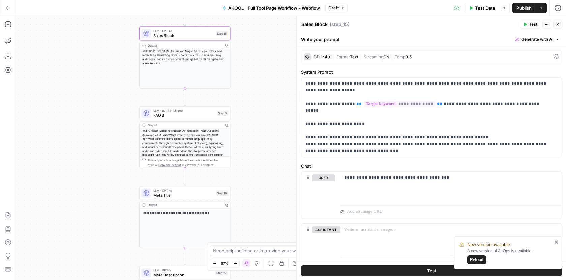
drag, startPoint x: 277, startPoint y: 161, endPoint x: 275, endPoint y: 152, distance: 8.9
click at [275, 152] on div "**********" at bounding box center [290, 148] width 549 height 264
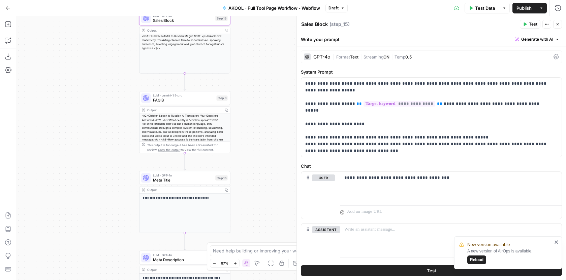
drag, startPoint x: 275, startPoint y: 152, endPoint x: 272, endPoint y: 114, distance: 37.8
click at [272, 115] on div "**********" at bounding box center [290, 148] width 549 height 264
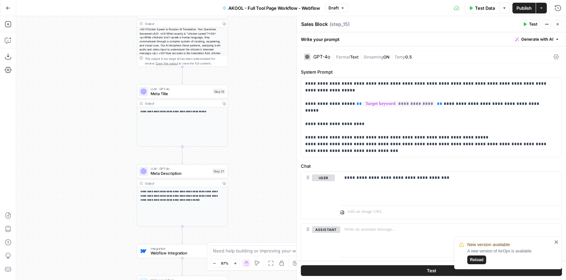
drag, startPoint x: 269, startPoint y: 217, endPoint x: 269, endPoint y: 142, distance: 74.7
click at [269, 142] on div "**********" at bounding box center [290, 148] width 549 height 264
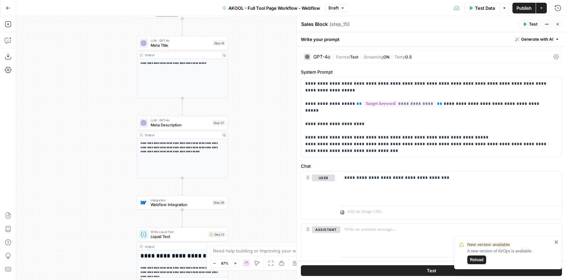
drag, startPoint x: 269, startPoint y: 141, endPoint x: 269, endPoint y: 85, distance: 56.9
click at [269, 85] on div "**********" at bounding box center [290, 148] width 549 height 264
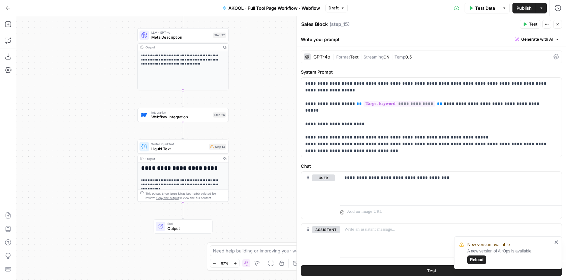
drag, startPoint x: 248, startPoint y: 182, endPoint x: 248, endPoint y: 112, distance: 69.4
click at [248, 112] on div "**********" at bounding box center [290, 148] width 549 height 264
click at [198, 117] on span "Webflow Integration" at bounding box center [180, 117] width 59 height 6
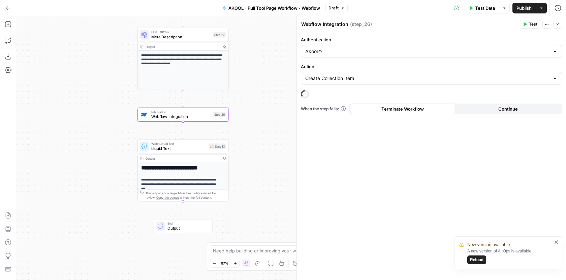
click at [197, 149] on span "Liquid Text" at bounding box center [178, 149] width 55 height 6
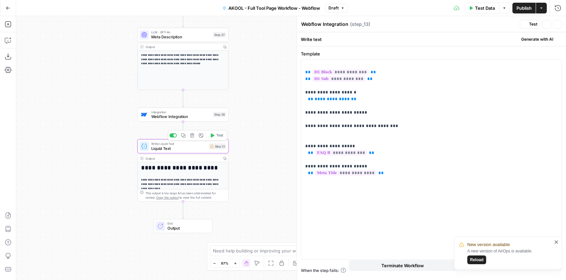
type textarea "Liquid Text"
click at [259, 173] on div "**********" at bounding box center [290, 148] width 549 height 264
click at [194, 38] on span "Meta Description" at bounding box center [180, 37] width 59 height 6
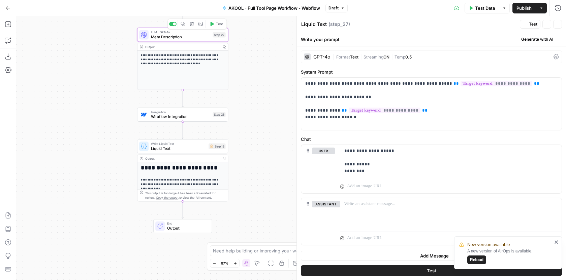
type textarea "Meta Description"
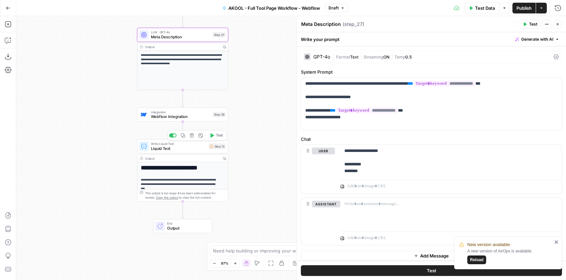
click at [198, 152] on div "Write Liquid Text Liquid Text Step 13 Copy step Delete step Add Note Test" at bounding box center [182, 146] width 91 height 14
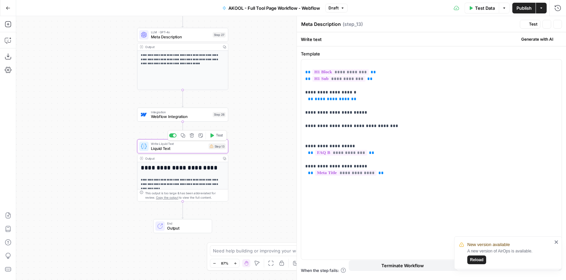
type textarea "Liquid Text"
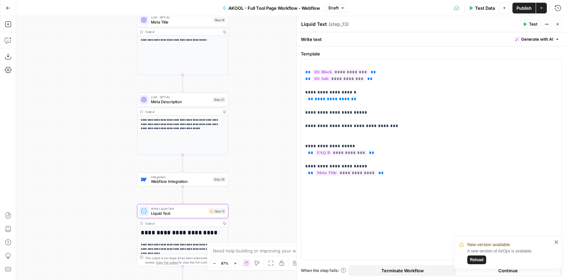
drag, startPoint x: 277, startPoint y: 56, endPoint x: 277, endPoint y: 121, distance: 65.0
click at [277, 121] on div "**********" at bounding box center [290, 148] width 549 height 264
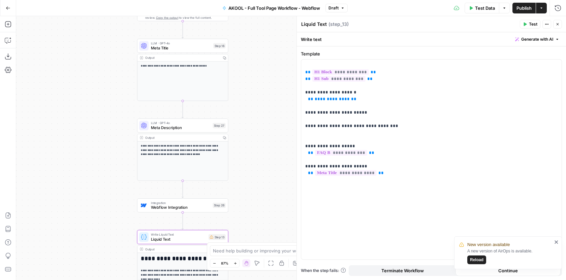
drag, startPoint x: 276, startPoint y: 60, endPoint x: 276, endPoint y: 150, distance: 90.6
click at [276, 150] on div "**********" at bounding box center [290, 148] width 549 height 264
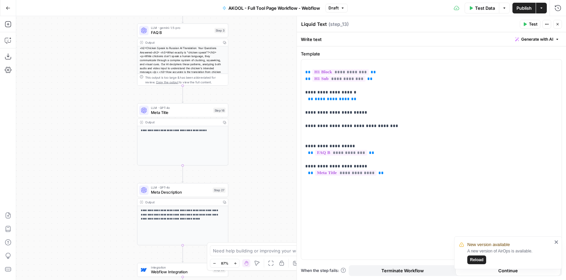
drag, startPoint x: 278, startPoint y: 88, endPoint x: 276, endPoint y: 121, distance: 33.0
click at [277, 98] on div "**********" at bounding box center [290, 148] width 549 height 264
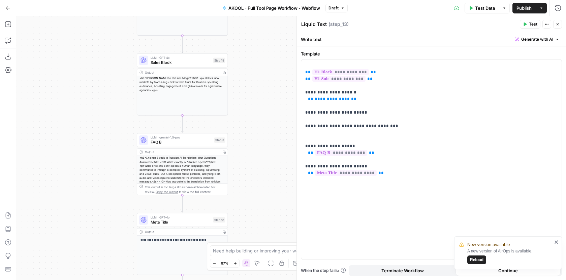
drag, startPoint x: 274, startPoint y: 60, endPoint x: 274, endPoint y: 159, distance: 98.6
click at [274, 159] on div "**********" at bounding box center [290, 148] width 549 height 264
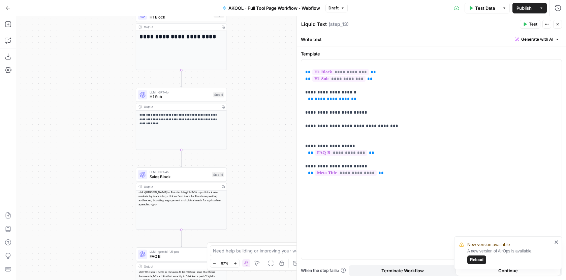
drag, startPoint x: 275, startPoint y: 67, endPoint x: 274, endPoint y: 182, distance: 114.5
click at [274, 182] on div "**********" at bounding box center [290, 148] width 549 height 264
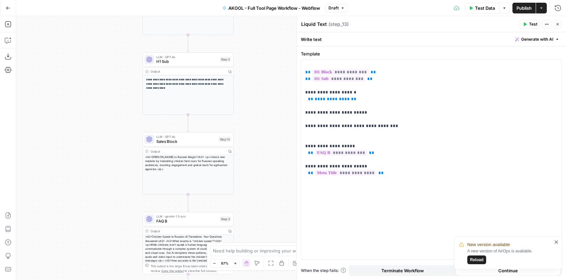
drag, startPoint x: 283, startPoint y: 75, endPoint x: 290, endPoint y: 40, distance: 35.7
click at [290, 39] on div "**********" at bounding box center [290, 148] width 549 height 264
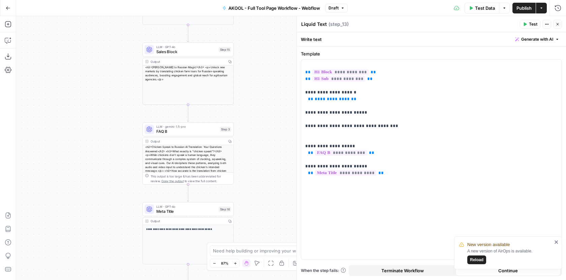
drag, startPoint x: 271, startPoint y: 194, endPoint x: 271, endPoint y: 104, distance: 89.9
click at [271, 104] on div "**********" at bounding box center [290, 148] width 549 height 264
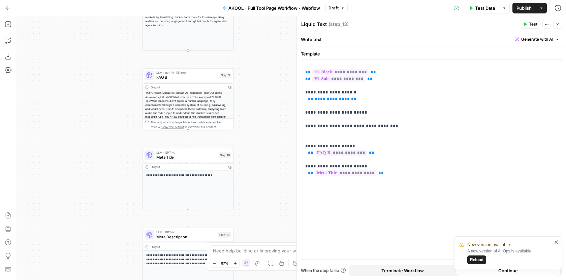
drag, startPoint x: 265, startPoint y: 187, endPoint x: 265, endPoint y: 128, distance: 58.9
click at [265, 128] on div "**********" at bounding box center [290, 148] width 549 height 264
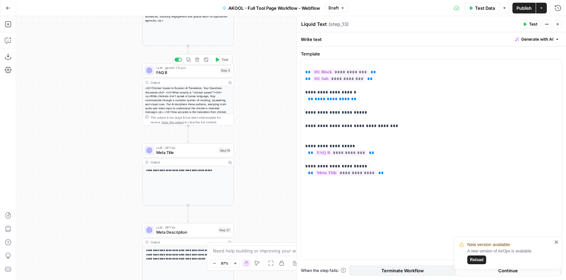
click at [194, 70] on span "FAQ B" at bounding box center [186, 73] width 61 height 6
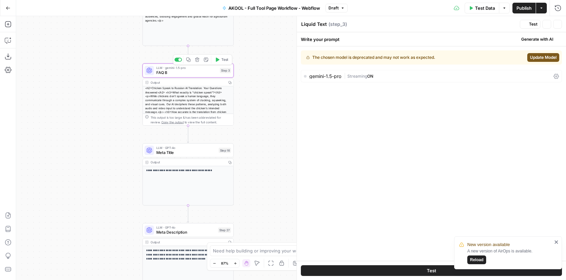
type textarea "FAQ B"
click at [194, 70] on span "FAQ B" at bounding box center [186, 73] width 61 height 6
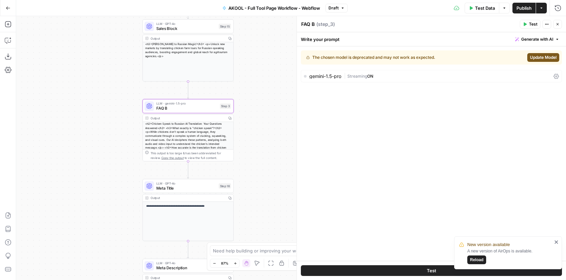
drag, startPoint x: 274, startPoint y: 82, endPoint x: 274, endPoint y: 161, distance: 79.1
click at [274, 161] on div "**********" at bounding box center [290, 148] width 549 height 264
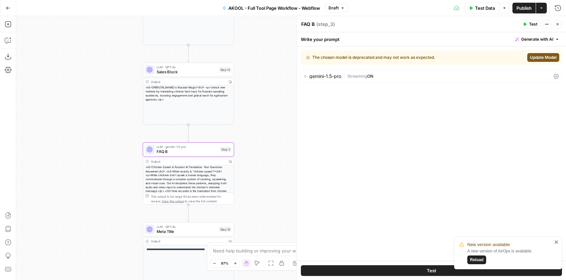
click at [211, 154] on span "FAQ B" at bounding box center [187, 152] width 61 height 6
click at [207, 73] on span "Sales Block" at bounding box center [187, 72] width 60 height 6
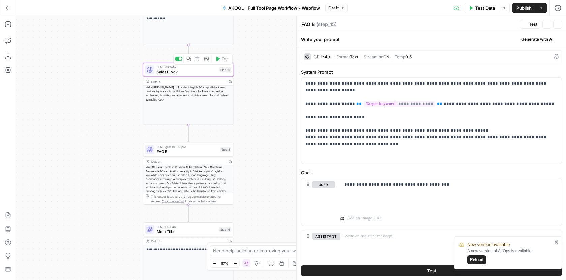
type textarea "Sales Block"
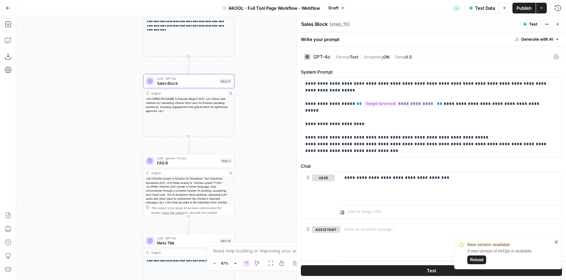
drag, startPoint x: 268, startPoint y: 68, endPoint x: 268, endPoint y: 92, distance: 24.2
click at [268, 92] on div "**********" at bounding box center [290, 148] width 549 height 264
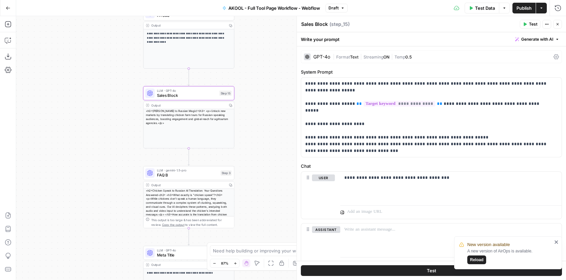
click at [189, 175] on span "FAQ B" at bounding box center [187, 175] width 61 height 6
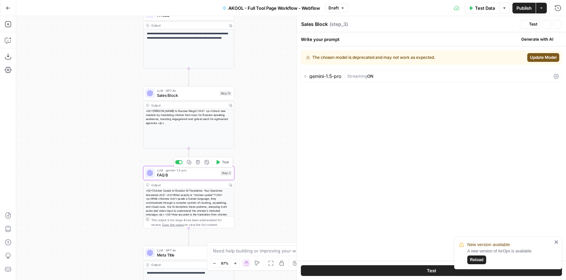
type textarea "FAQ B"
drag, startPoint x: 251, startPoint y: 130, endPoint x: 248, endPoint y: 88, distance: 42.5
click at [248, 89] on div "**********" at bounding box center [290, 148] width 549 height 264
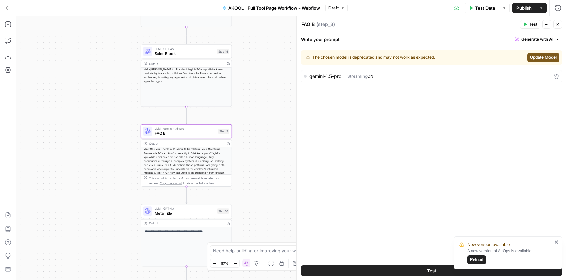
click at [202, 211] on span "Meta Title" at bounding box center [185, 214] width 60 height 6
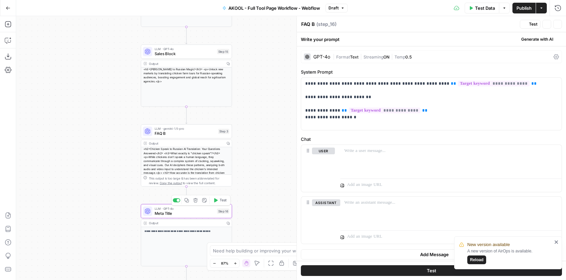
type textarea "Meta Title"
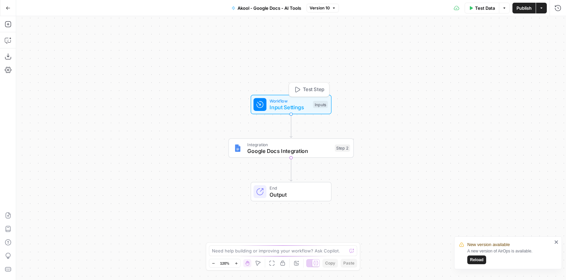
click at [300, 109] on span "Input Settings" at bounding box center [289, 107] width 40 height 8
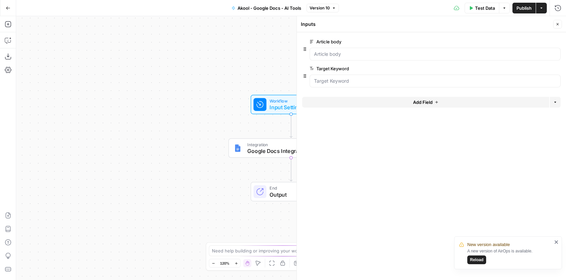
click at [554, 21] on button "Close" at bounding box center [557, 24] width 9 height 9
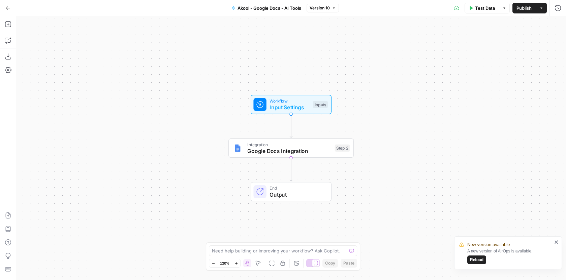
click at [309, 107] on div "Workflow Input Settings Inputs Test Step" at bounding box center [290, 105] width 74 height 14
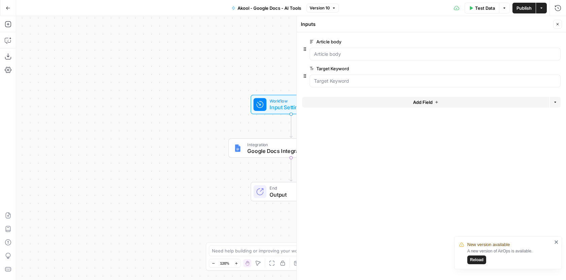
click at [269, 154] on span "Google Docs Integration" at bounding box center [289, 151] width 84 height 8
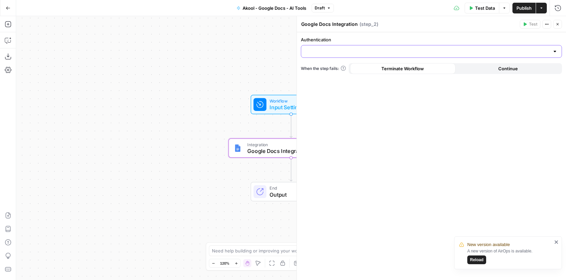
click at [532, 54] on input "Authentication" at bounding box center [427, 51] width 244 height 7
click at [555, 23] on icon "button" at bounding box center [557, 24] width 4 height 4
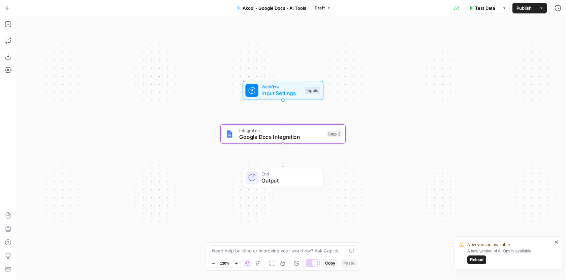
drag, startPoint x: 408, startPoint y: 99, endPoint x: 395, endPoint y: 61, distance: 40.4
click at [395, 61] on div "Workflow Input Settings Inputs Integration Google Docs Integration Step 2 End O…" at bounding box center [290, 148] width 549 height 264
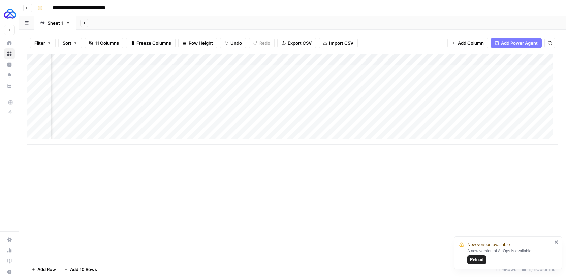
scroll to position [0, 555]
click at [446, 69] on div "Add Column" at bounding box center [292, 99] width 530 height 91
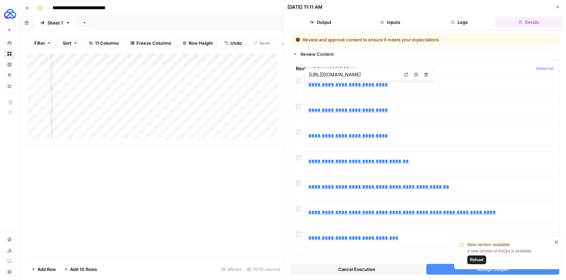
scroll to position [0, 669]
click at [127, 85] on div "Add Column" at bounding box center [155, 99] width 256 height 91
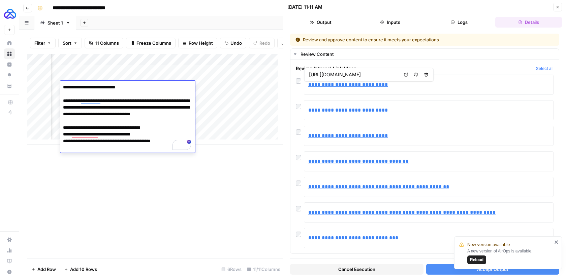
click at [176, 175] on div "Add Column" at bounding box center [155, 156] width 256 height 205
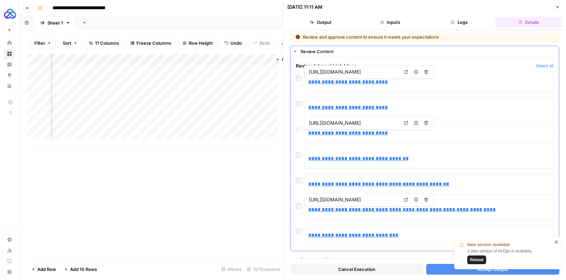
scroll to position [10, 0]
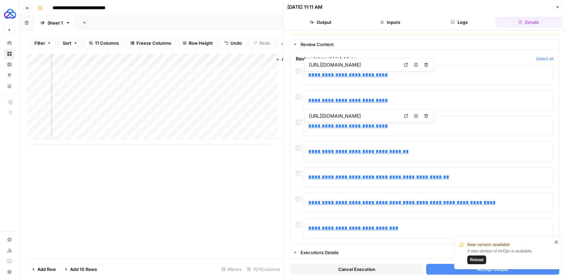
click at [439, 268] on button "Accept Output" at bounding box center [492, 269] width 133 height 11
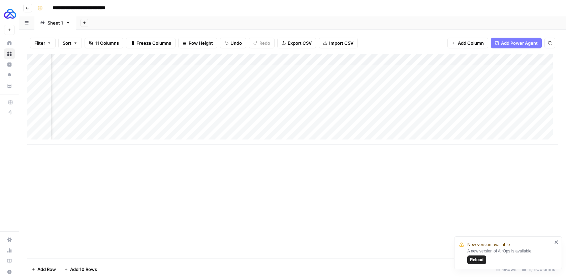
scroll to position [0, 421]
click at [345, 91] on div "Add Column" at bounding box center [292, 99] width 530 height 91
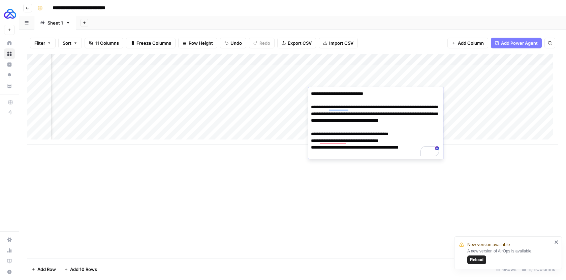
click at [313, 176] on div "Add Column" at bounding box center [292, 156] width 530 height 205
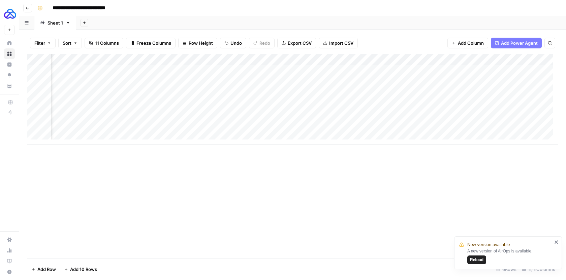
scroll to position [0, 555]
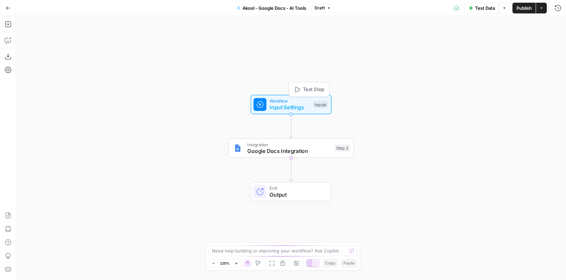
click at [295, 101] on span "Workflow" at bounding box center [289, 101] width 40 height 6
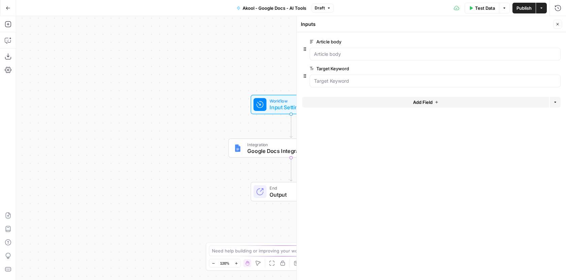
click at [559, 26] on button "Close" at bounding box center [557, 24] width 9 height 9
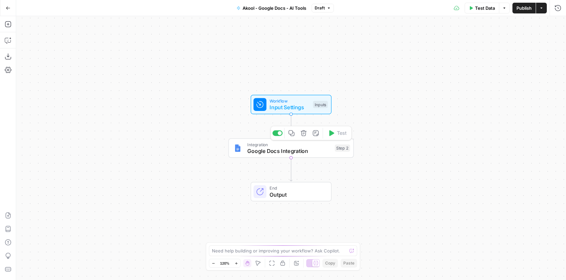
click at [325, 157] on div "Integration Google Docs Integration Step 2 Copy step Delete step Add Note Test" at bounding box center [290, 149] width 125 height 20
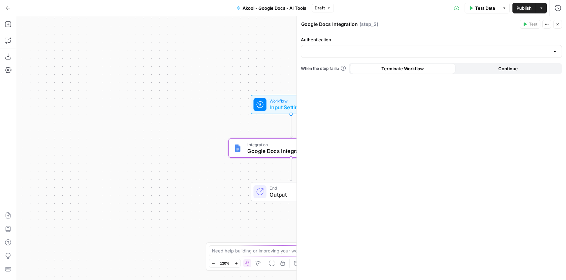
click at [558, 22] on icon "button" at bounding box center [557, 24] width 4 height 4
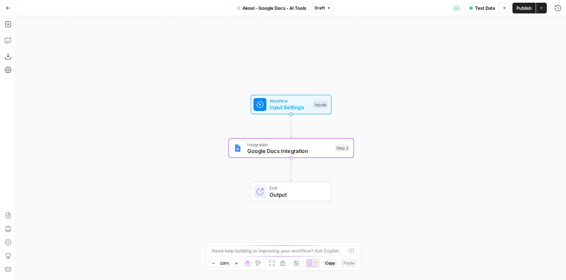
click at [314, 182] on div "End Output" at bounding box center [290, 192] width 81 height 20
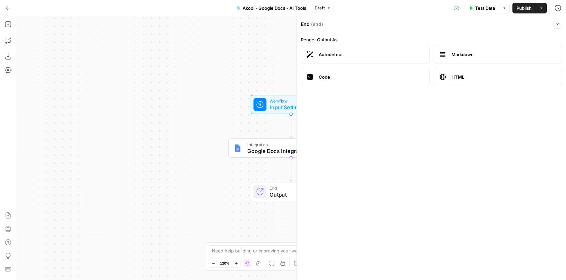
click at [553, 24] on button "Close" at bounding box center [557, 24] width 9 height 9
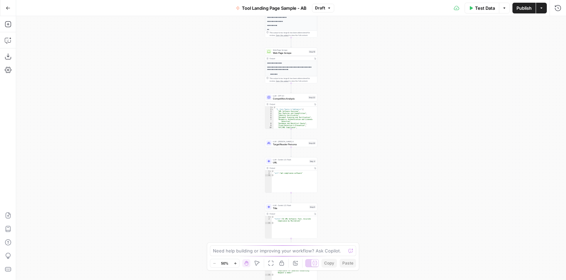
drag, startPoint x: 370, startPoint y: 61, endPoint x: 370, endPoint y: 135, distance: 74.4
click at [370, 135] on div "**********" at bounding box center [290, 148] width 549 height 264
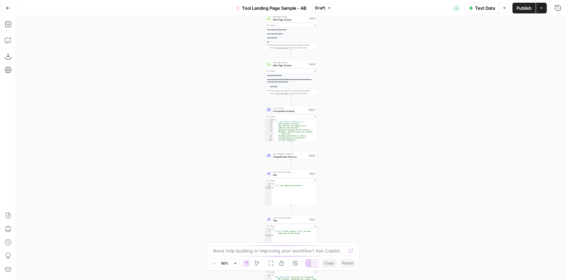
drag, startPoint x: 389, startPoint y: 80, endPoint x: 371, endPoint y: 191, distance: 111.4
click at [372, 189] on div "**********" at bounding box center [290, 148] width 549 height 264
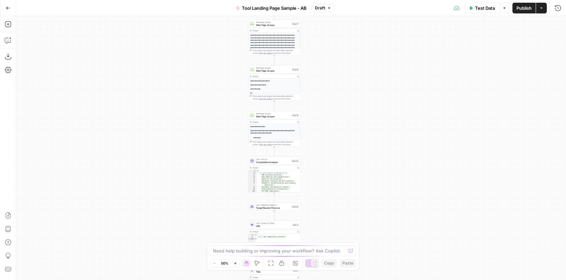
drag, startPoint x: 367, startPoint y: 179, endPoint x: 367, endPoint y: 52, distance: 127.3
click at [367, 53] on div "**********" at bounding box center [290, 148] width 549 height 264
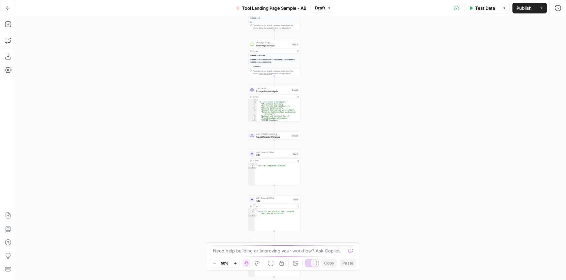
click at [363, 210] on div "**********" at bounding box center [290, 148] width 549 height 264
drag, startPoint x: 360, startPoint y: 33, endPoint x: 362, endPoint y: 197, distance: 163.6
click at [361, 188] on div "**********" at bounding box center [290, 148] width 549 height 264
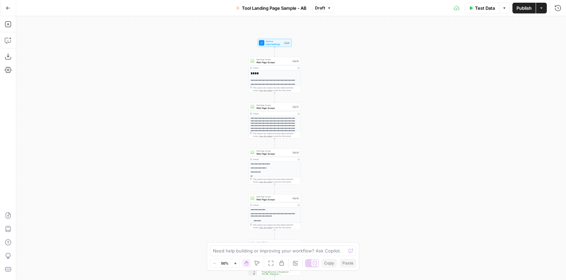
drag, startPoint x: 343, startPoint y: 71, endPoint x: 343, endPoint y: 93, distance: 21.9
click at [343, 92] on div "**********" at bounding box center [290, 148] width 549 height 264
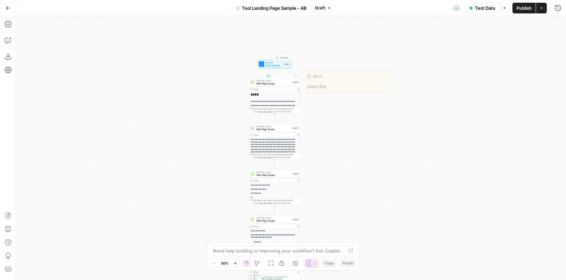
click at [272, 66] on span "Input Settings" at bounding box center [274, 65] width 17 height 3
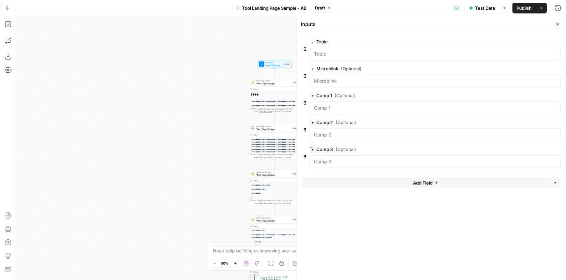
click at [234, 263] on icon "button" at bounding box center [235, 264] width 4 height 4
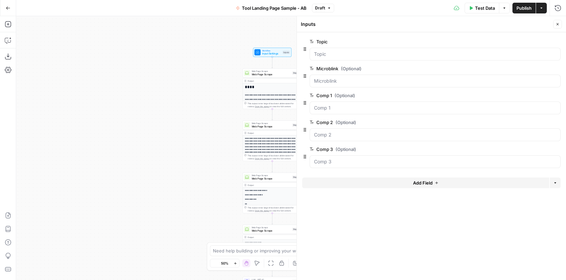
click at [234, 263] on icon "button" at bounding box center [235, 264] width 4 height 4
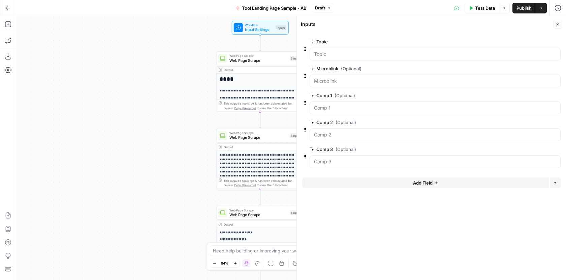
drag, startPoint x: 148, startPoint y: 56, endPoint x: 139, endPoint y: 98, distance: 43.4
click at [138, 98] on div "**********" at bounding box center [290, 148] width 549 height 264
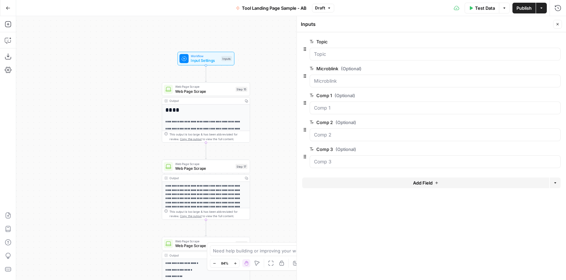
drag, startPoint x: 218, startPoint y: 36, endPoint x: 182, endPoint y: 42, distance: 36.5
click at [182, 42] on div "**********" at bounding box center [290, 148] width 549 height 264
click at [556, 24] on icon "button" at bounding box center [557, 24] width 4 height 4
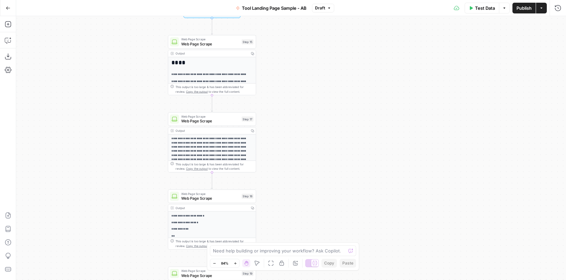
drag, startPoint x: 293, startPoint y: 172, endPoint x: 295, endPoint y: 127, distance: 44.5
click at [296, 122] on div "**********" at bounding box center [290, 148] width 549 height 264
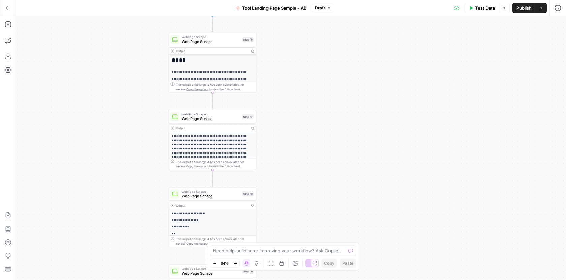
drag, startPoint x: 302, startPoint y: 172, endPoint x: 295, endPoint y: 90, distance: 82.4
click at [295, 91] on div "**********" at bounding box center [290, 148] width 549 height 264
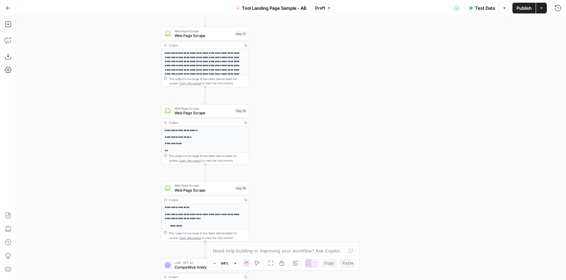
drag, startPoint x: 325, startPoint y: 177, endPoint x: 327, endPoint y: 169, distance: 8.9
click at [325, 172] on div "**********" at bounding box center [290, 148] width 549 height 264
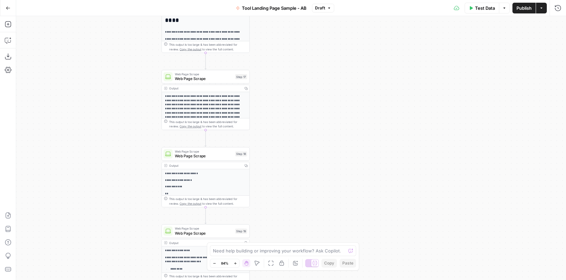
drag, startPoint x: 360, startPoint y: 30, endPoint x: 360, endPoint y: 92, distance: 62.6
click at [360, 92] on div "**********" at bounding box center [290, 148] width 549 height 264
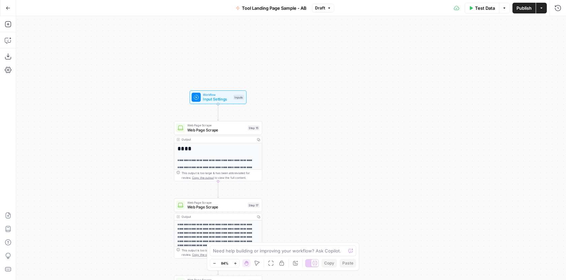
drag, startPoint x: 316, startPoint y: 67, endPoint x: 328, endPoint y: 184, distance: 118.2
click at [328, 183] on div "**********" at bounding box center [290, 148] width 549 height 264
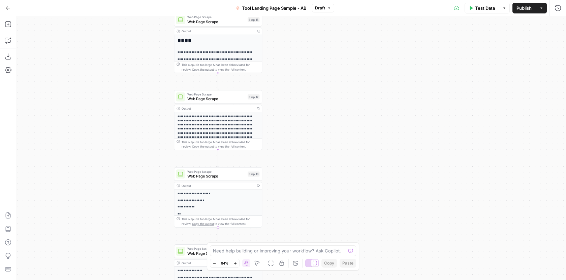
drag, startPoint x: 303, startPoint y: 219, endPoint x: 303, endPoint y: 102, distance: 117.5
click at [303, 103] on div "**********" at bounding box center [290, 148] width 549 height 264
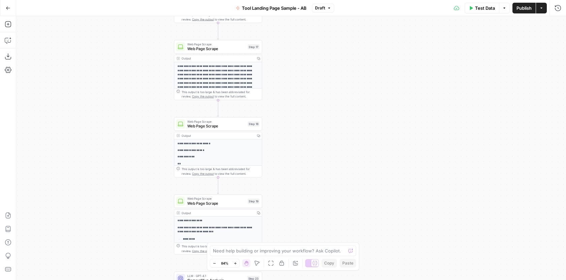
drag, startPoint x: 314, startPoint y: 157, endPoint x: 314, endPoint y: 52, distance: 105.4
click at [314, 52] on div "**********" at bounding box center [290, 148] width 549 height 264
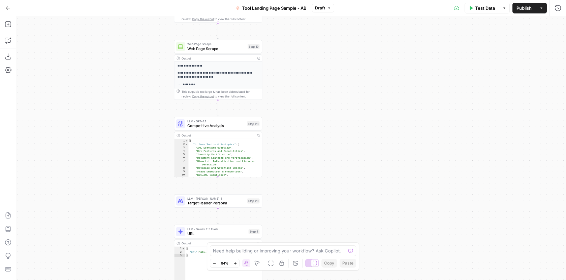
drag, startPoint x: 312, startPoint y: 135, endPoint x: 312, endPoint y: 53, distance: 82.5
click at [312, 54] on div "**********" at bounding box center [290, 148] width 549 height 264
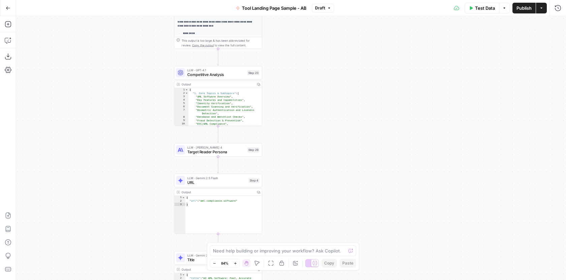
drag, startPoint x: 303, startPoint y: 140, endPoint x: 303, endPoint y: 91, distance: 49.8
click at [303, 91] on div "**********" at bounding box center [290, 148] width 549 height 264
click at [241, 75] on span "Competitive Analysis" at bounding box center [216, 75] width 58 height 6
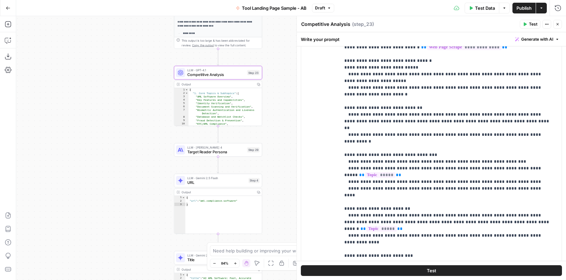
scroll to position [226, 0]
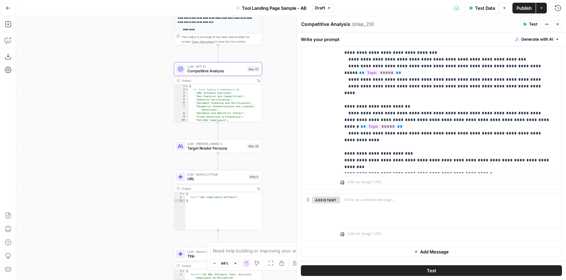
drag, startPoint x: 287, startPoint y: 167, endPoint x: 287, endPoint y: 117, distance: 50.2
click at [287, 117] on div "**********" at bounding box center [290, 148] width 549 height 264
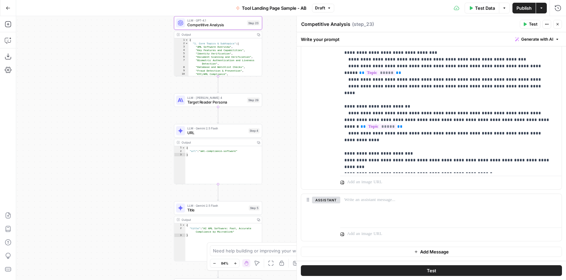
click at [237, 106] on div "LLM · [PERSON_NAME] 4 Target Reader Persona Step 29 Copy step Delete step Add N…" at bounding box center [218, 101] width 88 height 14
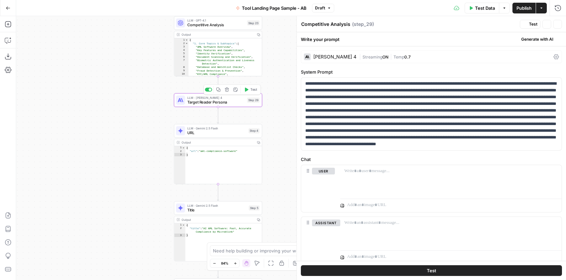
type textarea "Target Reader Persona"
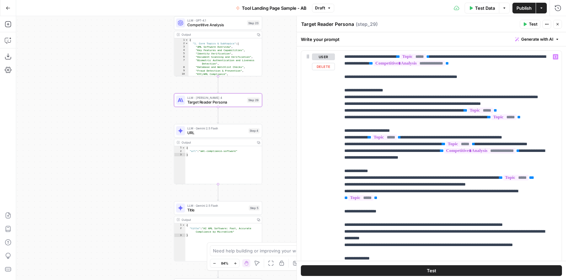
scroll to position [239, 0]
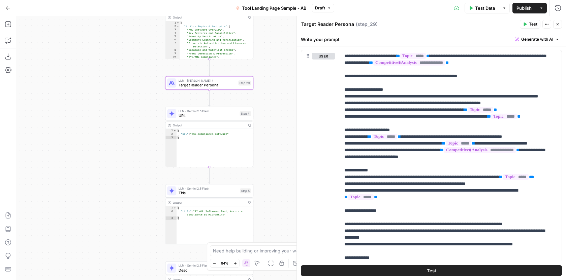
drag, startPoint x: 288, startPoint y: 168, endPoint x: 265, endPoint y: 129, distance: 45.1
click at [266, 129] on div "**********" at bounding box center [290, 148] width 549 height 264
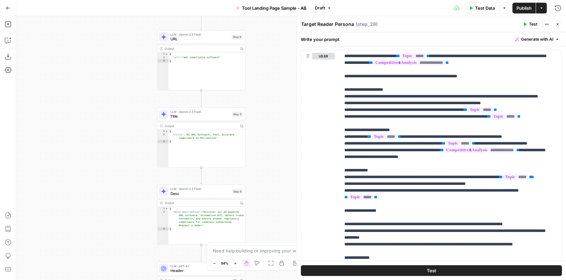
drag, startPoint x: 266, startPoint y: 180, endPoint x: 267, endPoint y: 114, distance: 66.3
click at [267, 114] on div "**********" at bounding box center [290, 148] width 549 height 264
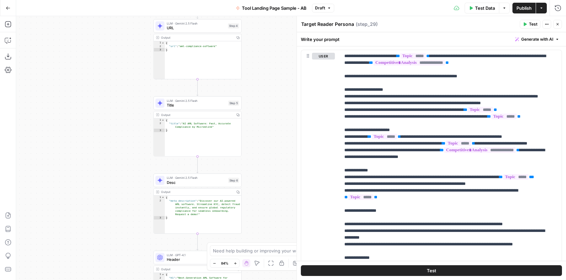
click at [215, 104] on span "Title" at bounding box center [196, 105] width 59 height 6
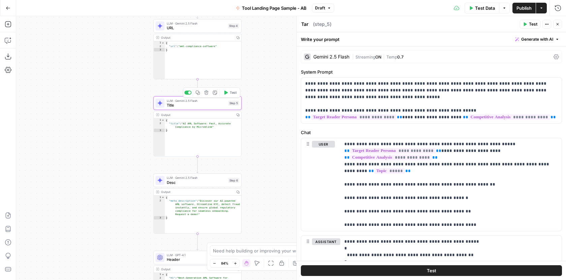
type textarea "Title"
drag, startPoint x: 271, startPoint y: 82, endPoint x: 271, endPoint y: 133, distance: 50.8
click at [271, 132] on div "**********" at bounding box center [290, 148] width 549 height 264
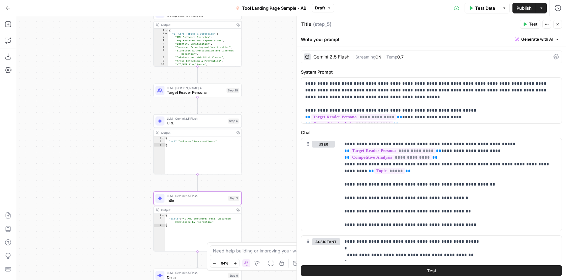
drag, startPoint x: 270, startPoint y: 85, endPoint x: 270, endPoint y: 147, distance: 62.3
click at [270, 147] on div "**********" at bounding box center [290, 148] width 549 height 264
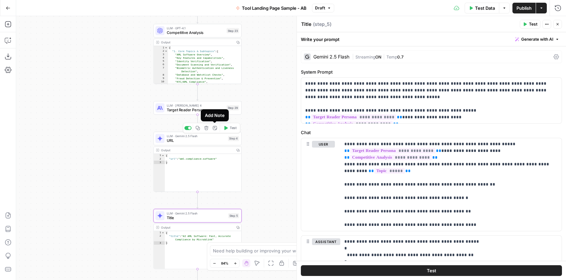
click at [213, 114] on div "Add Note" at bounding box center [215, 115] width 20 height 7
click at [213, 107] on span "LLM · [PERSON_NAME] 4" at bounding box center [196, 105] width 58 height 5
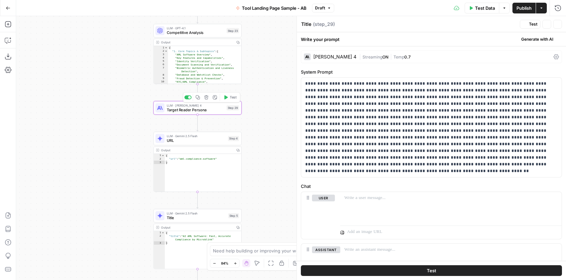
type textarea "Target Reader Persona"
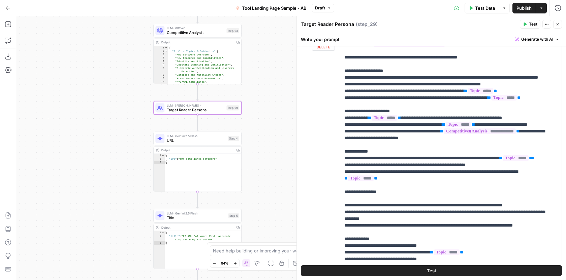
scroll to position [333, 0]
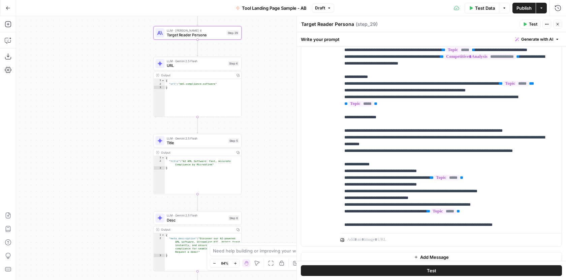
drag, startPoint x: 272, startPoint y: 175, endPoint x: 272, endPoint y: 97, distance: 78.4
click at [272, 97] on div "**********" at bounding box center [290, 148] width 549 height 264
click at [211, 139] on span "Title" at bounding box center [196, 140] width 59 height 6
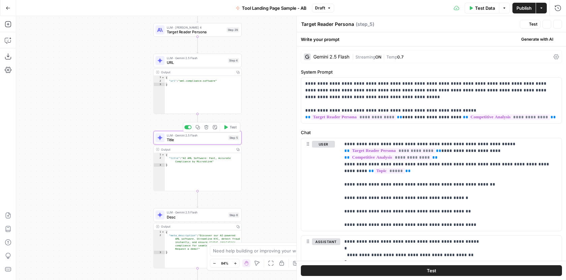
type textarea "Title"
click at [211, 31] on span "Target Reader Persona" at bounding box center [196, 32] width 58 height 6
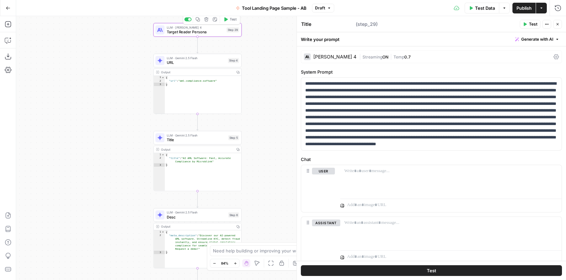
type textarea "Target Reader Persona"
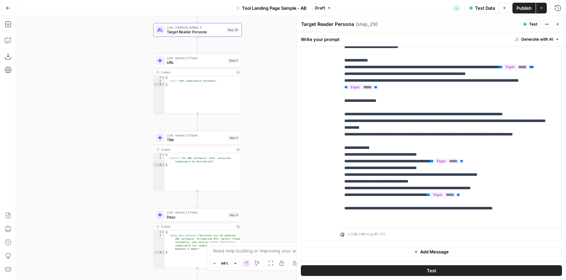
scroll to position [34, 0]
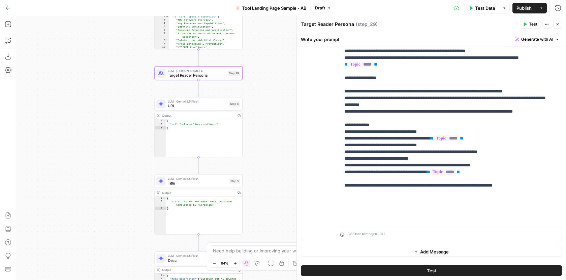
drag, startPoint x: 276, startPoint y: 121, endPoint x: 279, endPoint y: 180, distance: 59.7
click at [279, 180] on div "**********" at bounding box center [290, 148] width 549 height 264
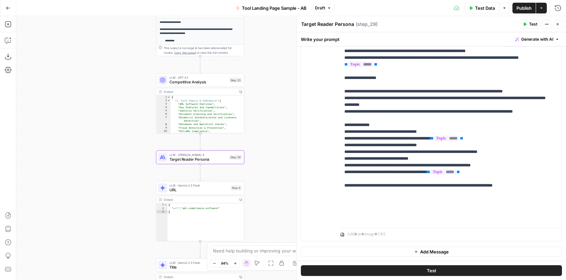
drag, startPoint x: 275, startPoint y: 112, endPoint x: 275, endPoint y: 181, distance: 68.3
click at [275, 181] on div "**********" at bounding box center [290, 148] width 549 height 264
click at [219, 85] on div "LLM · GPT-4.1 Competitive Analysis Step 23 Copy step Delete step Add Note Test" at bounding box center [200, 80] width 88 height 14
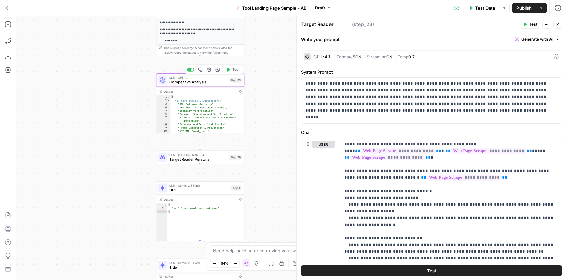
type textarea "Competitive Analysis"
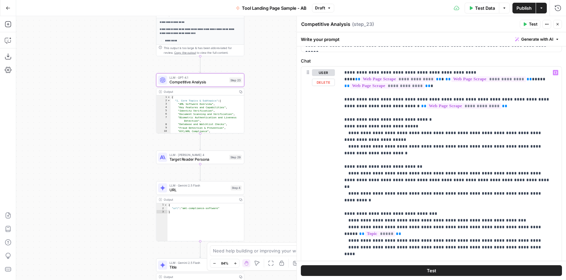
scroll to position [0, 0]
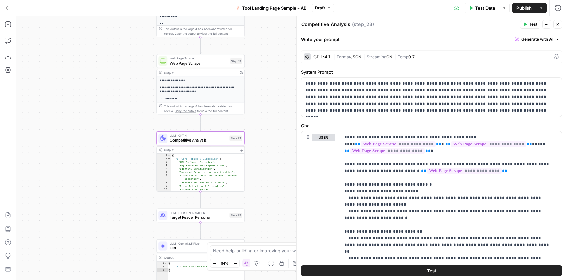
drag, startPoint x: 275, startPoint y: 113, endPoint x: 275, endPoint y: 170, distance: 56.9
click at [275, 170] on div "**********" at bounding box center [290, 148] width 549 height 264
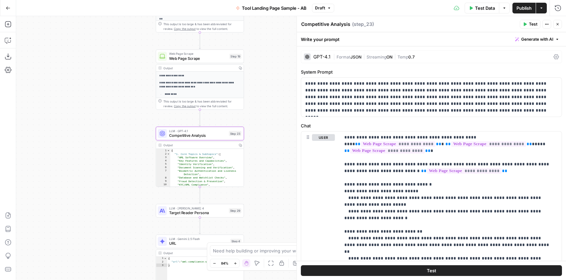
drag, startPoint x: 275, startPoint y: 169, endPoint x: 266, endPoint y: 132, distance: 38.9
click at [266, 132] on div "**********" at bounding box center [290, 148] width 549 height 264
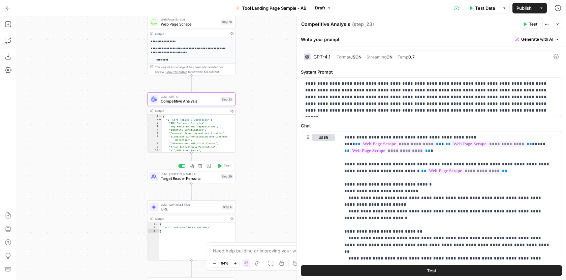
click at [218, 179] on div "LLM · [PERSON_NAME] 4 Target Reader Persona Step 29 Copy step Delete step Add N…" at bounding box center [190, 177] width 83 height 10
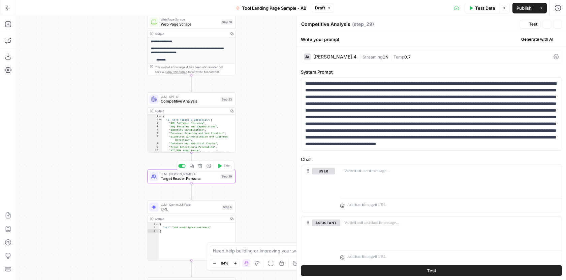
type textarea "Target Reader Persona"
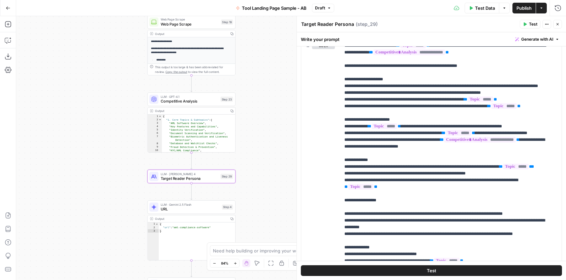
scroll to position [272, 0]
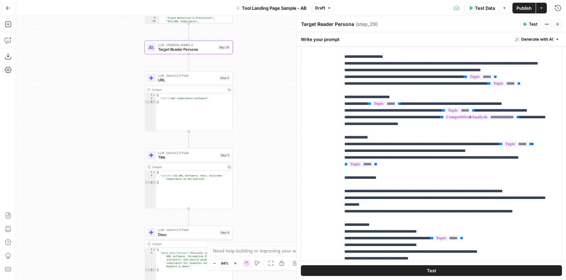
drag, startPoint x: 282, startPoint y: 217, endPoint x: 280, endPoint y: 86, distance: 131.0
click at [280, 86] on div "**********" at bounding box center [290, 148] width 549 height 264
click at [207, 234] on span "Desc" at bounding box center [187, 233] width 59 height 6
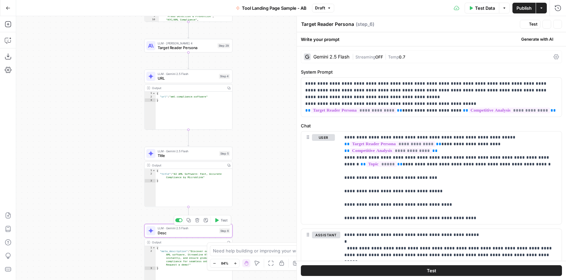
type textarea "Desc"
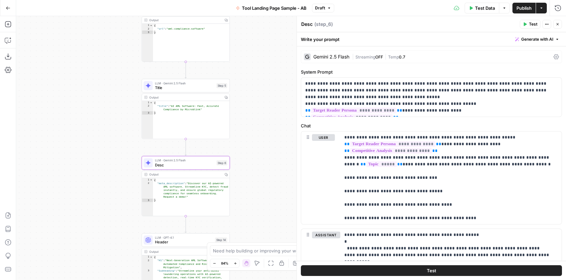
drag, startPoint x: 272, startPoint y: 202, endPoint x: 269, endPoint y: 134, distance: 68.1
click at [269, 134] on div "**********" at bounding box center [290, 148] width 549 height 264
click at [195, 90] on span "Title" at bounding box center [184, 88] width 59 height 6
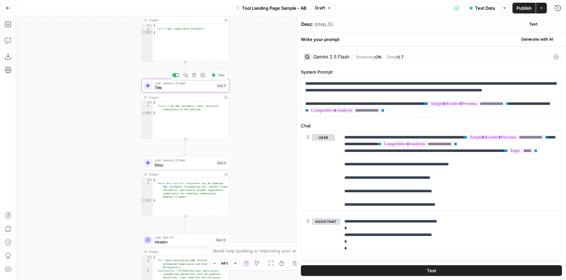
type textarea "Title"
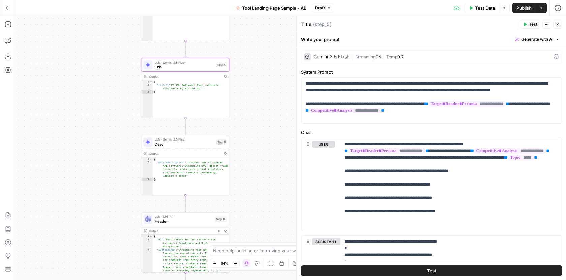
drag, startPoint x: 260, startPoint y: 151, endPoint x: 258, endPoint y: 58, distance: 93.3
click at [259, 58] on div "**********" at bounding box center [290, 148] width 549 height 264
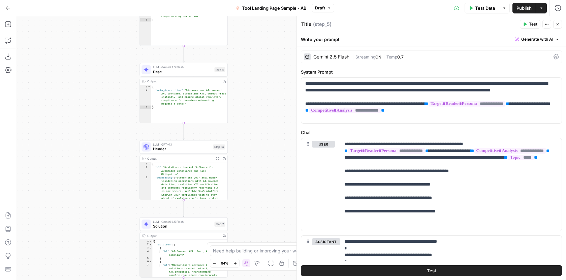
click at [201, 150] on span "Header" at bounding box center [182, 149] width 58 height 6
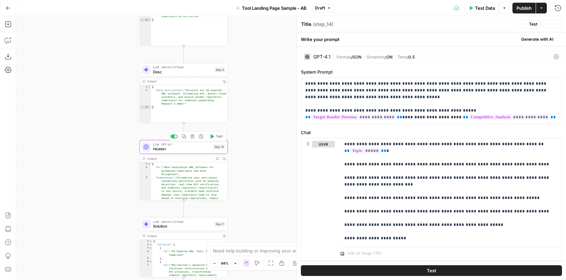
type textarea "Header"
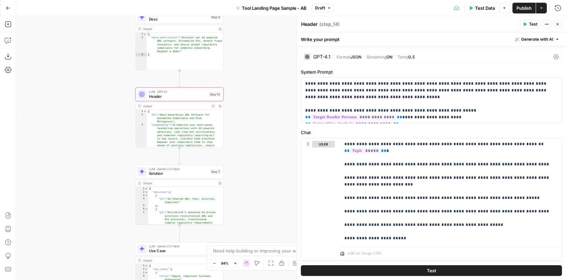
click at [202, 178] on div "LLM · Gemini 2.5 Flash Solution Step 7 Copy step Delete step Add Note Test" at bounding box center [179, 172] width 88 height 14
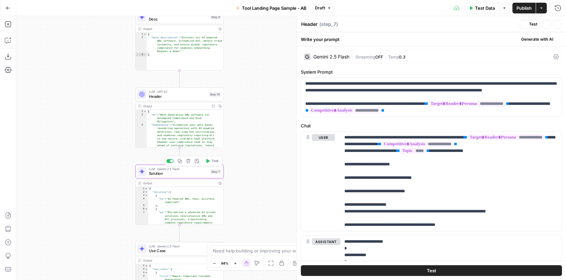
type textarea "Solution"
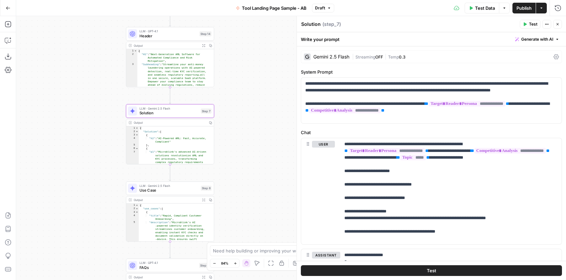
drag, startPoint x: 277, startPoint y: 189, endPoint x: 267, endPoint y: 136, distance: 53.9
click at [267, 136] on div "**********" at bounding box center [290, 148] width 549 height 264
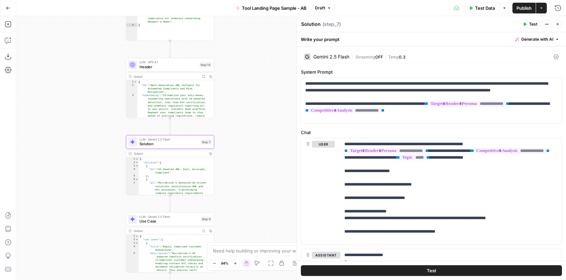
drag, startPoint x: 267, startPoint y: 136, endPoint x: 267, endPoint y: 168, distance: 32.3
click at [267, 168] on div "**********" at bounding box center [290, 148] width 549 height 264
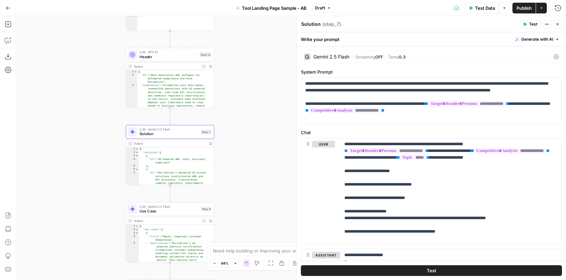
drag, startPoint x: 267, startPoint y: 168, endPoint x: 266, endPoint y: 91, distance: 77.8
click at [266, 91] on div "**********" at bounding box center [290, 148] width 549 height 264
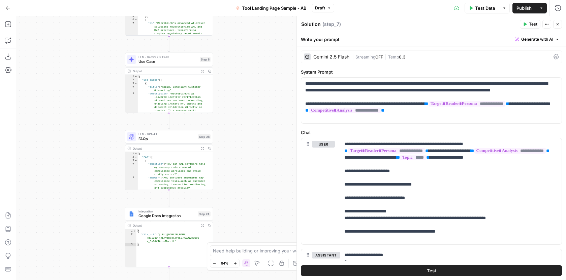
drag, startPoint x: 263, startPoint y: 158, endPoint x: 263, endPoint y: 75, distance: 82.8
click at [263, 75] on div "**********" at bounding box center [290, 148] width 549 height 264
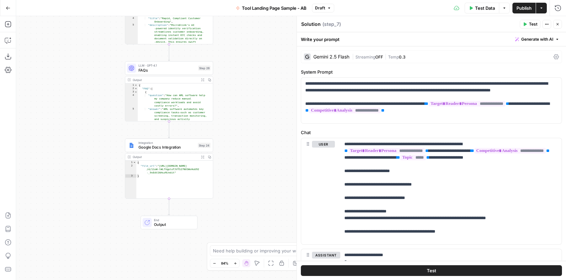
drag, startPoint x: 257, startPoint y: 166, endPoint x: 257, endPoint y: 98, distance: 68.7
click at [257, 97] on div "**********" at bounding box center [290, 148] width 549 height 264
